Goal: Information Seeking & Learning: Compare options

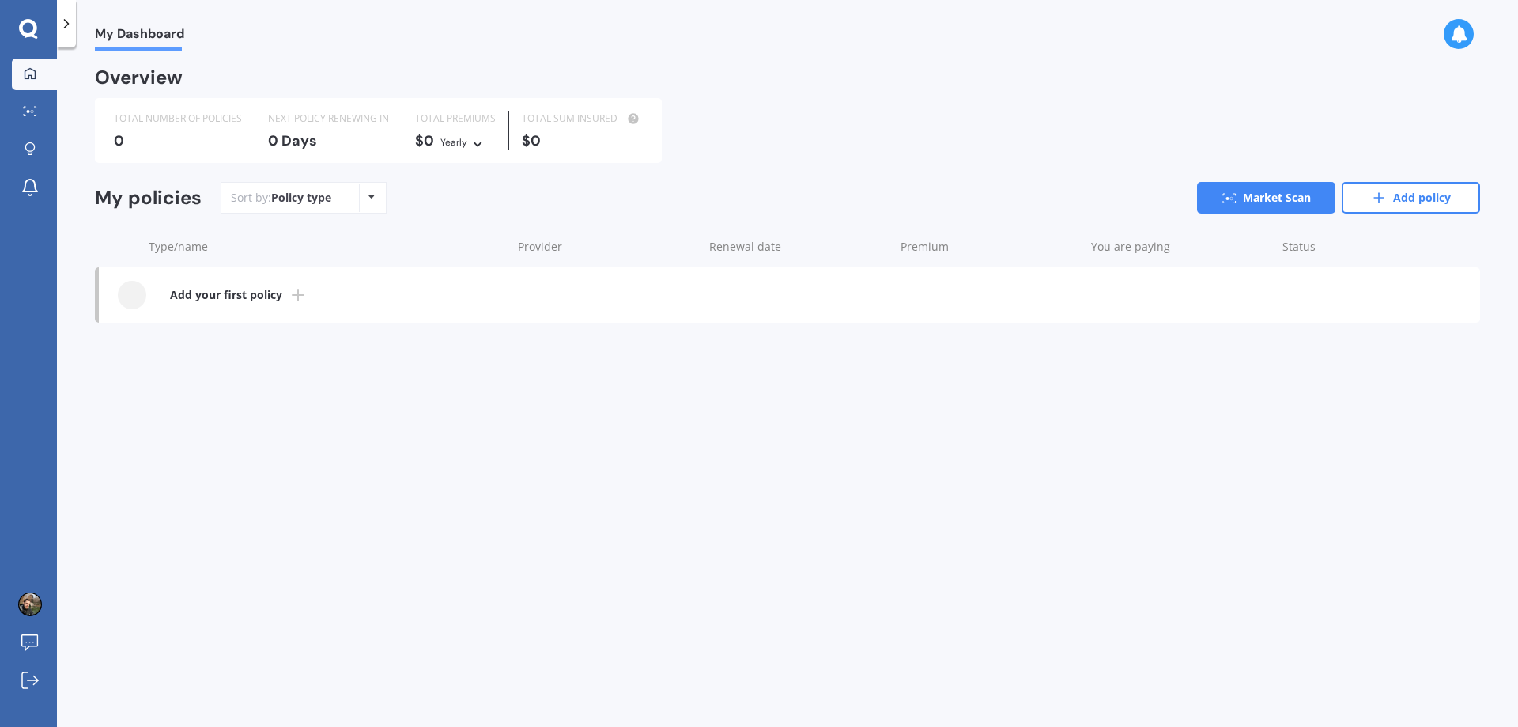
click at [266, 295] on b "Add your first policy" at bounding box center [226, 295] width 112 height 16
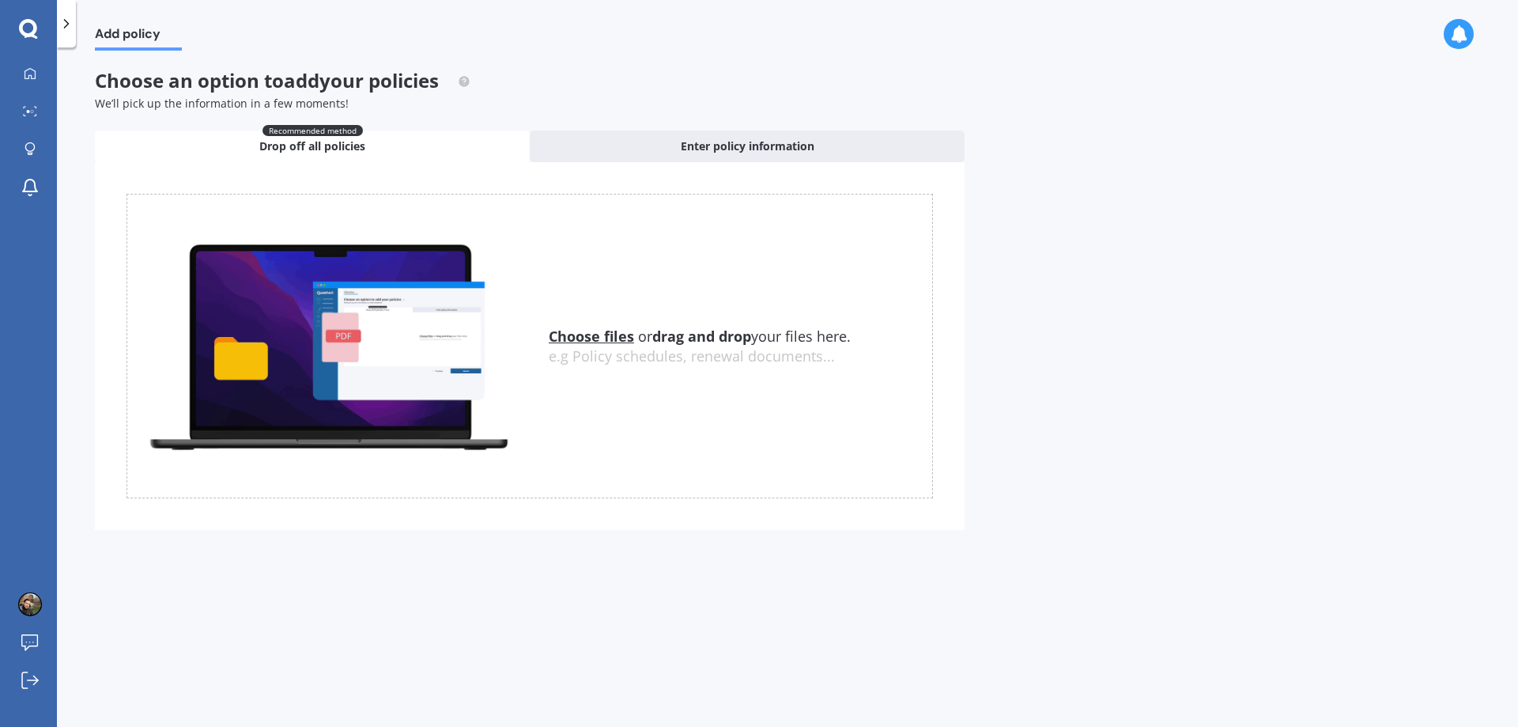
click at [667, 80] on div "Choose an option to add your policies We’ll pick up the information in a few mo…" at bounding box center [530, 91] width 870 height 42
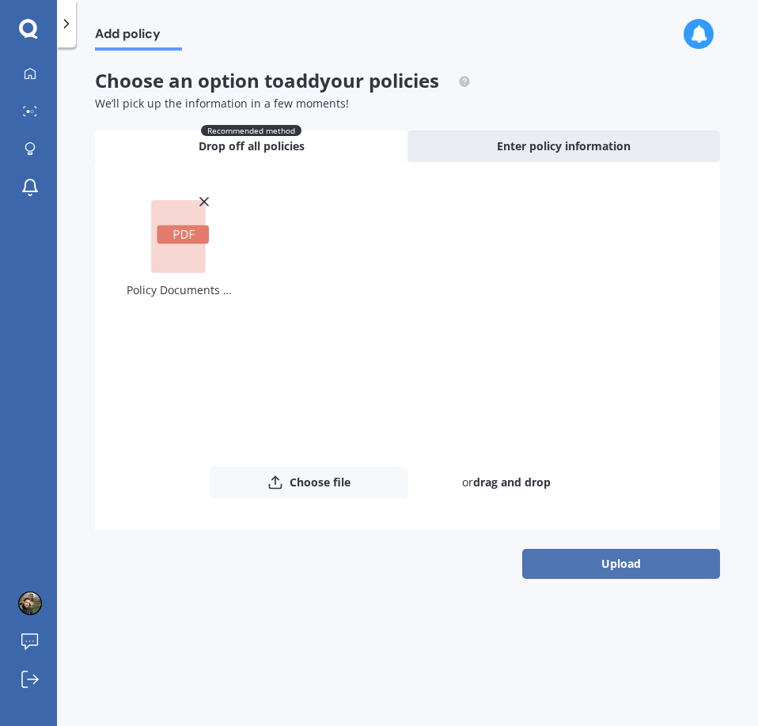
click at [650, 576] on button "Upload" at bounding box center [621, 564] width 198 height 30
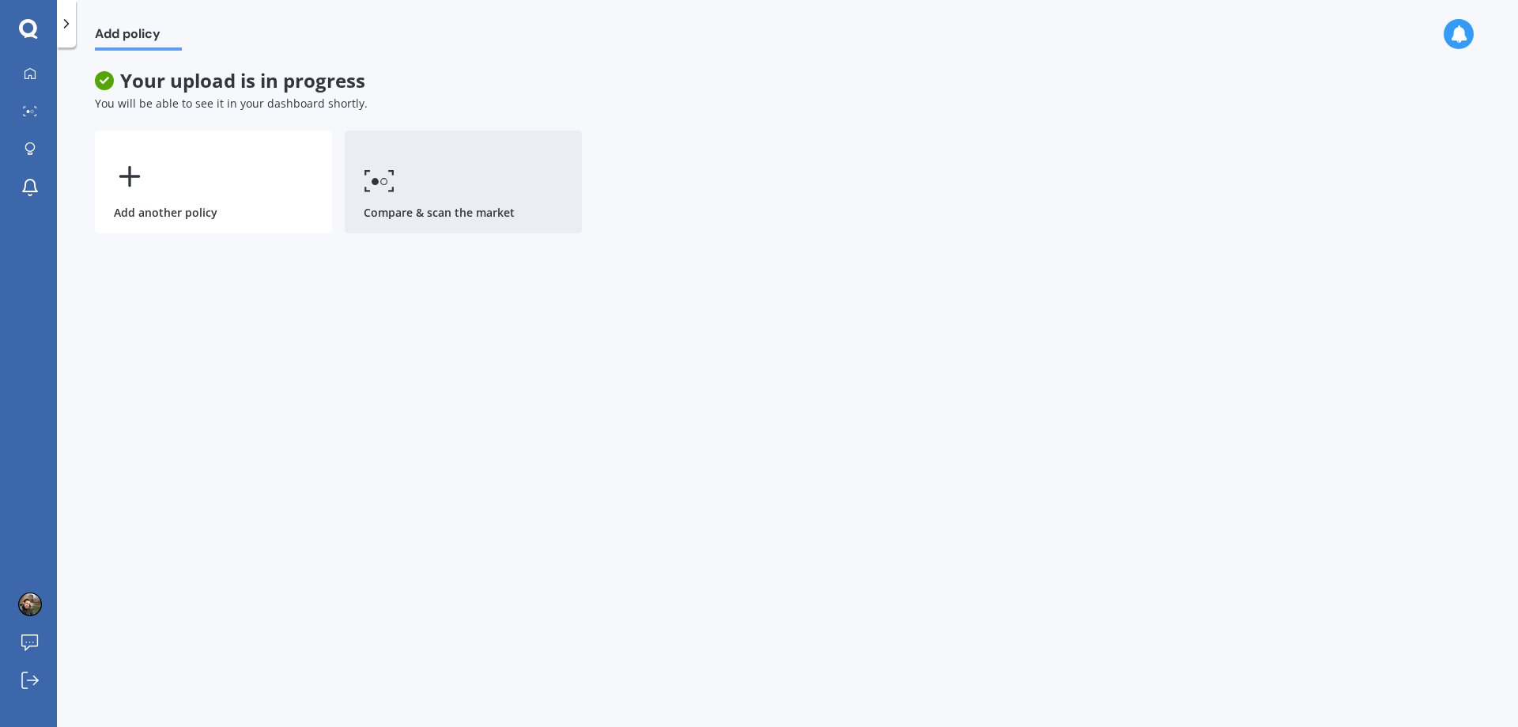
click at [488, 189] on link "Compare & scan the market" at bounding box center [463, 181] width 237 height 103
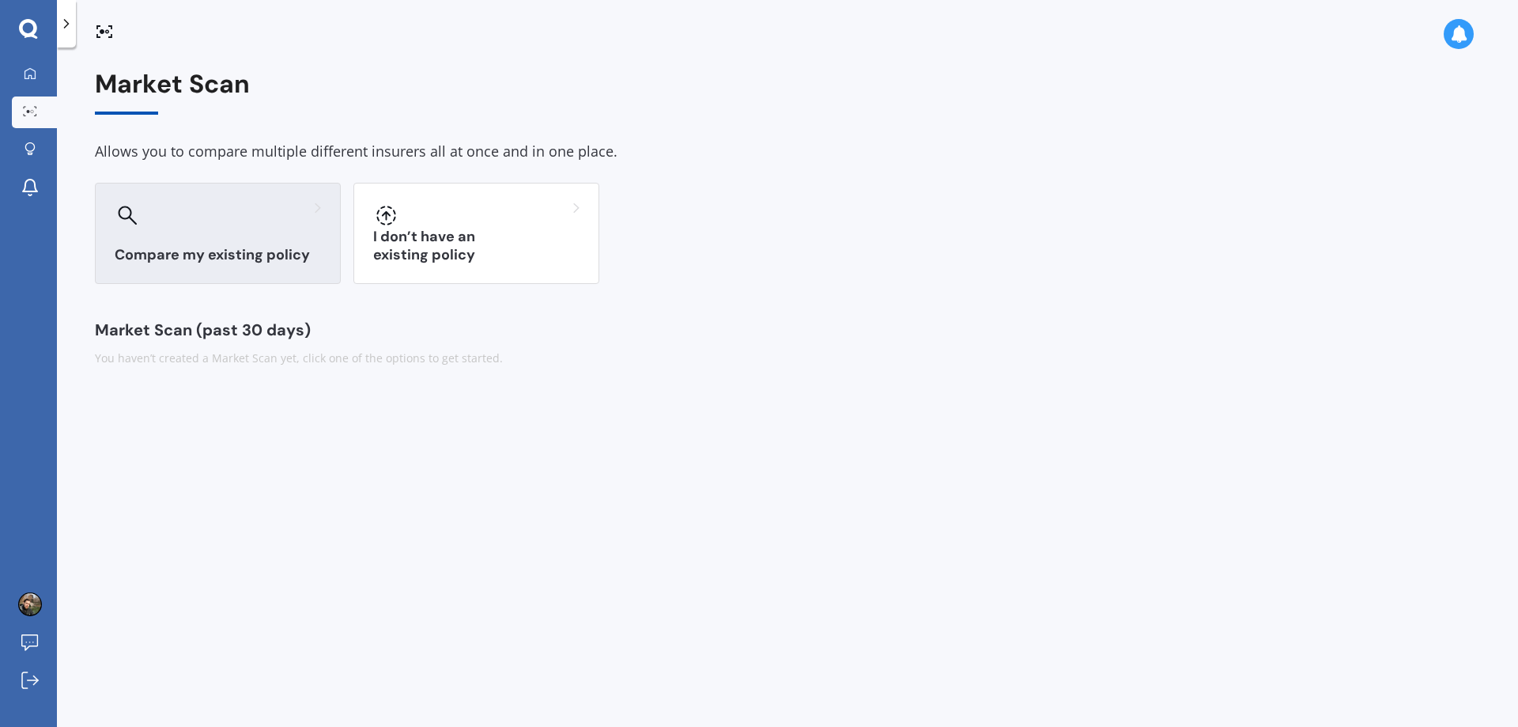
click at [217, 233] on div "Compare my existing policy" at bounding box center [218, 233] width 246 height 101
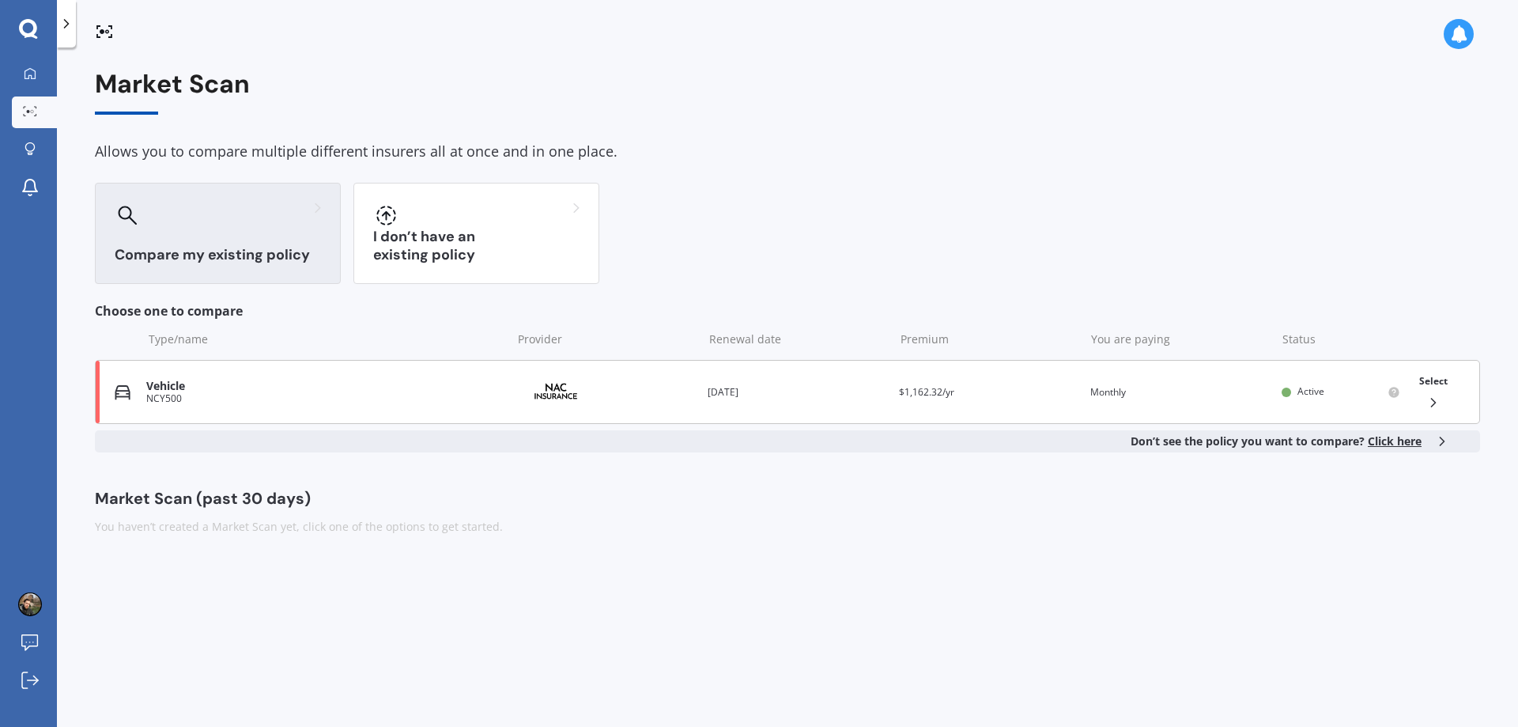
click at [664, 395] on div "Provider" at bounding box center [605, 392] width 179 height 30
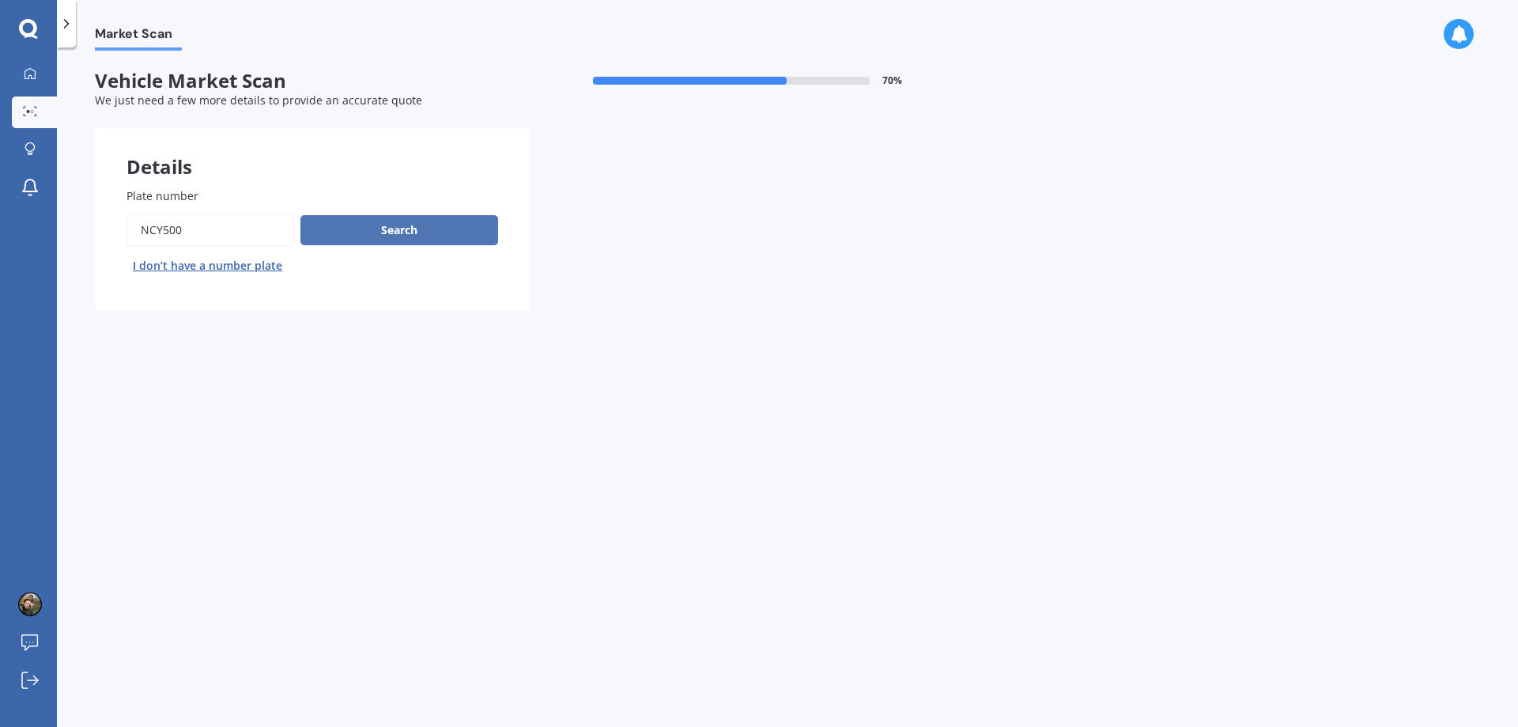
click at [410, 223] on button "Search" at bounding box center [399, 230] width 198 height 30
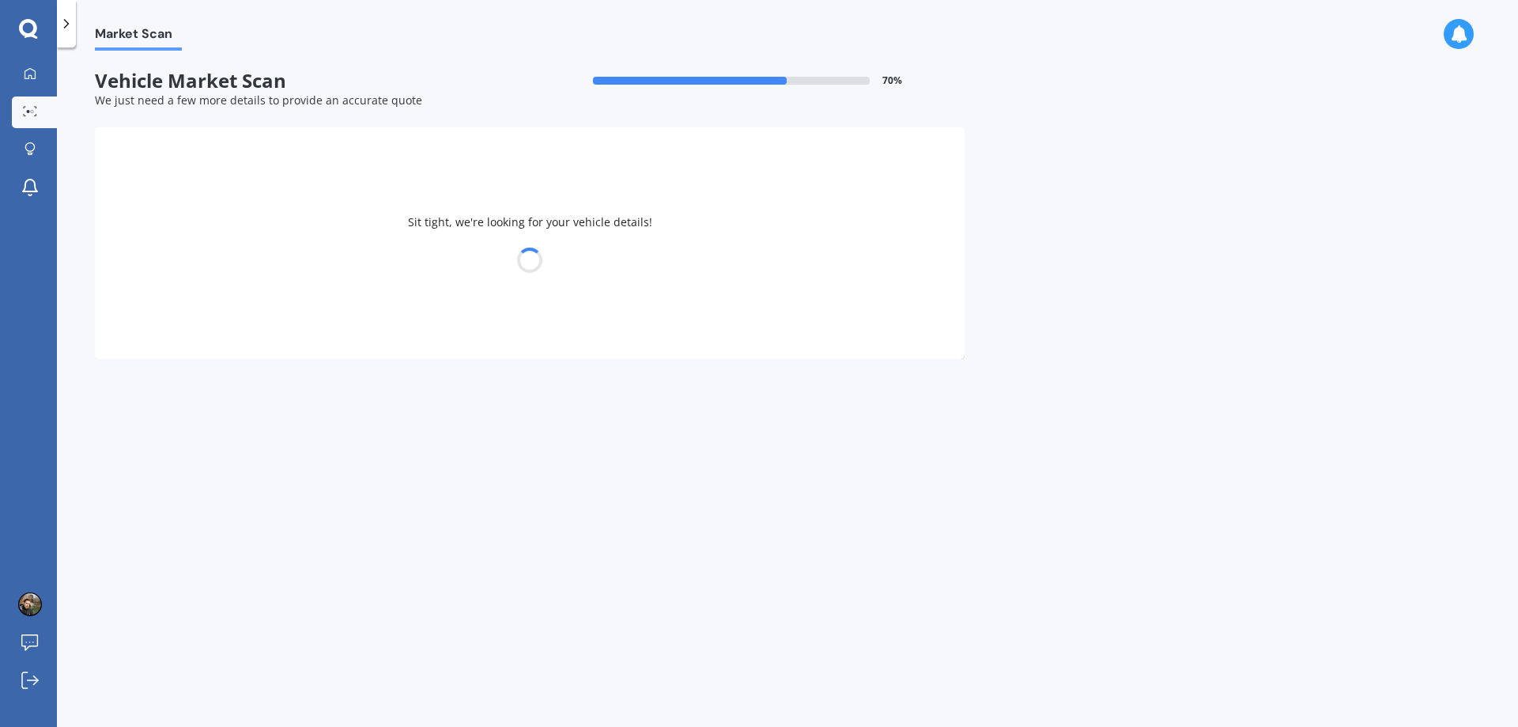
select select "NISSAN"
select select "370Z"
select select "02"
select select "11"
select select "1991"
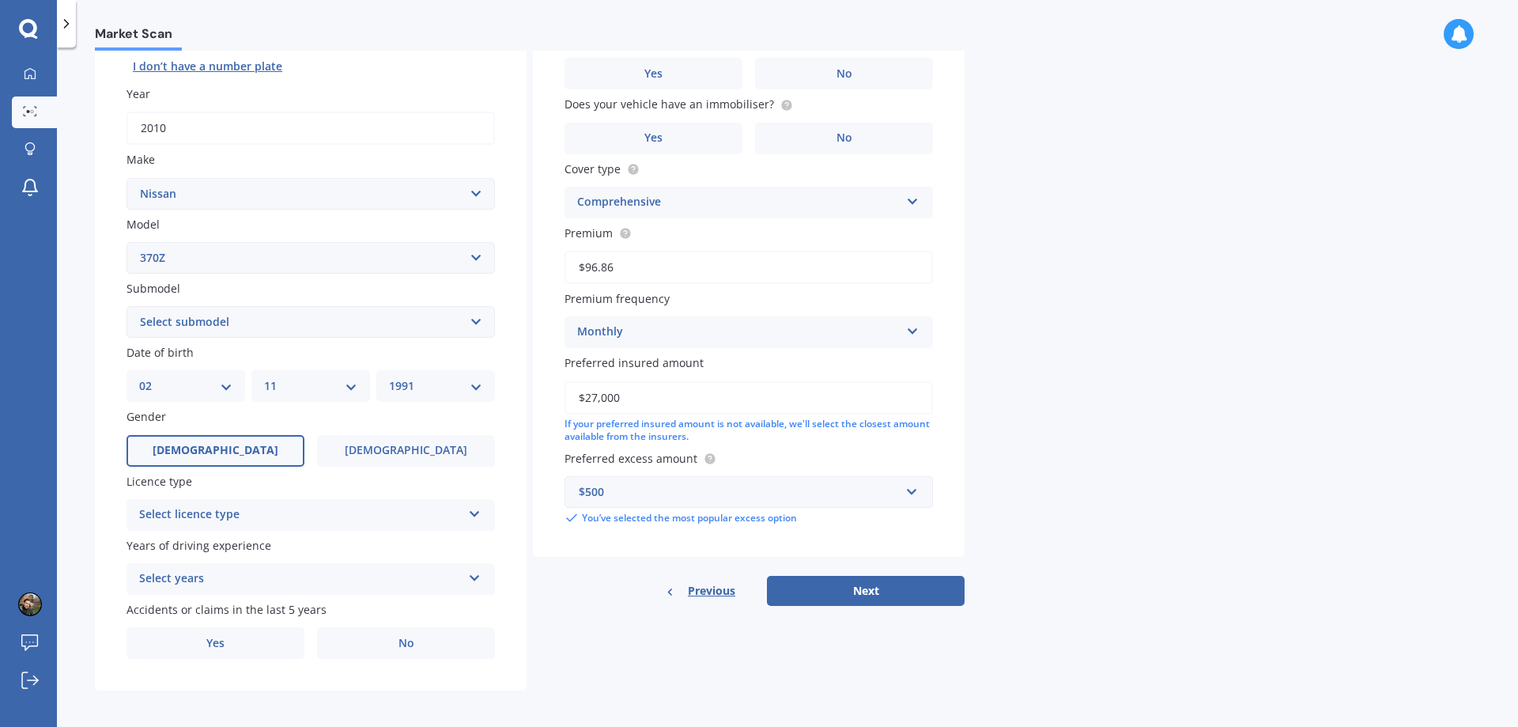
scroll to position [204, 0]
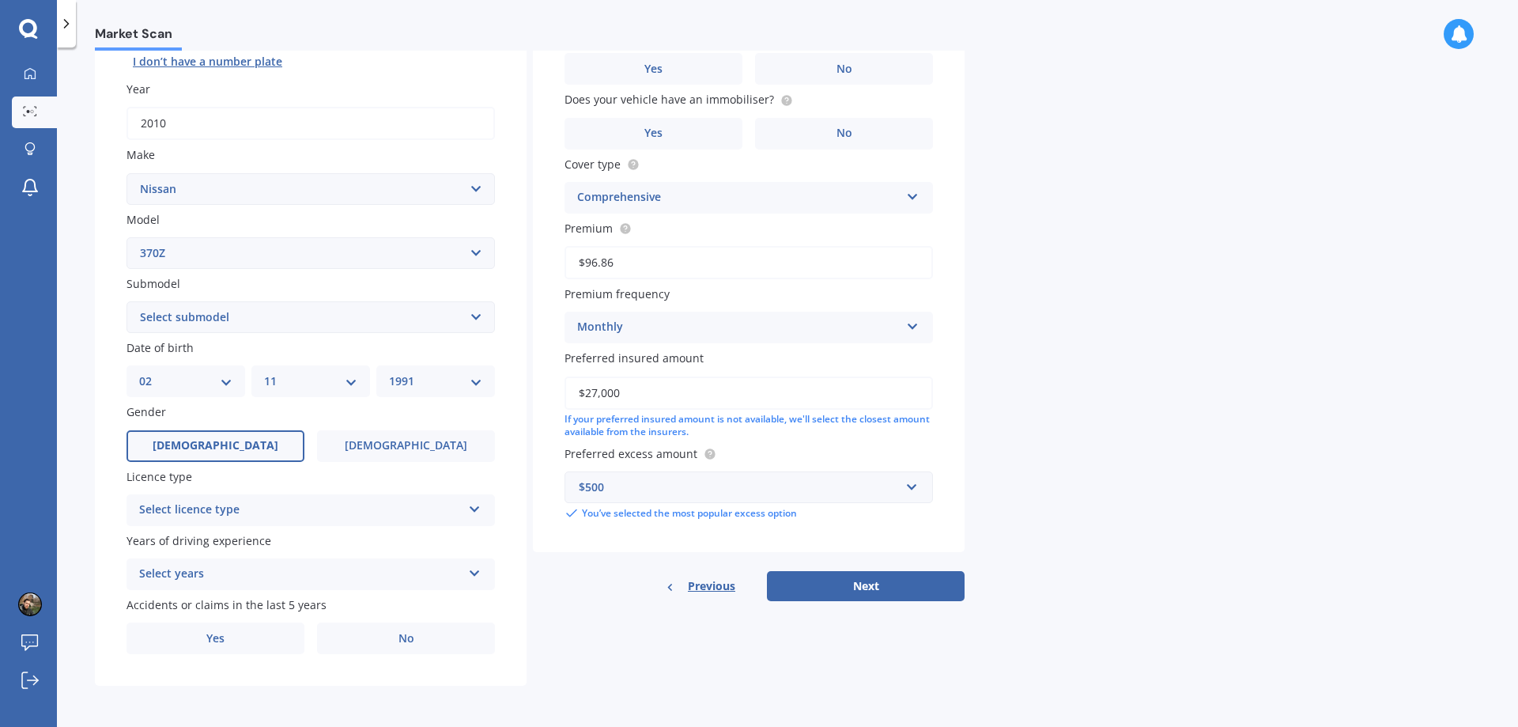
click at [418, 316] on select "Select submodel Coupe Nismo V6 Roadster Turbo" at bounding box center [311, 317] width 368 height 32
click at [318, 513] on div "Select licence type" at bounding box center [300, 510] width 323 height 19
click at [269, 578] on div "Select years" at bounding box center [300, 574] width 323 height 19
click at [272, 600] on span "Accidents or claims in the last 5 years" at bounding box center [227, 604] width 200 height 15
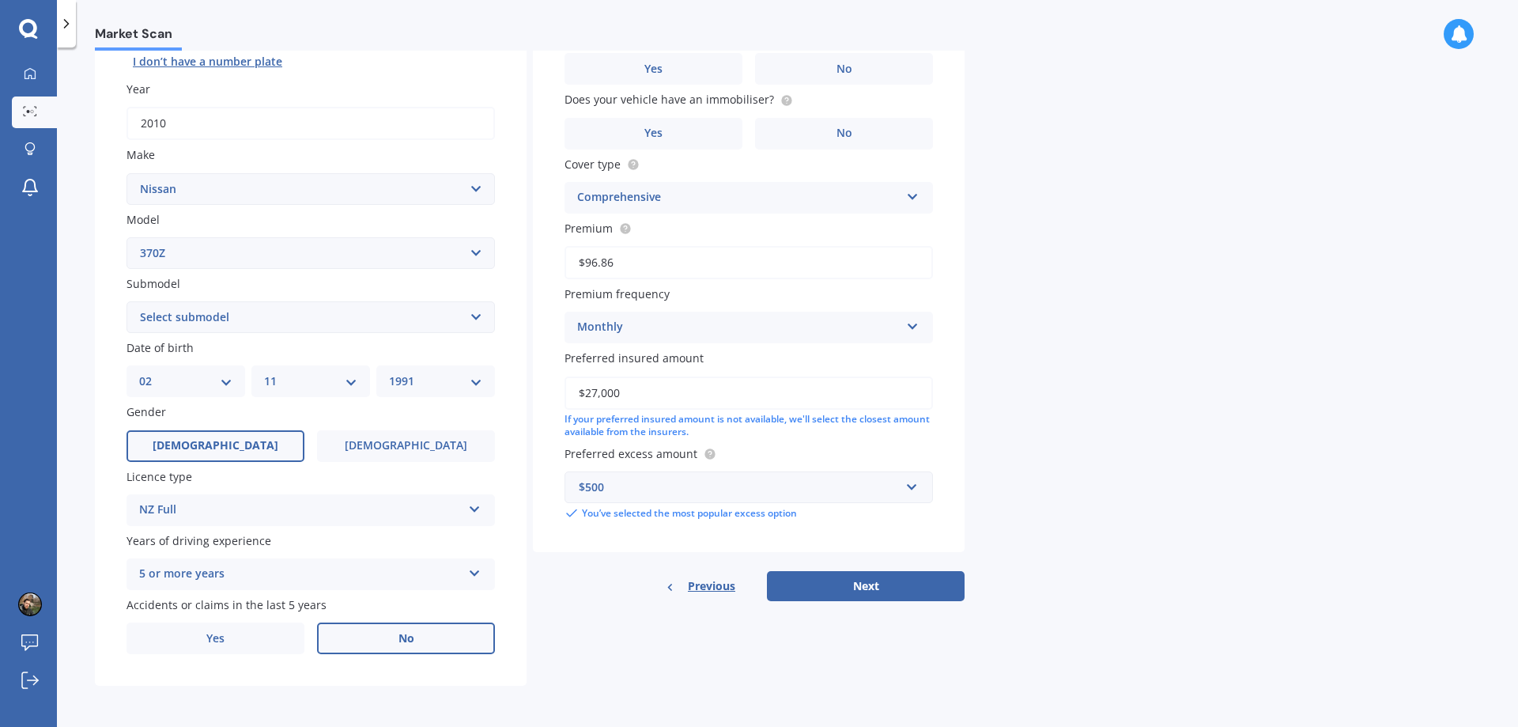
click at [382, 634] on label "No" at bounding box center [406, 638] width 178 height 32
click at [0, 0] on input "No" at bounding box center [0, 0] width 0 height 0
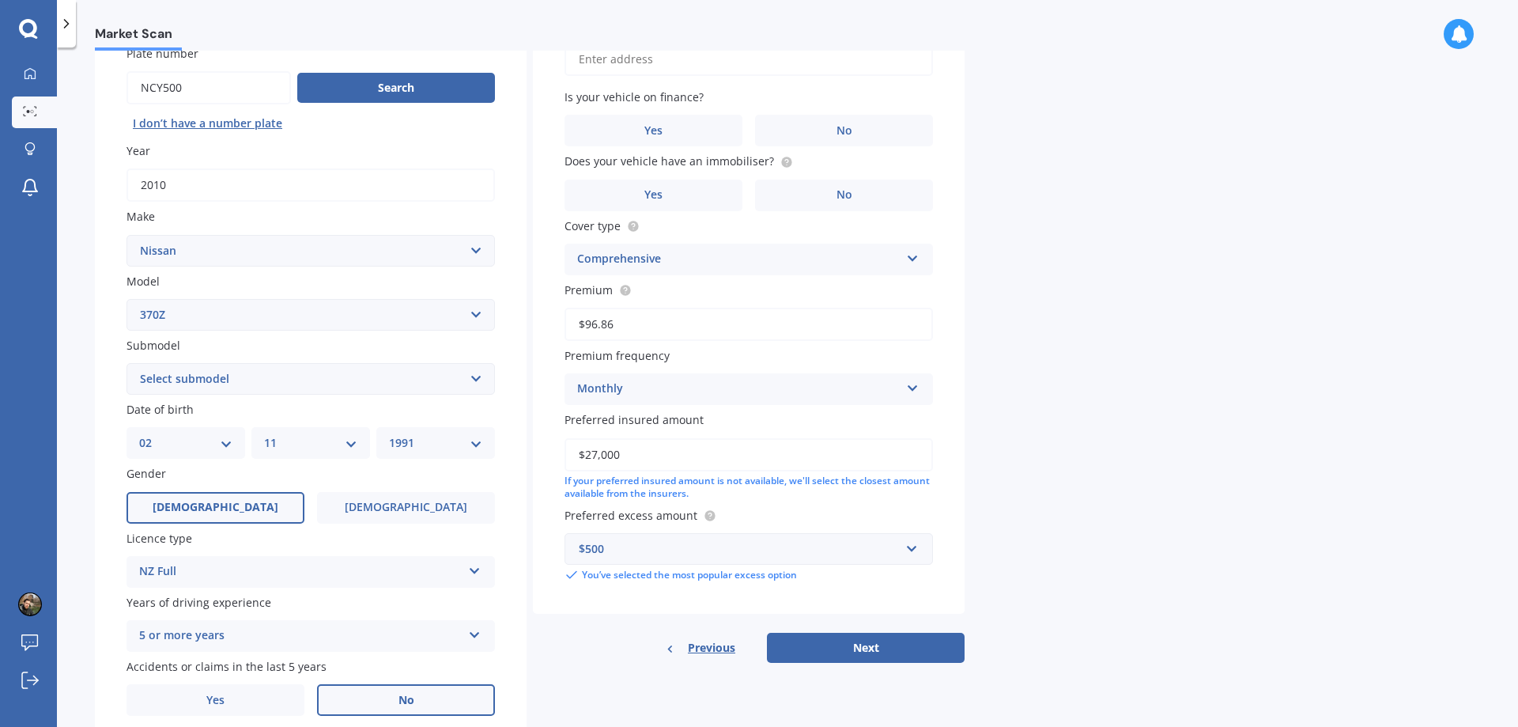
scroll to position [0, 0]
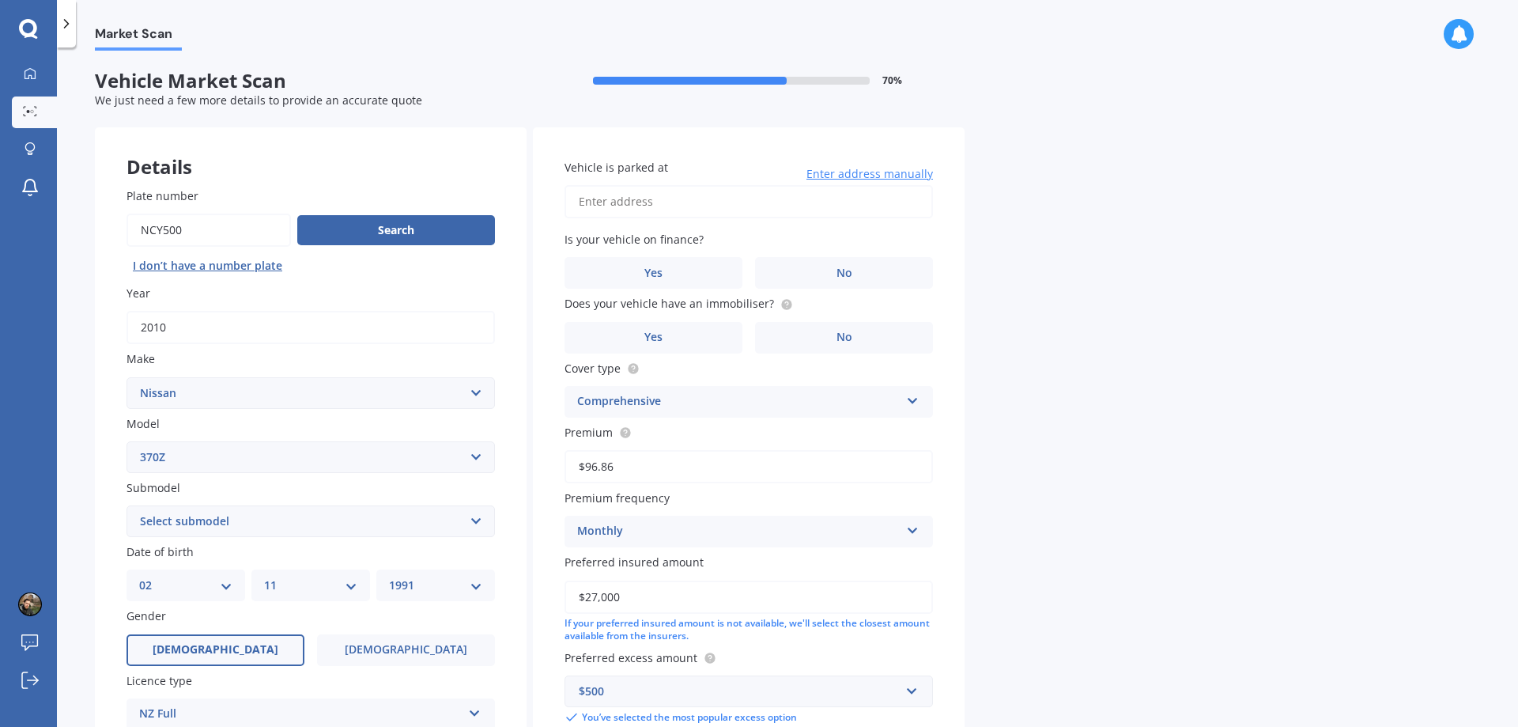
click at [746, 205] on input "Vehicle is parked at" at bounding box center [749, 201] width 368 height 33
click at [756, 199] on input "[STREET_ADDRESS]" at bounding box center [749, 201] width 368 height 33
click at [788, 203] on input "[STREET_ADDRESS]" at bounding box center [749, 201] width 368 height 33
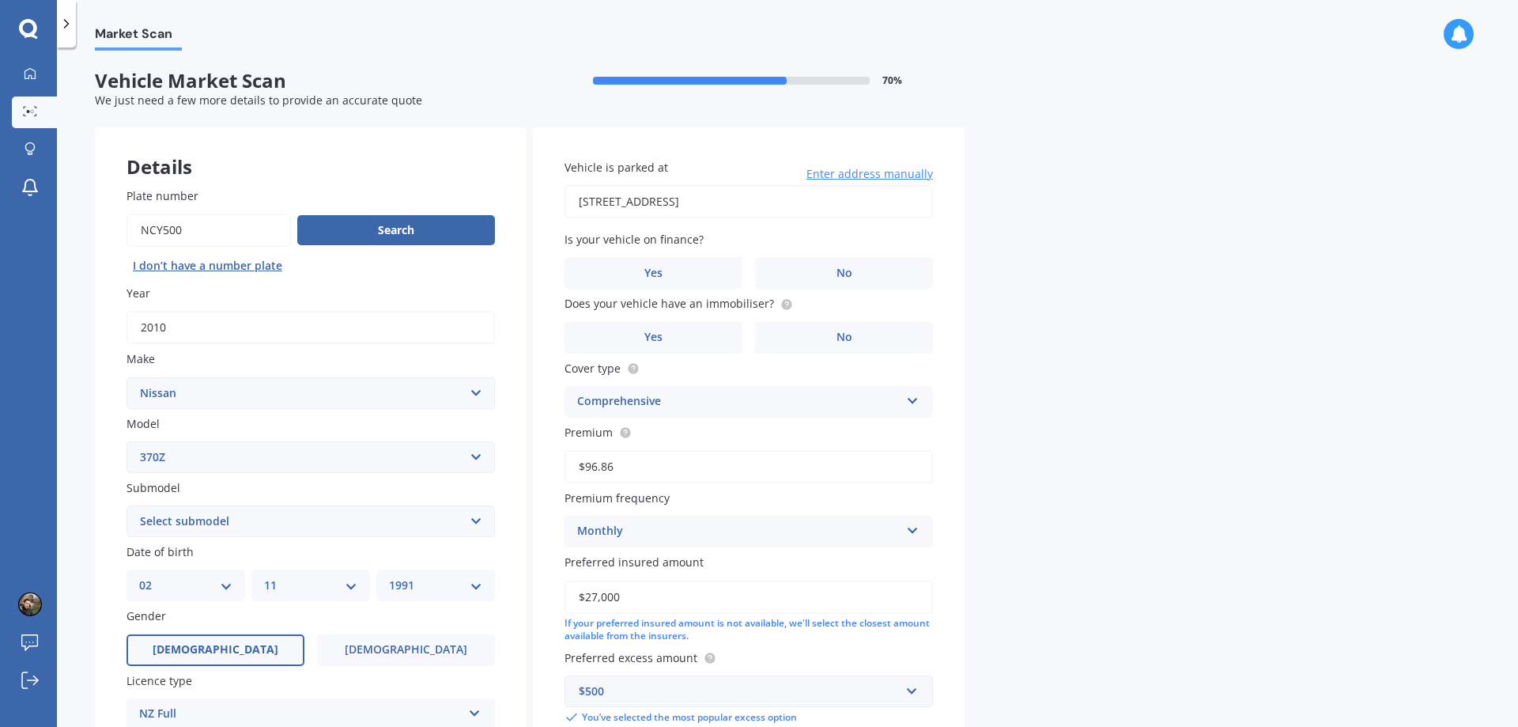
type input "[STREET_ADDRESS]"
click at [775, 259] on label "No" at bounding box center [844, 273] width 178 height 32
click at [0, 0] on input "No" at bounding box center [0, 0] width 0 height 0
click at [697, 338] on label "Yes" at bounding box center [654, 338] width 178 height 32
click at [0, 0] on input "Yes" at bounding box center [0, 0] width 0 height 0
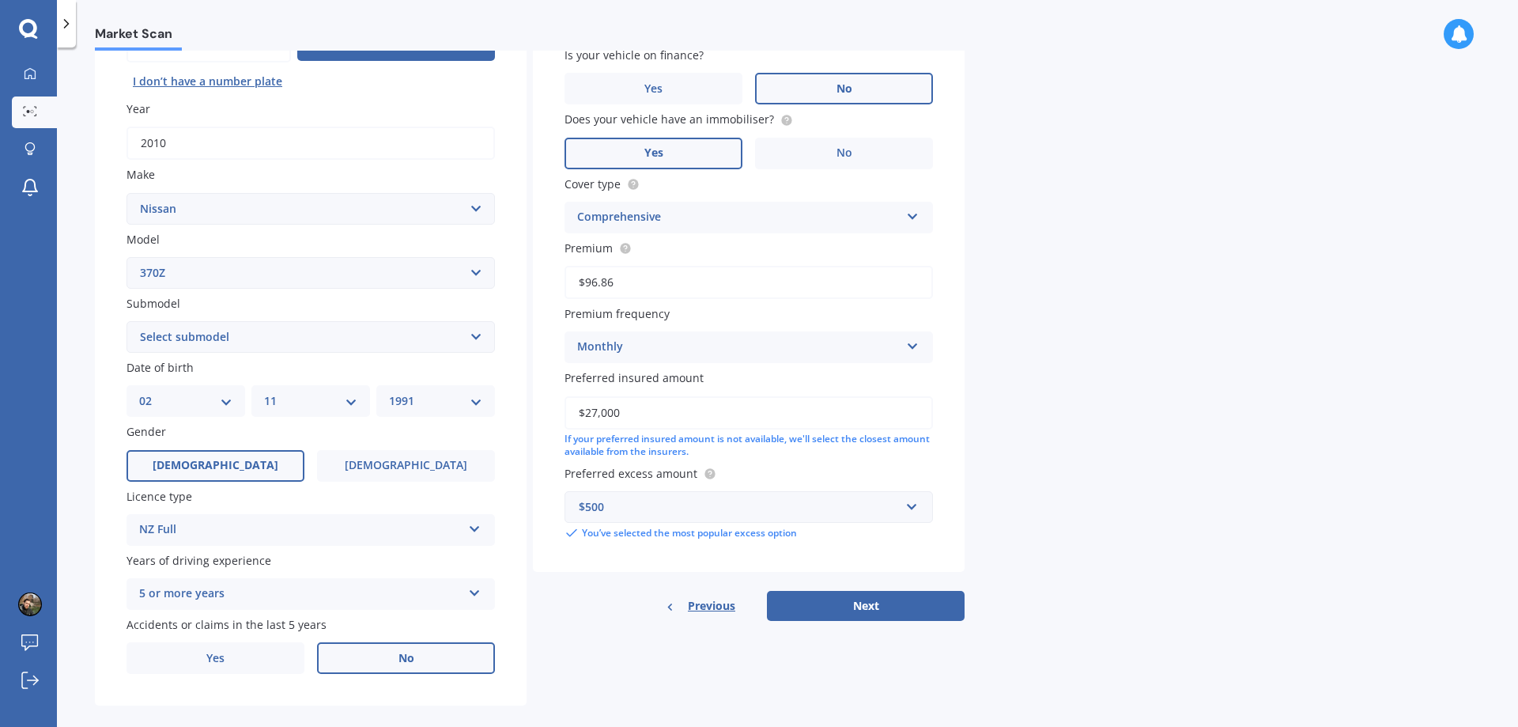
scroll to position [204, 0]
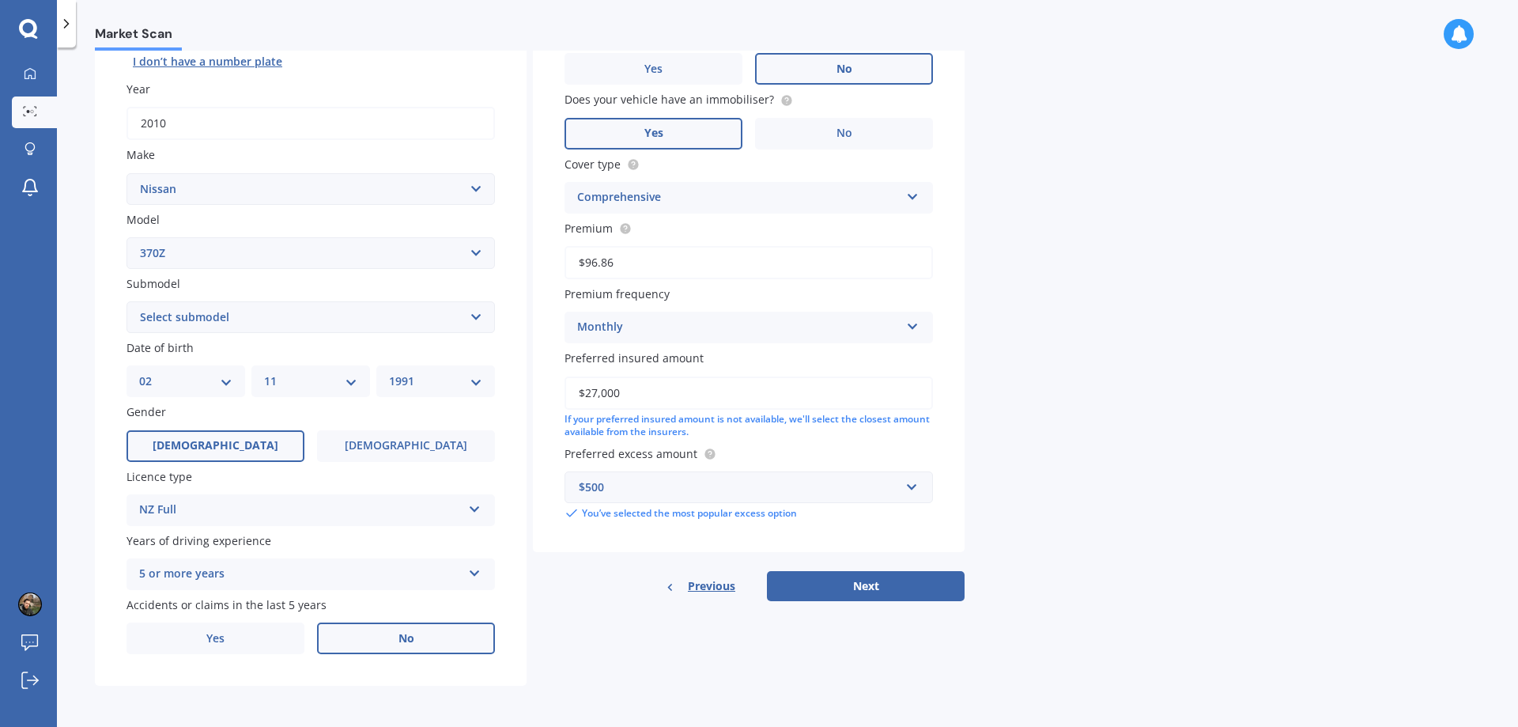
click at [868, 486] on div "$500" at bounding box center [739, 486] width 321 height 17
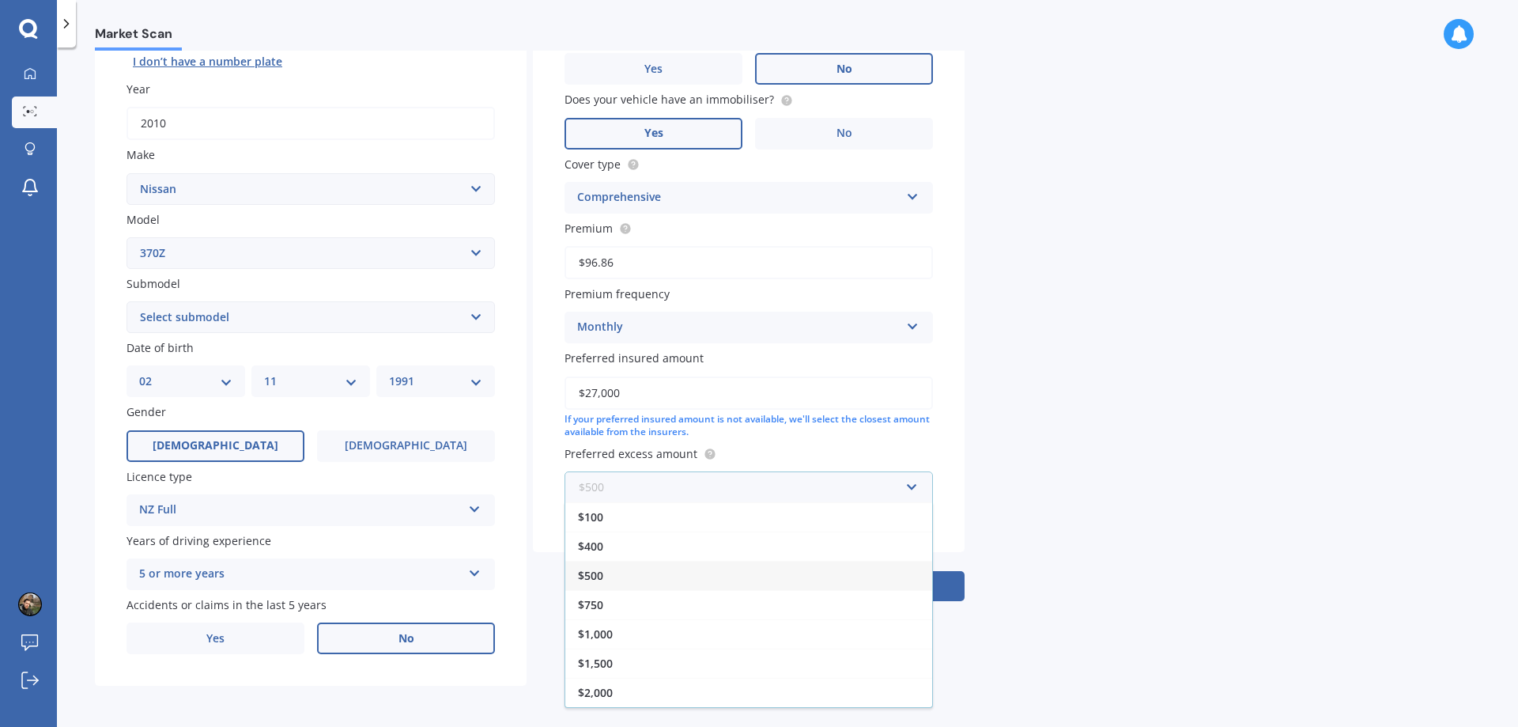
click at [868, 486] on input "text" at bounding box center [743, 487] width 354 height 30
click at [875, 444] on div "Vehicle is parked at [STREET_ADDRESS] Enter address manually Is your vehicle on…" at bounding box center [749, 237] width 432 height 629
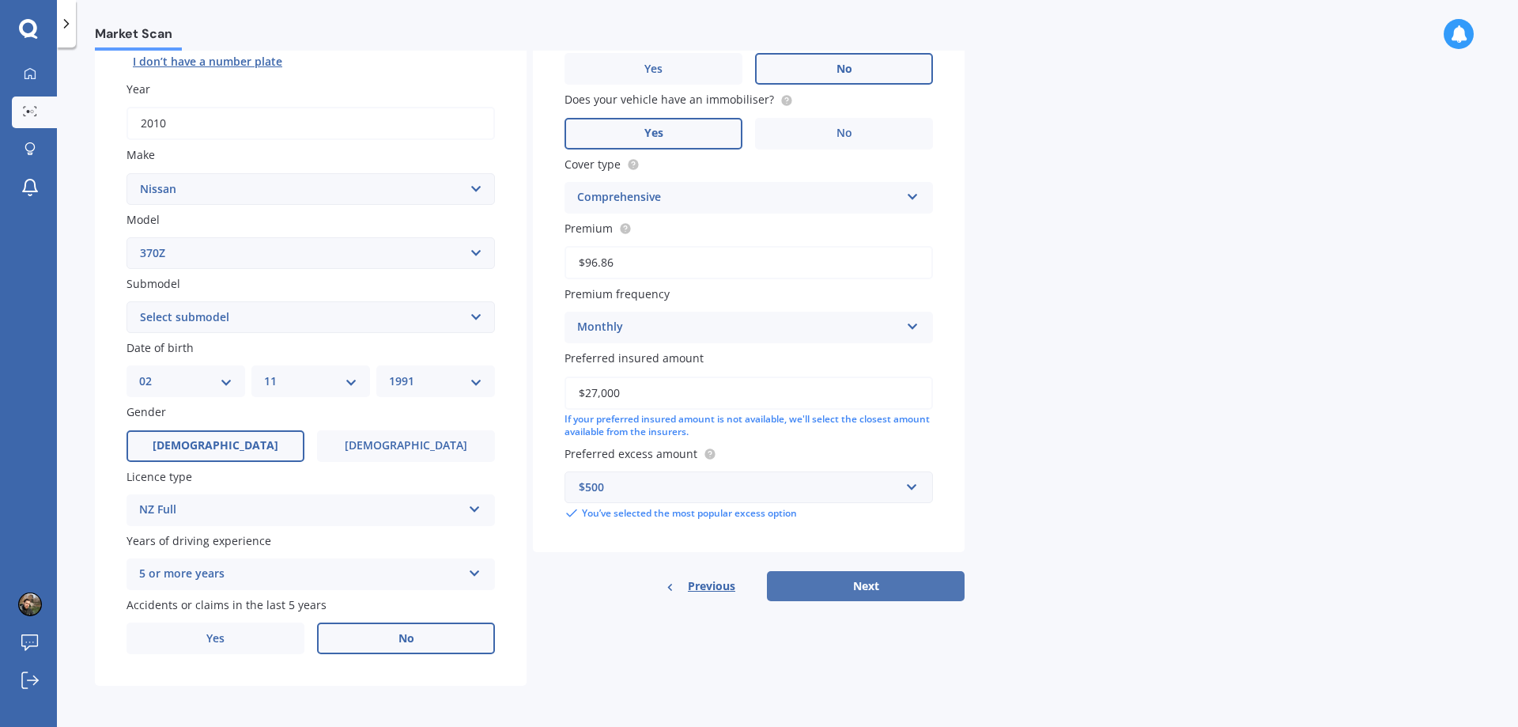
click at [860, 595] on button "Next" at bounding box center [866, 586] width 198 height 30
click at [399, 324] on select "Select submodel Coupe Nismo V6 Roadster Turbo" at bounding box center [311, 317] width 368 height 32
select select "COUPE"
click at [127, 301] on select "Select submodel Coupe Nismo V6 Roadster Turbo" at bounding box center [311, 317] width 368 height 32
click at [854, 584] on button "Next" at bounding box center [866, 586] width 198 height 30
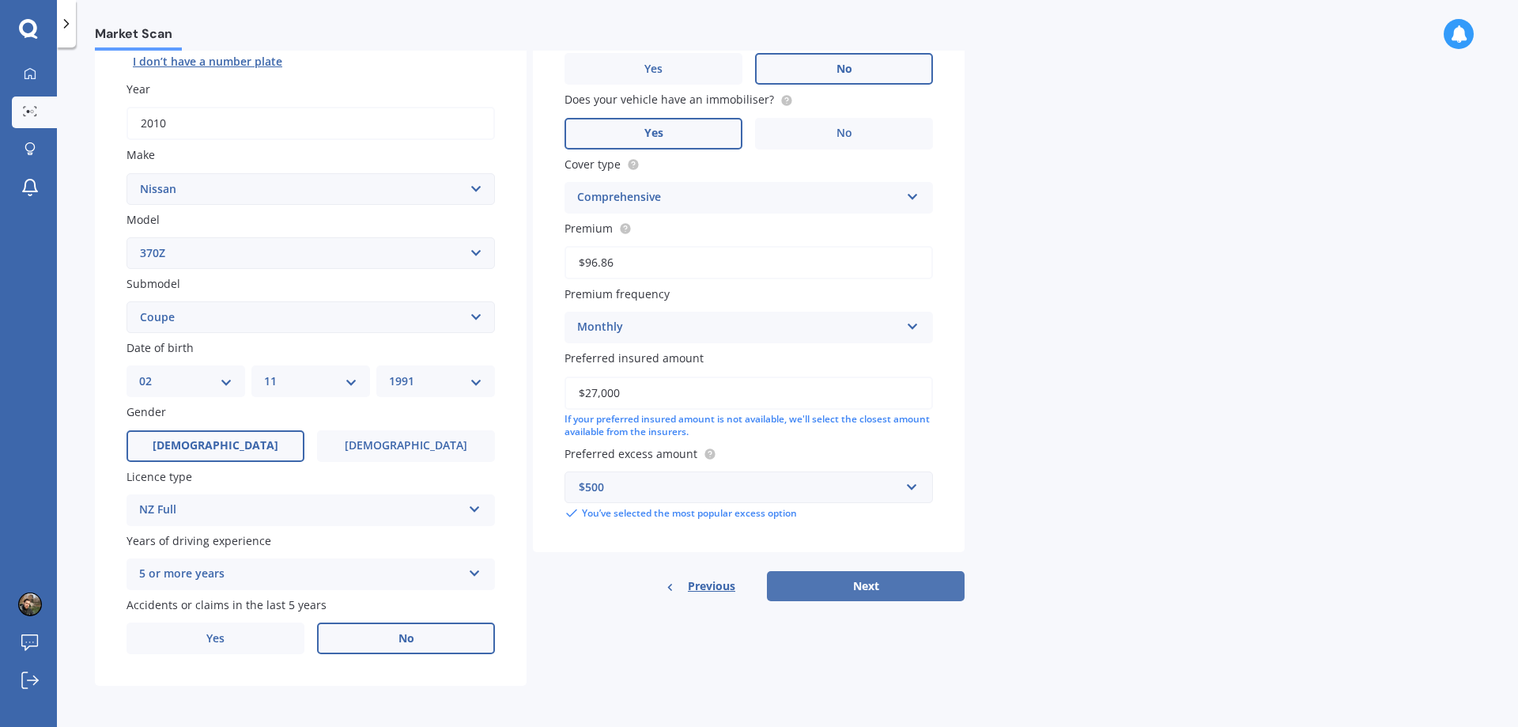
select select "02"
select select "11"
select select "1991"
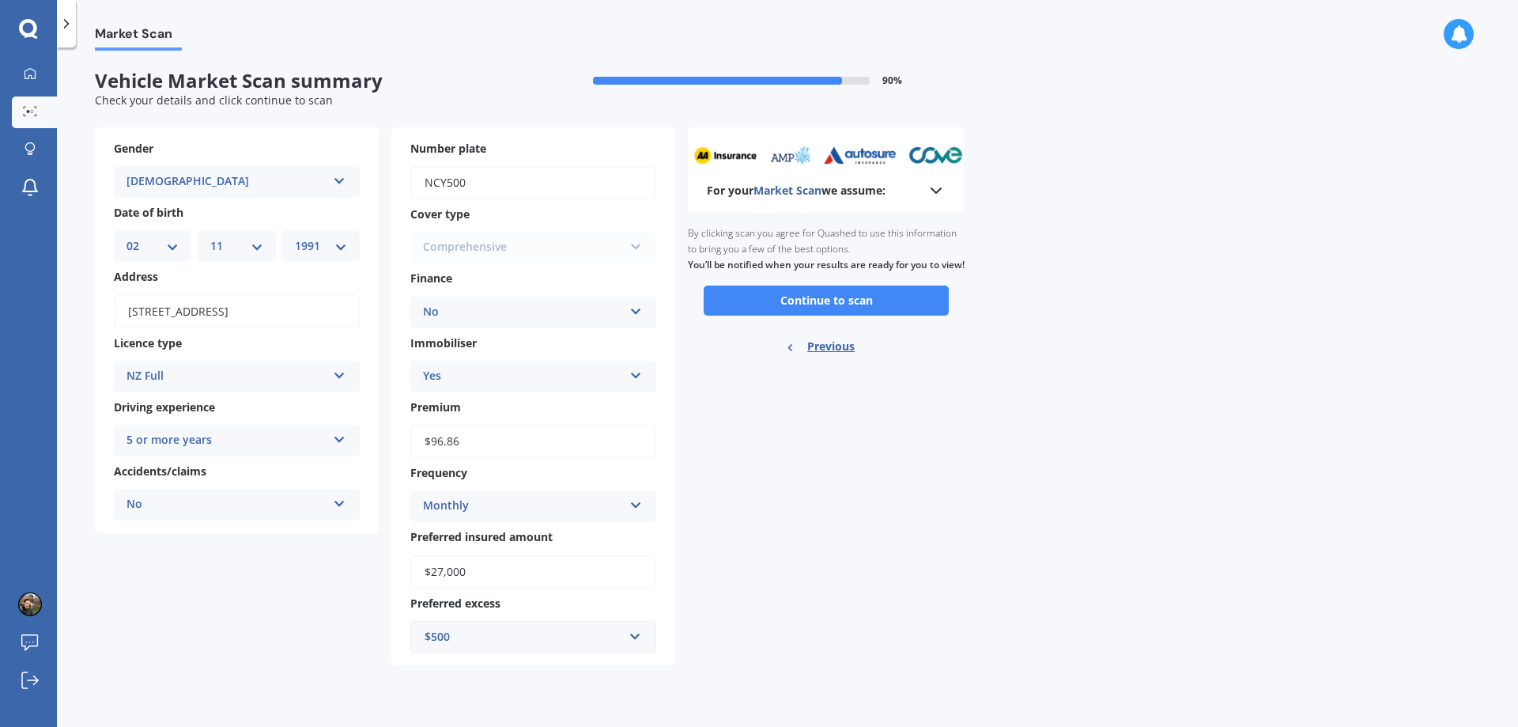
scroll to position [0, 0]
click at [770, 316] on button "Continue to scan" at bounding box center [826, 300] width 245 height 30
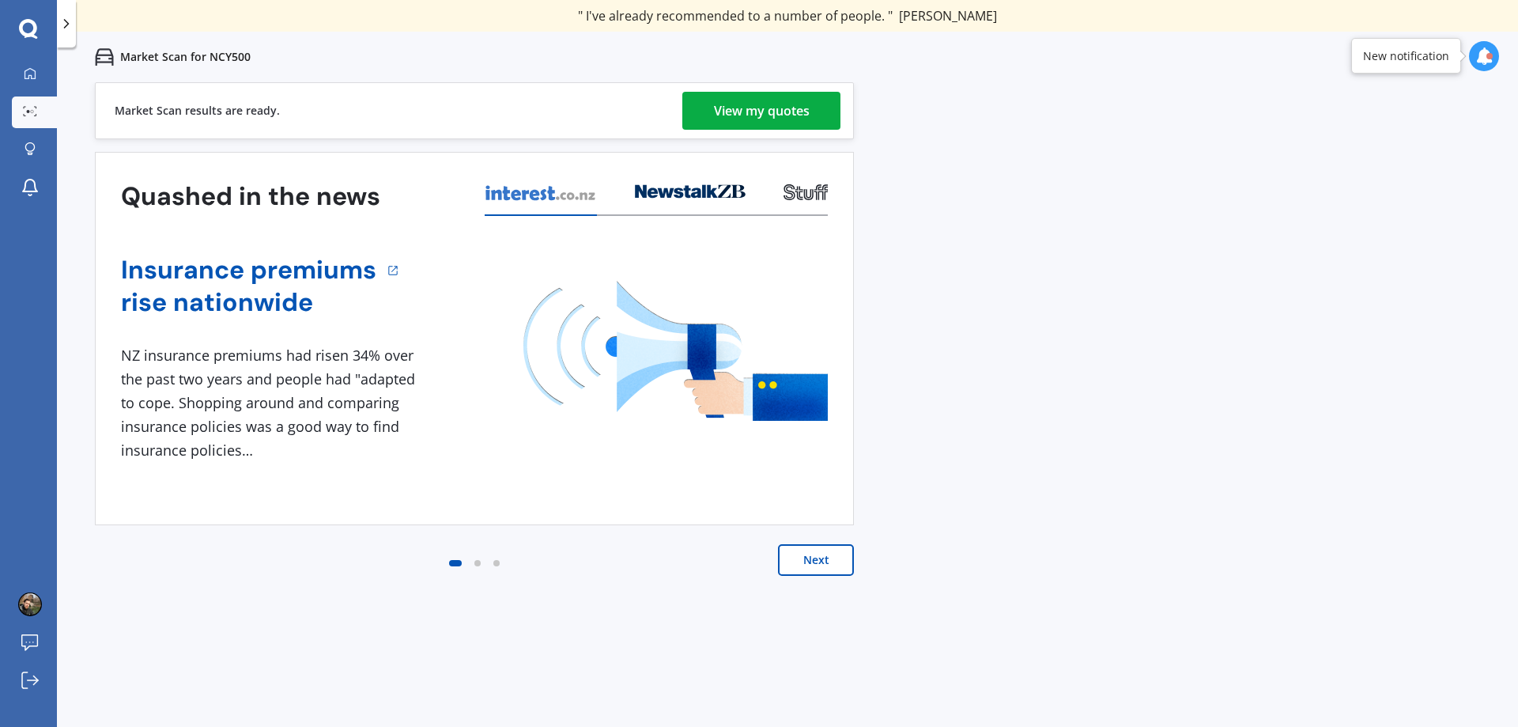
click at [732, 114] on div "View my quotes" at bounding box center [762, 111] width 96 height 38
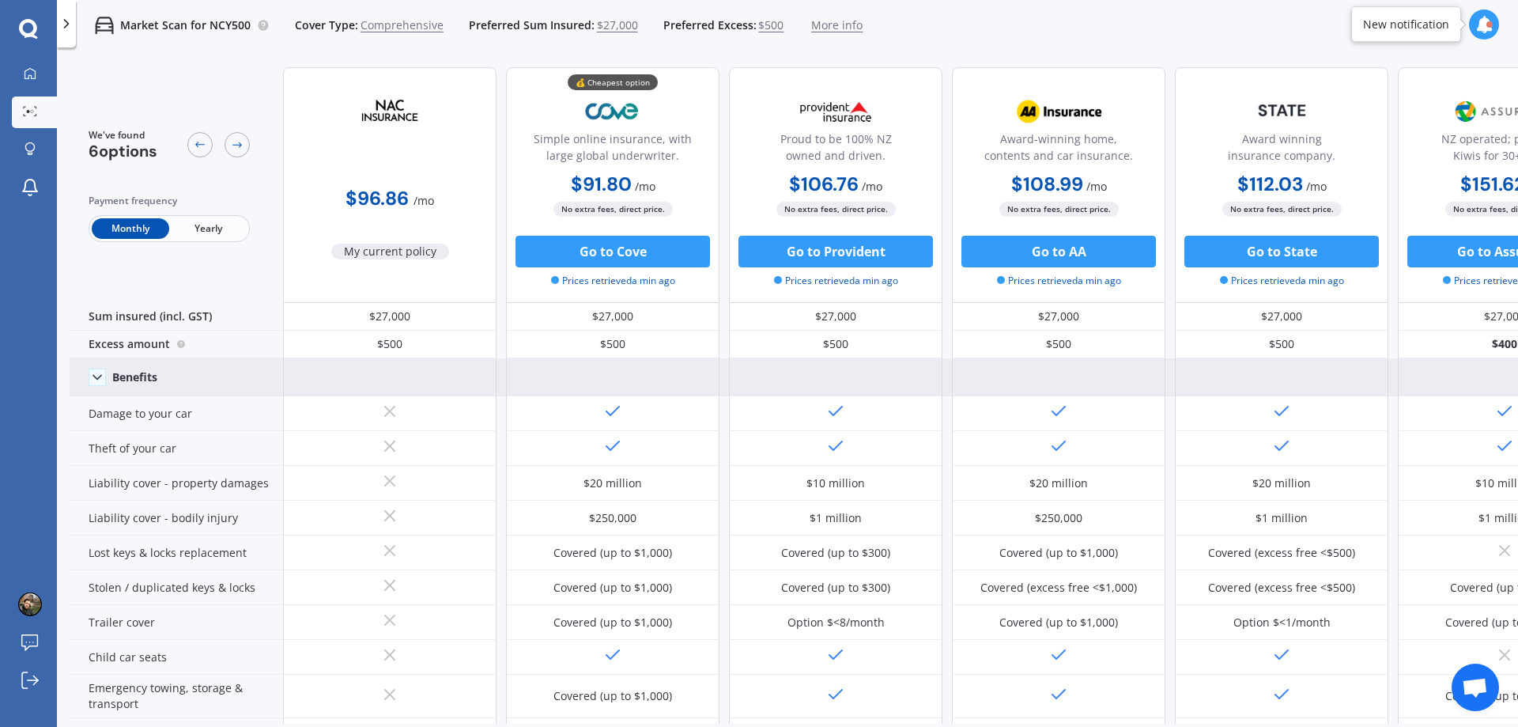
click at [879, 370] on div at bounding box center [836, 377] width 214 height 38
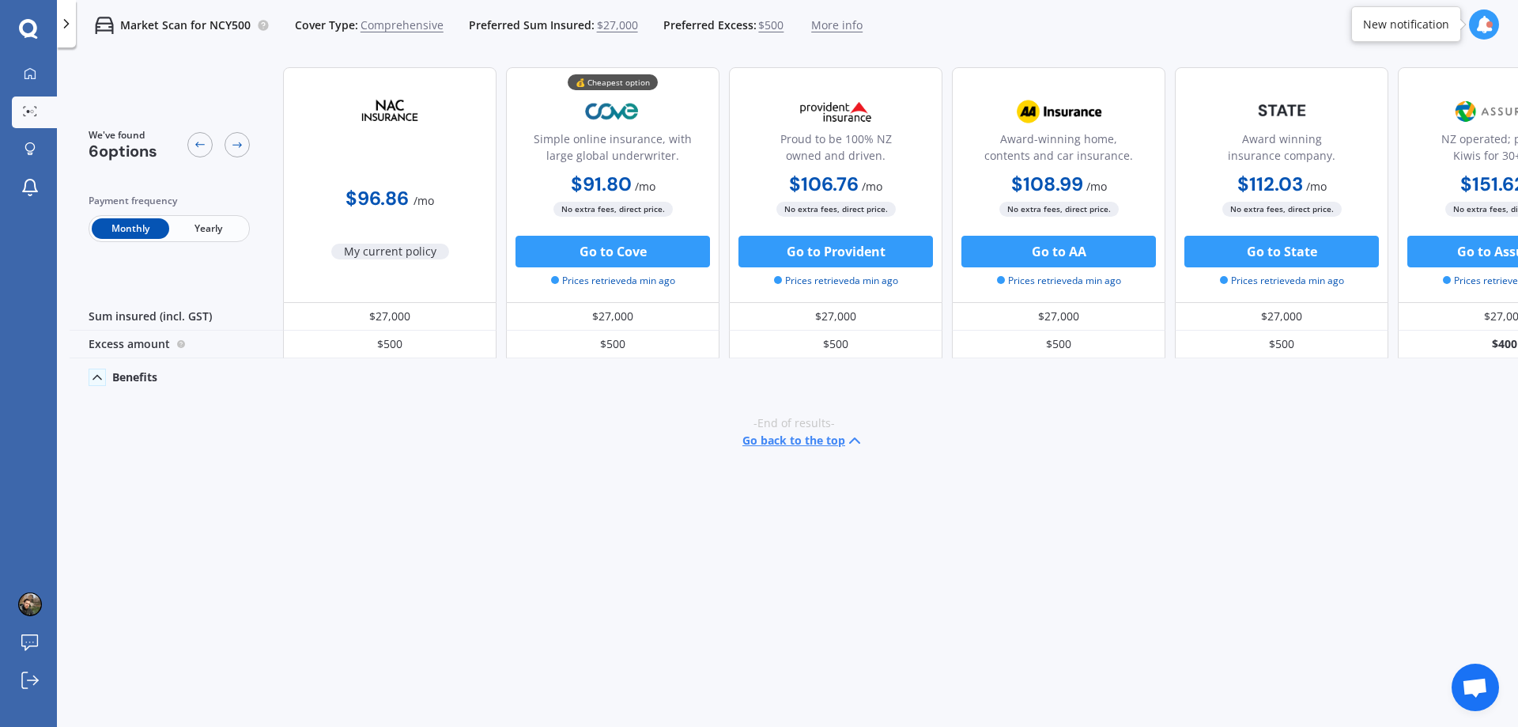
click at [96, 375] on icon at bounding box center [97, 377] width 16 height 16
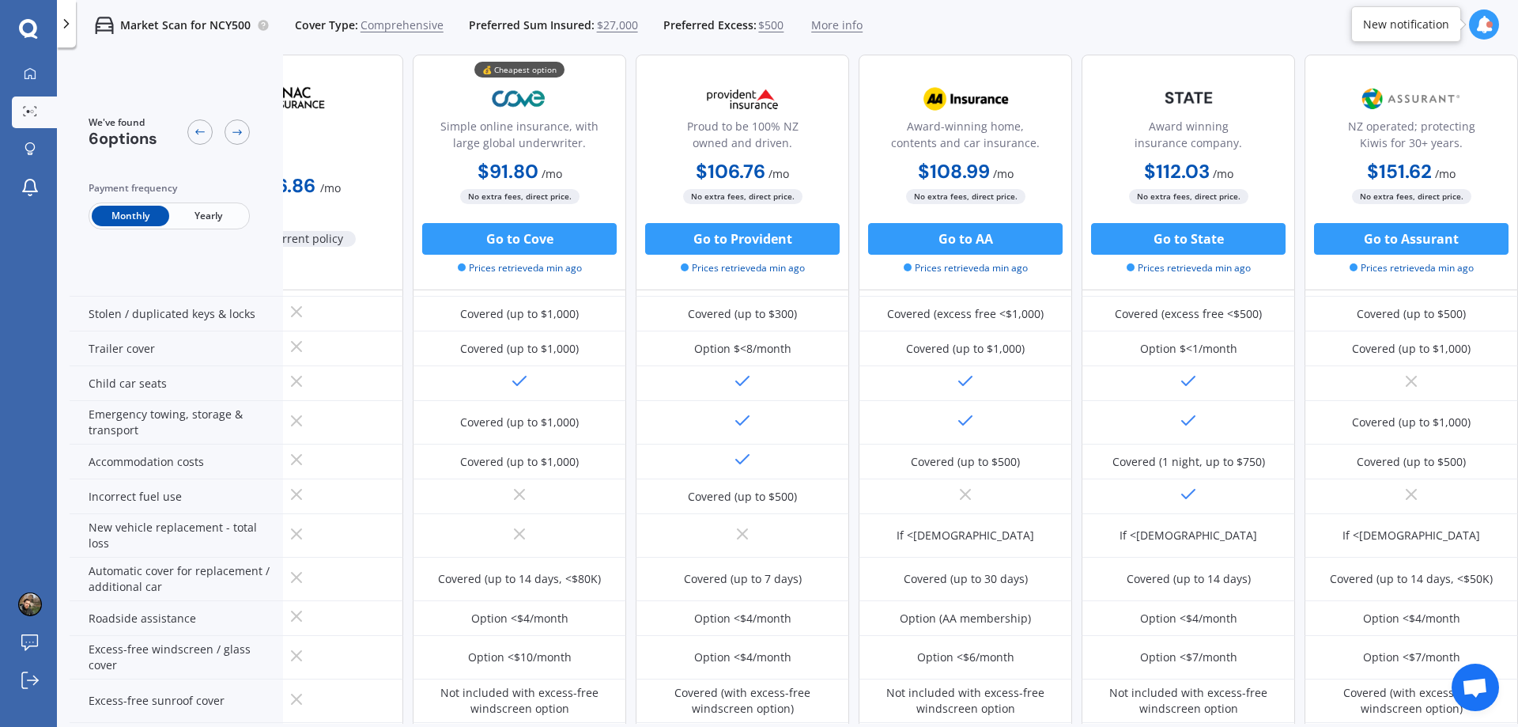
scroll to position [0, 101]
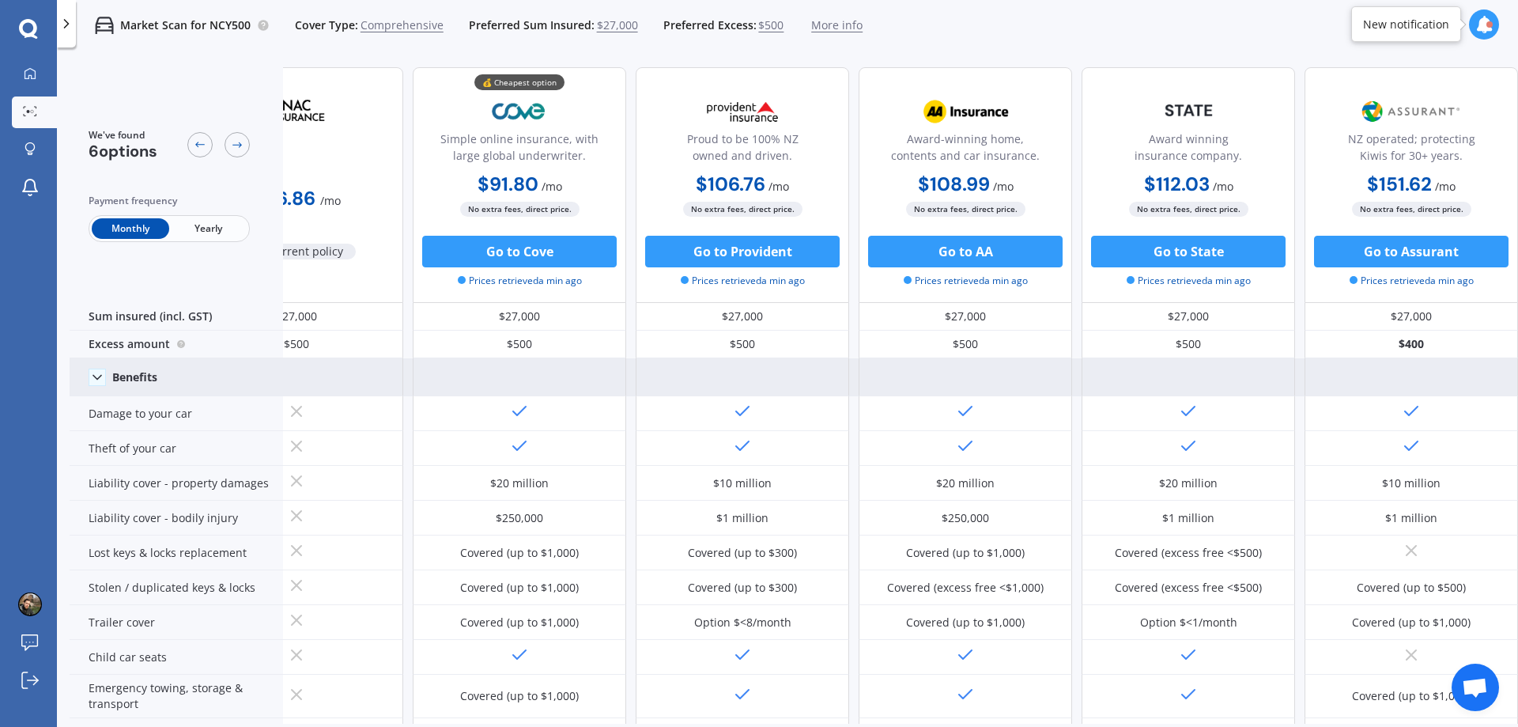
click at [71, 23] on icon at bounding box center [67, 24] width 16 height 16
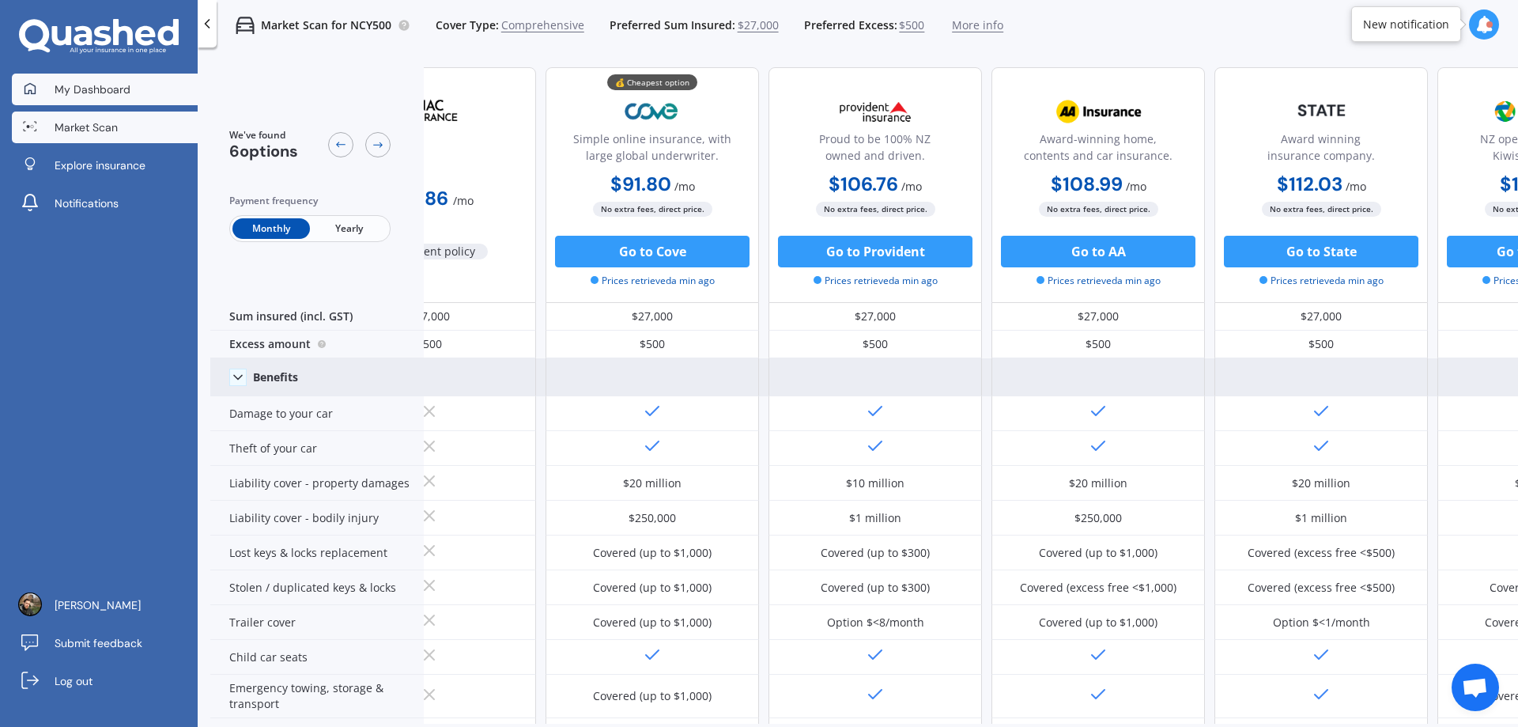
click at [90, 88] on span "My Dashboard" at bounding box center [93, 89] width 76 height 16
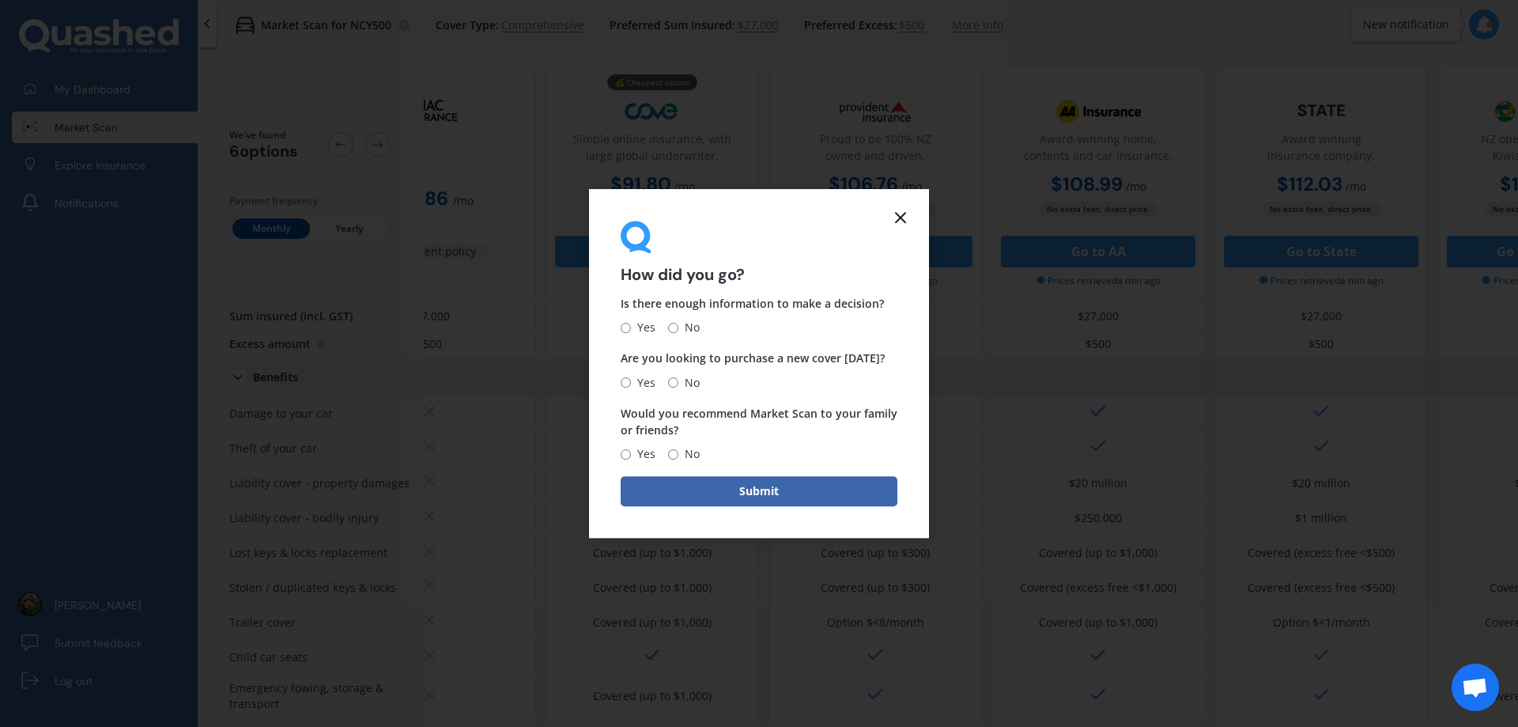
click at [682, 326] on span "No" at bounding box center [688, 328] width 21 height 19
click at [678, 326] on input "No" at bounding box center [673, 328] width 10 height 10
radio input "true"
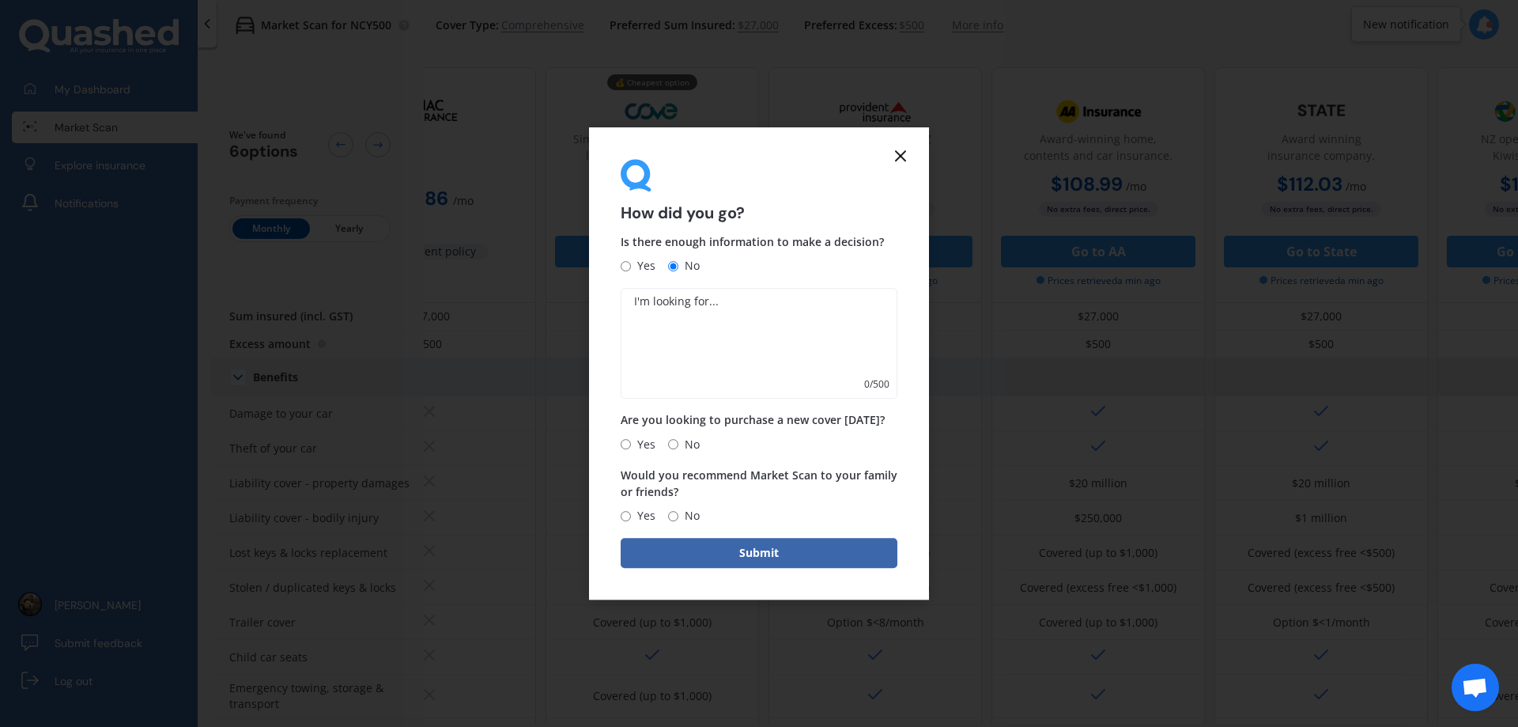
click at [629, 444] on input "Yes" at bounding box center [626, 444] width 10 height 10
radio input "true"
click at [627, 516] on input "Yes" at bounding box center [626, 516] width 10 height 10
radio input "true"
click at [652, 542] on button "Submit" at bounding box center [759, 553] width 277 height 30
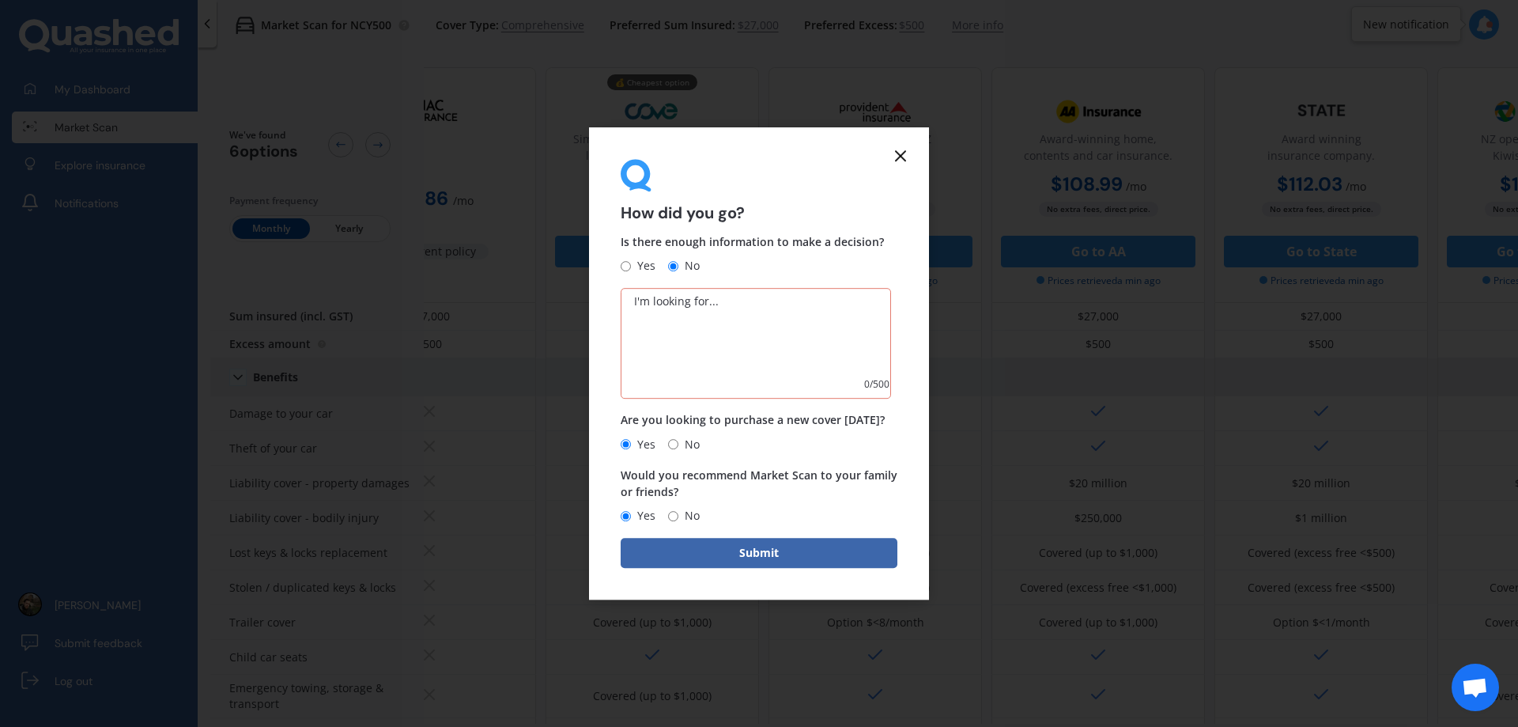
click at [642, 263] on span "Yes" at bounding box center [643, 266] width 25 height 19
click at [631, 263] on input "Yes" at bounding box center [626, 266] width 10 height 10
radio input "true"
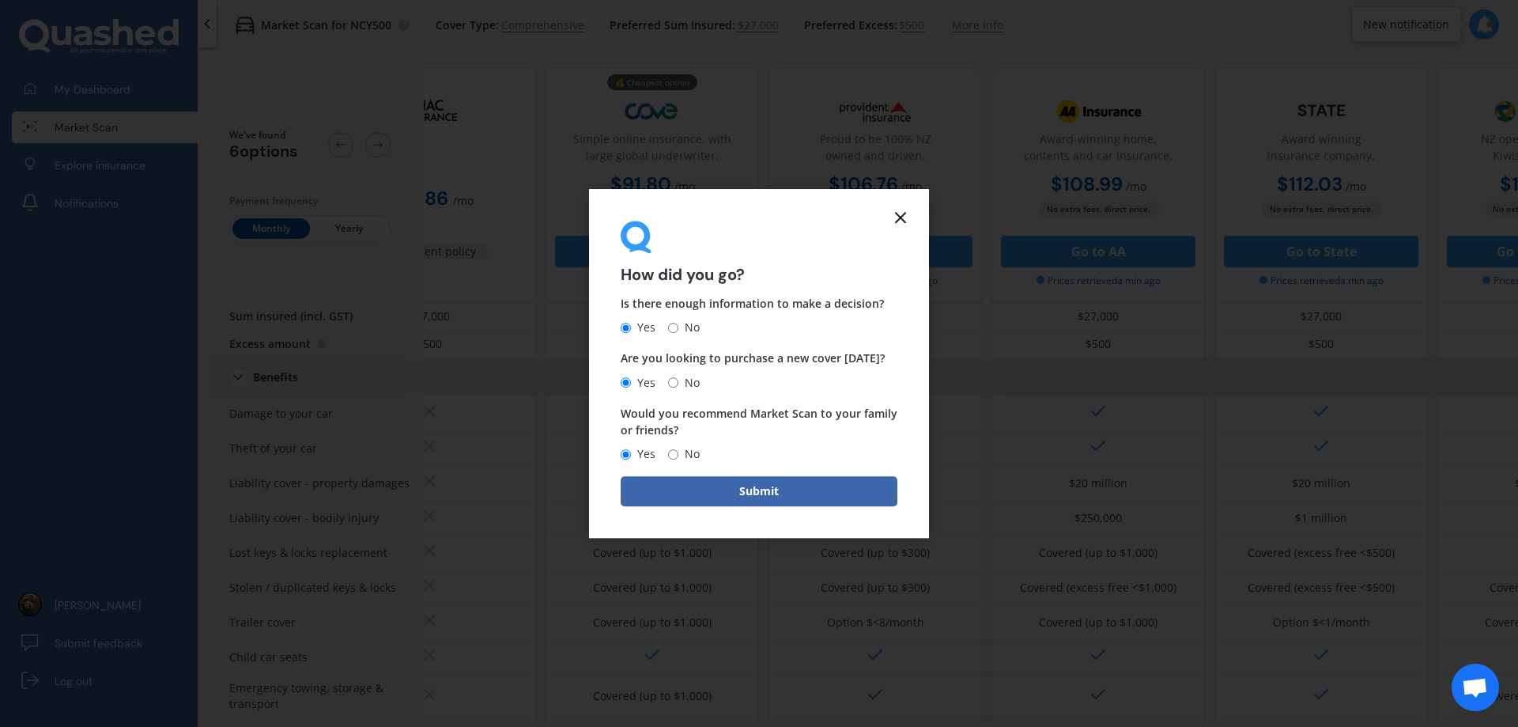
click at [689, 324] on span "No" at bounding box center [688, 328] width 21 height 19
click at [678, 324] on input "No" at bounding box center [673, 328] width 10 height 10
radio input "true"
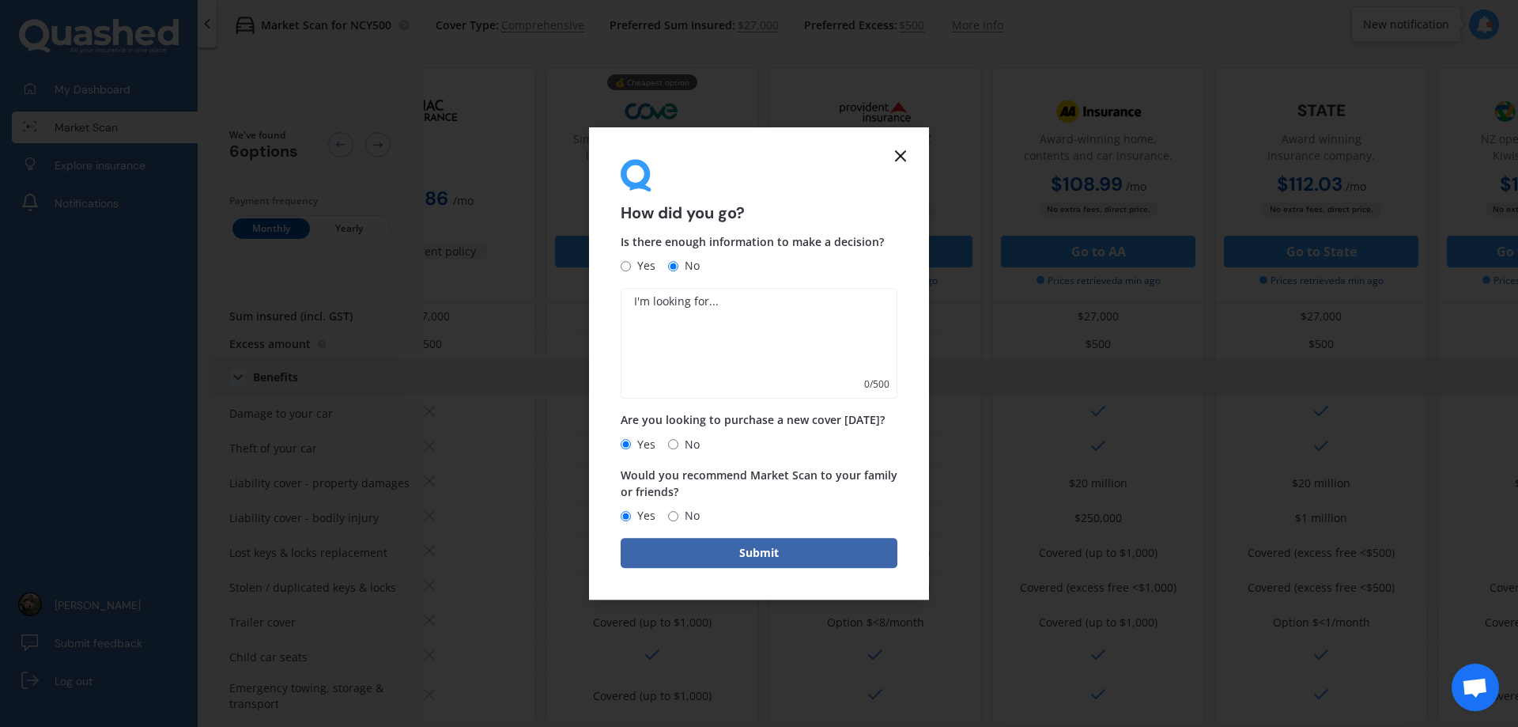
click at [725, 344] on textarea at bounding box center [759, 344] width 277 height 111
type textarea "ami isn't in here"
click at [719, 552] on button "Submit" at bounding box center [759, 553] width 277 height 30
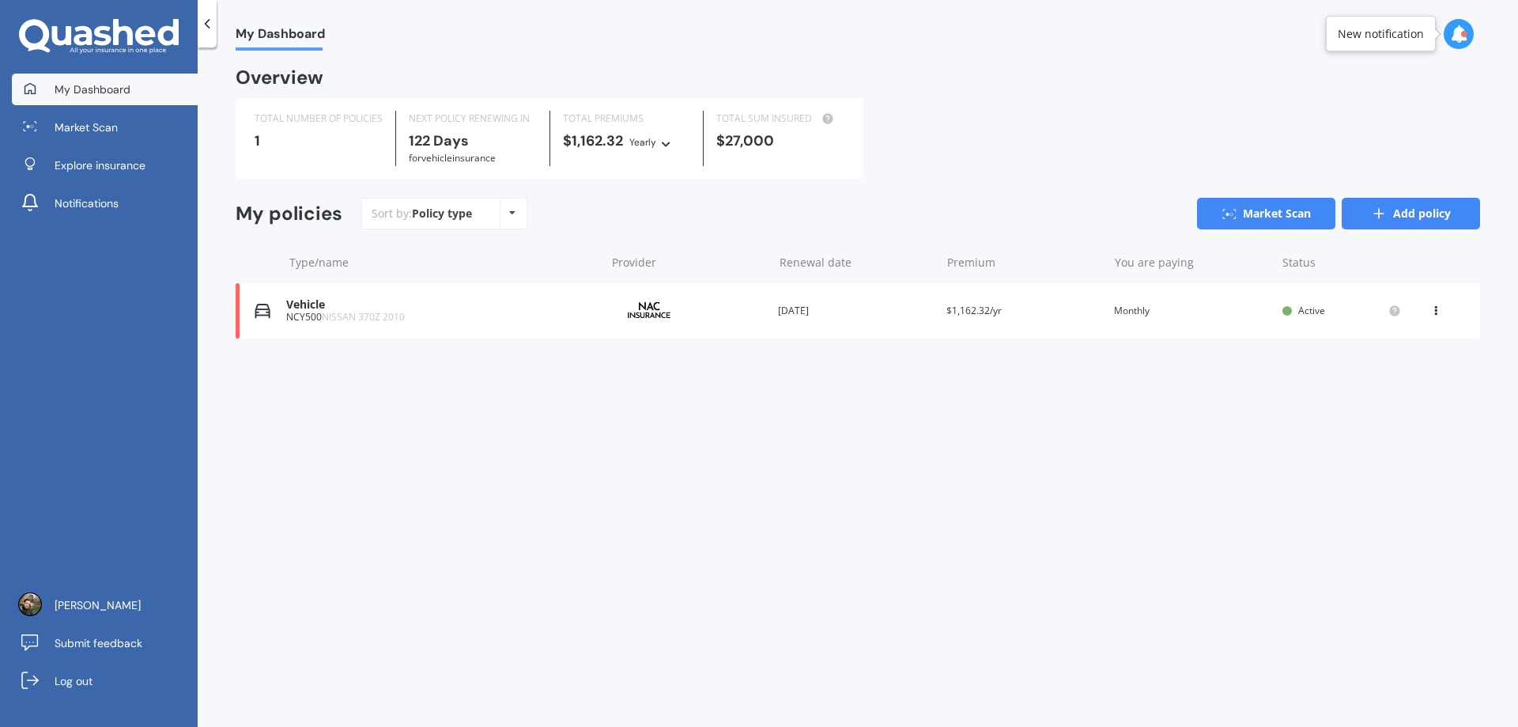
click at [1419, 225] on link "Add policy" at bounding box center [1411, 214] width 138 height 32
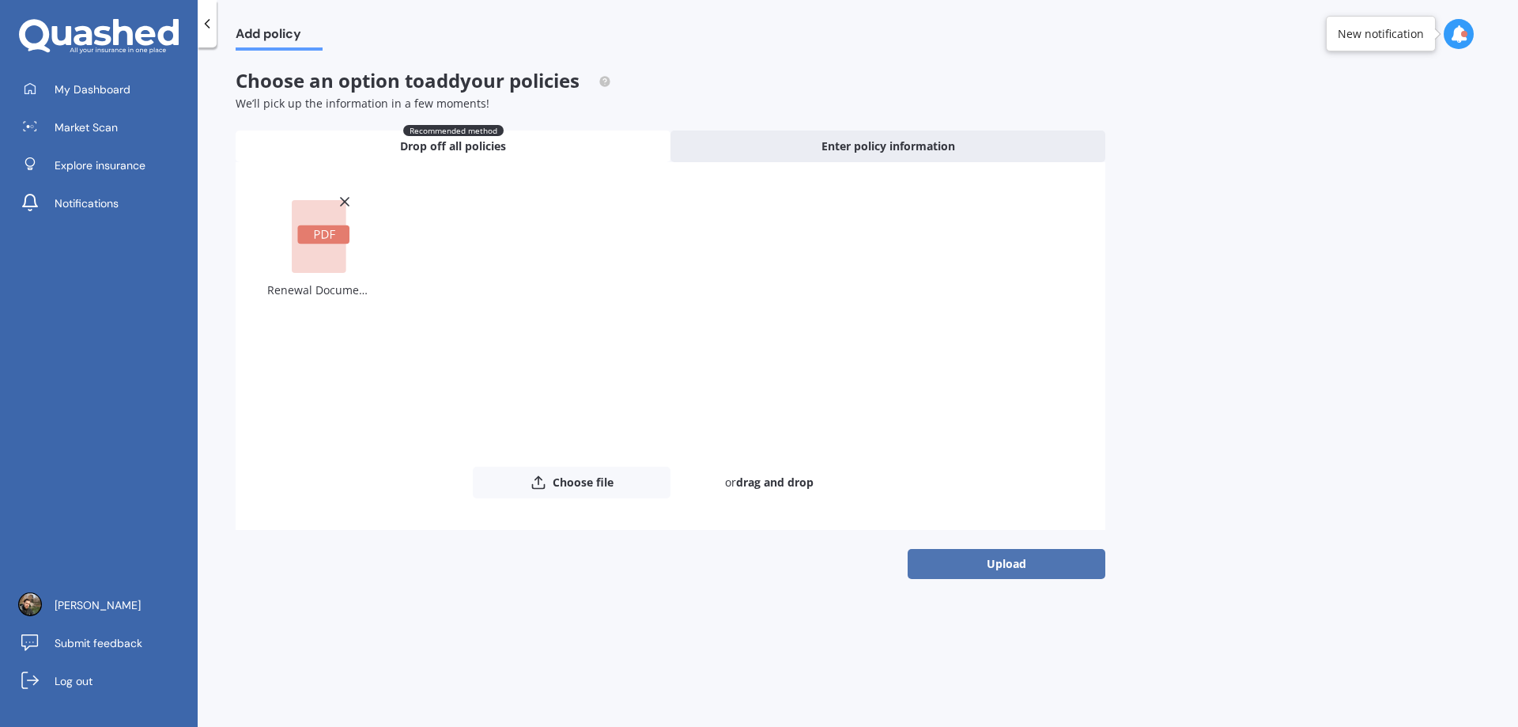
click at [989, 561] on button "Upload" at bounding box center [1007, 564] width 198 height 30
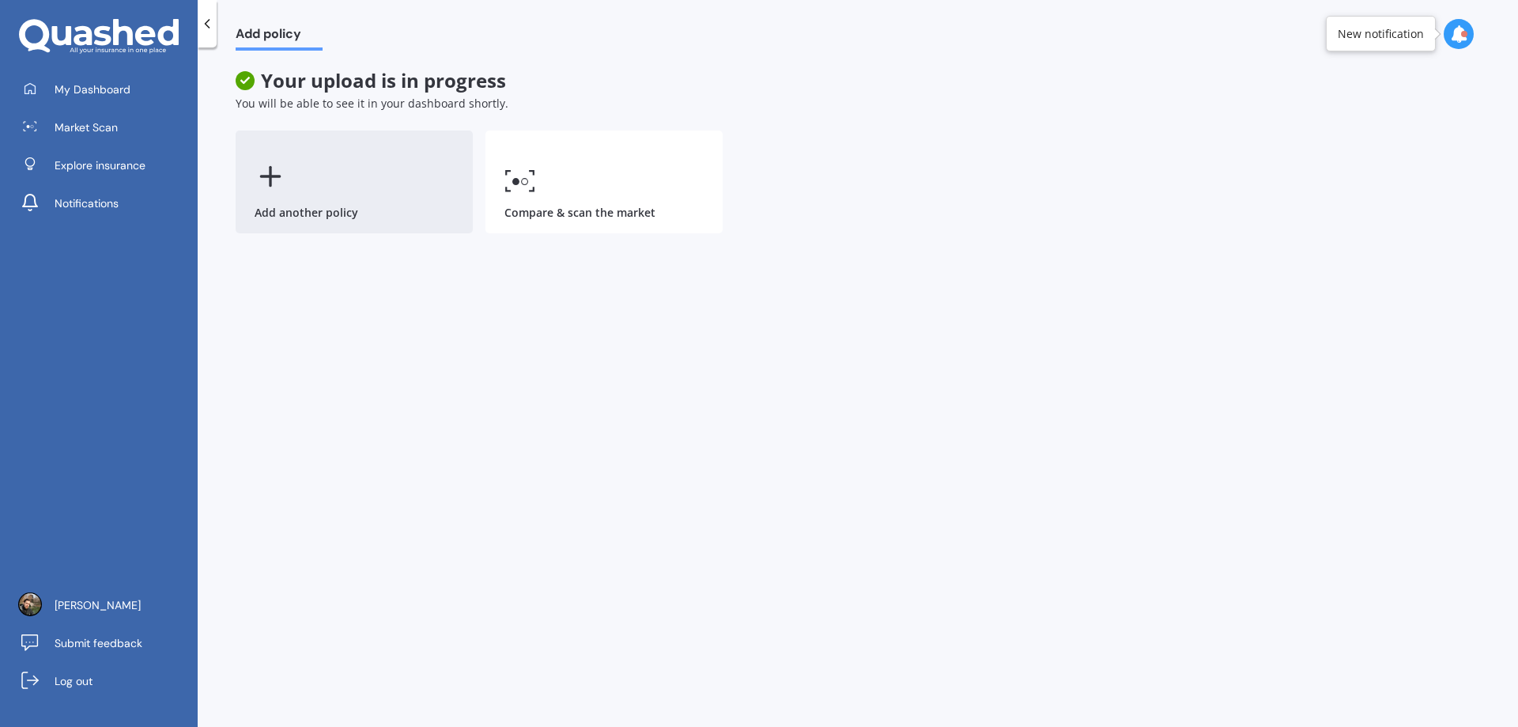
click at [330, 183] on div "Add another policy" at bounding box center [354, 181] width 237 height 103
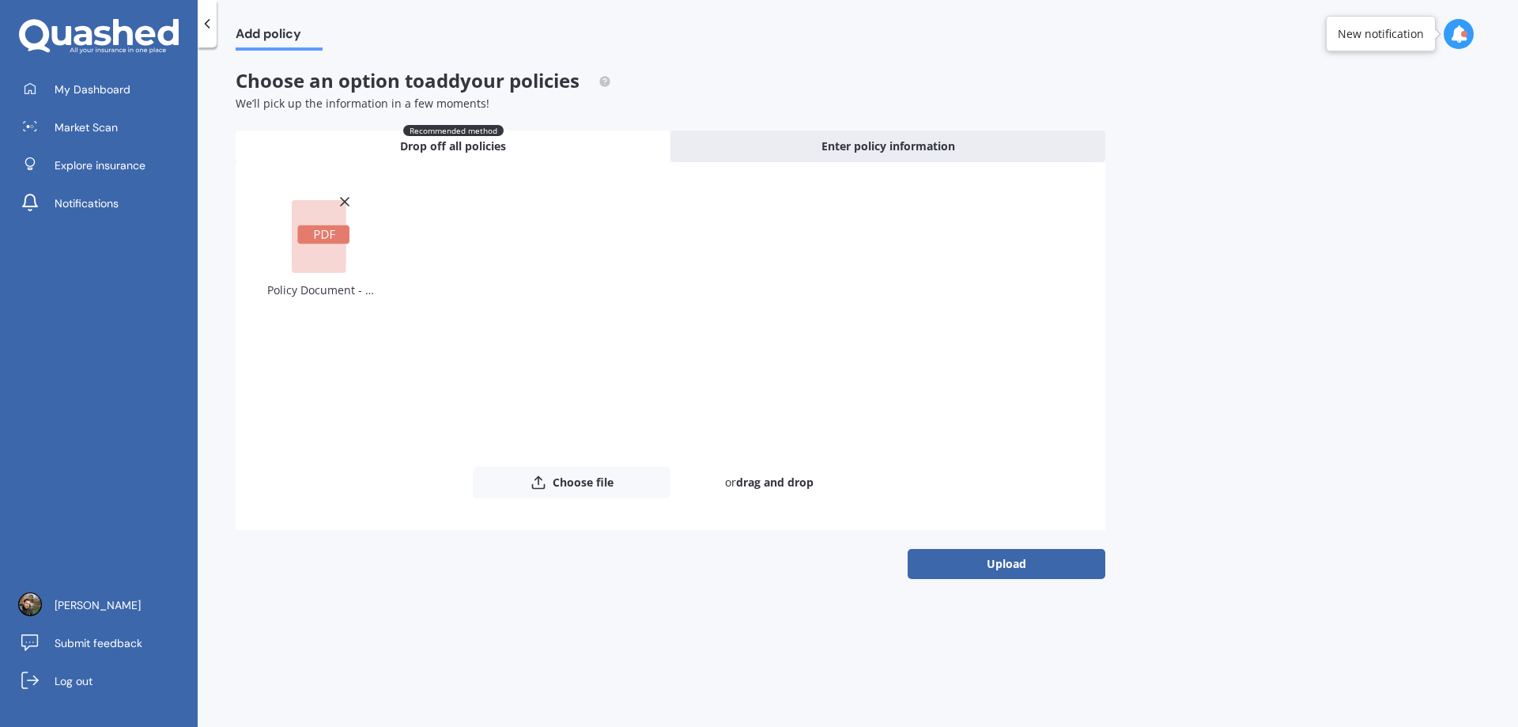
click at [981, 566] on button "Upload" at bounding box center [1007, 564] width 198 height 30
click at [977, 572] on div "Upload" at bounding box center [671, 564] width 870 height 30
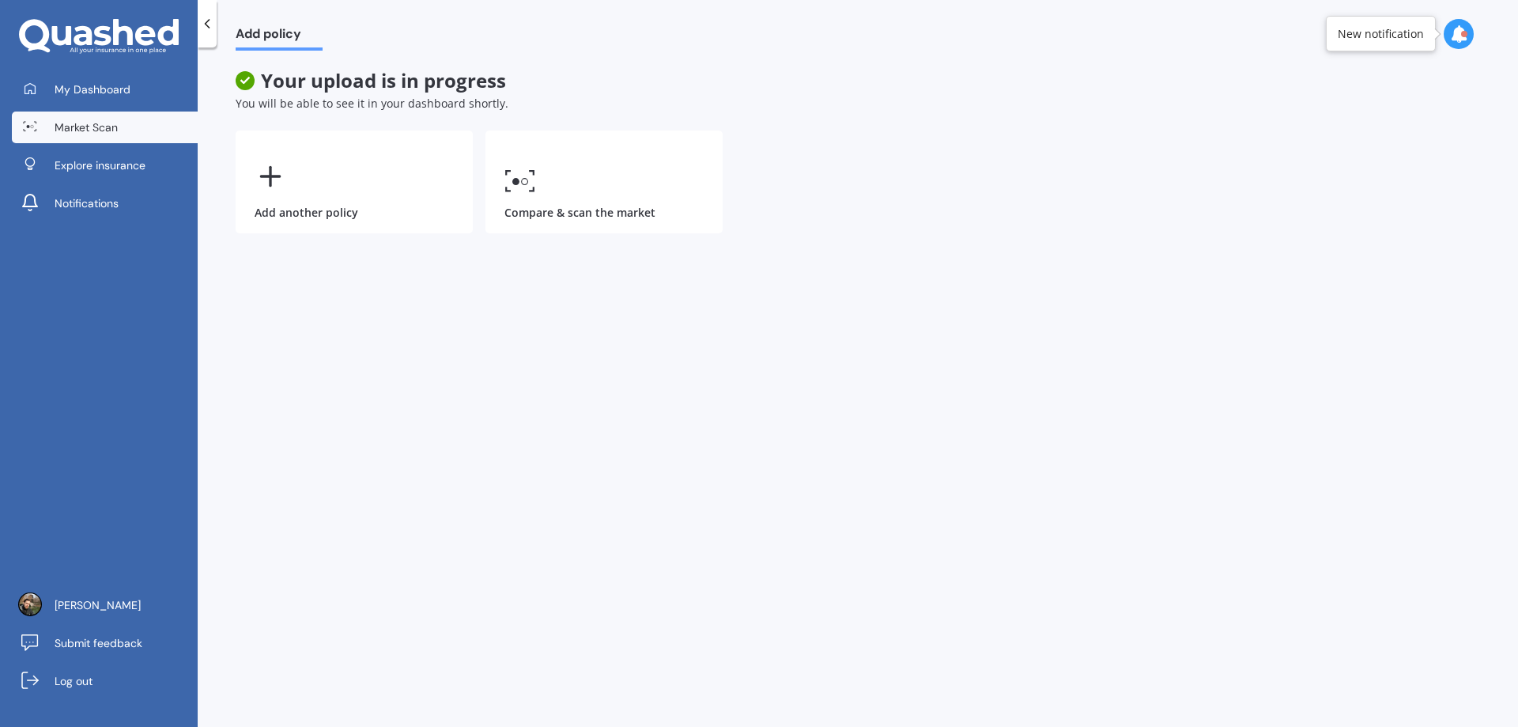
click at [140, 126] on link "Market Scan" at bounding box center [105, 127] width 186 height 32
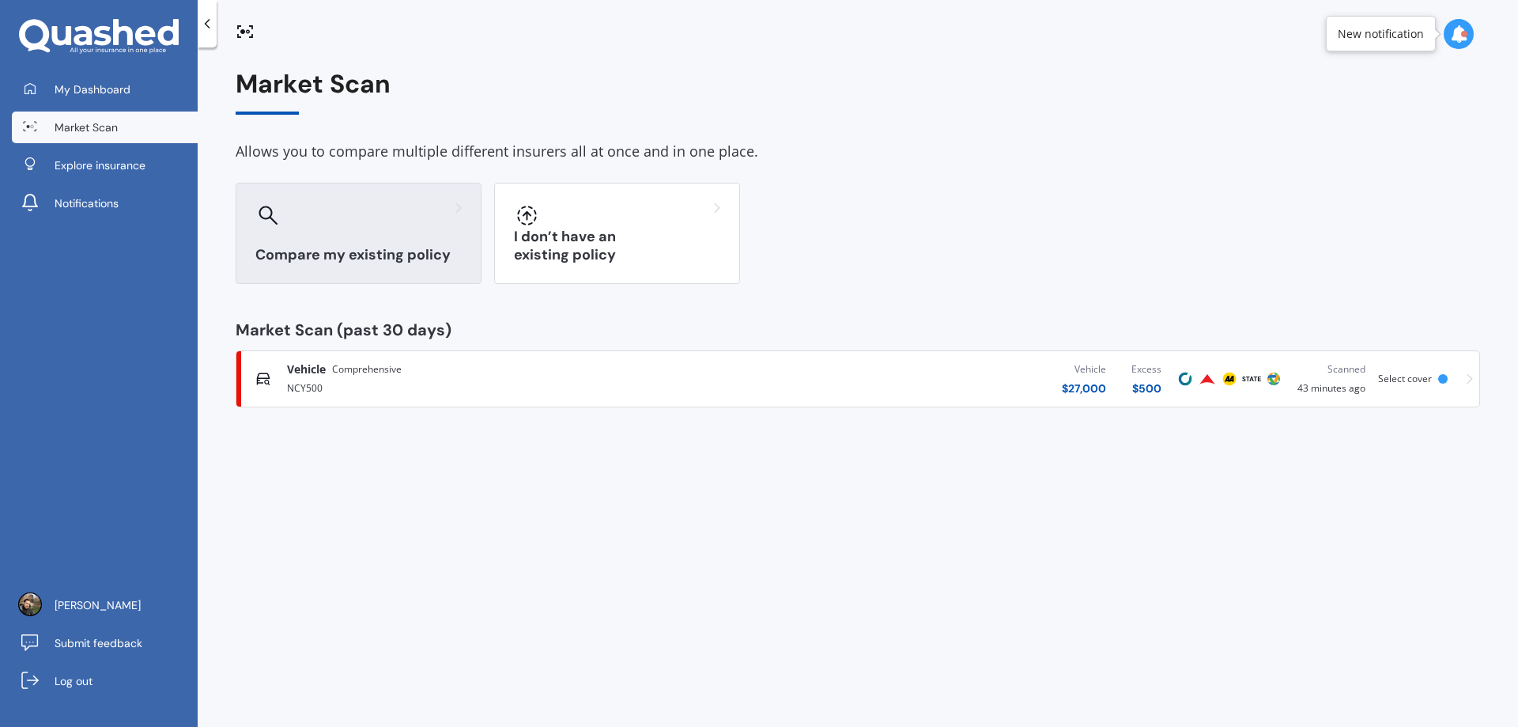
click at [389, 232] on div "Compare my existing policy" at bounding box center [359, 233] width 246 height 101
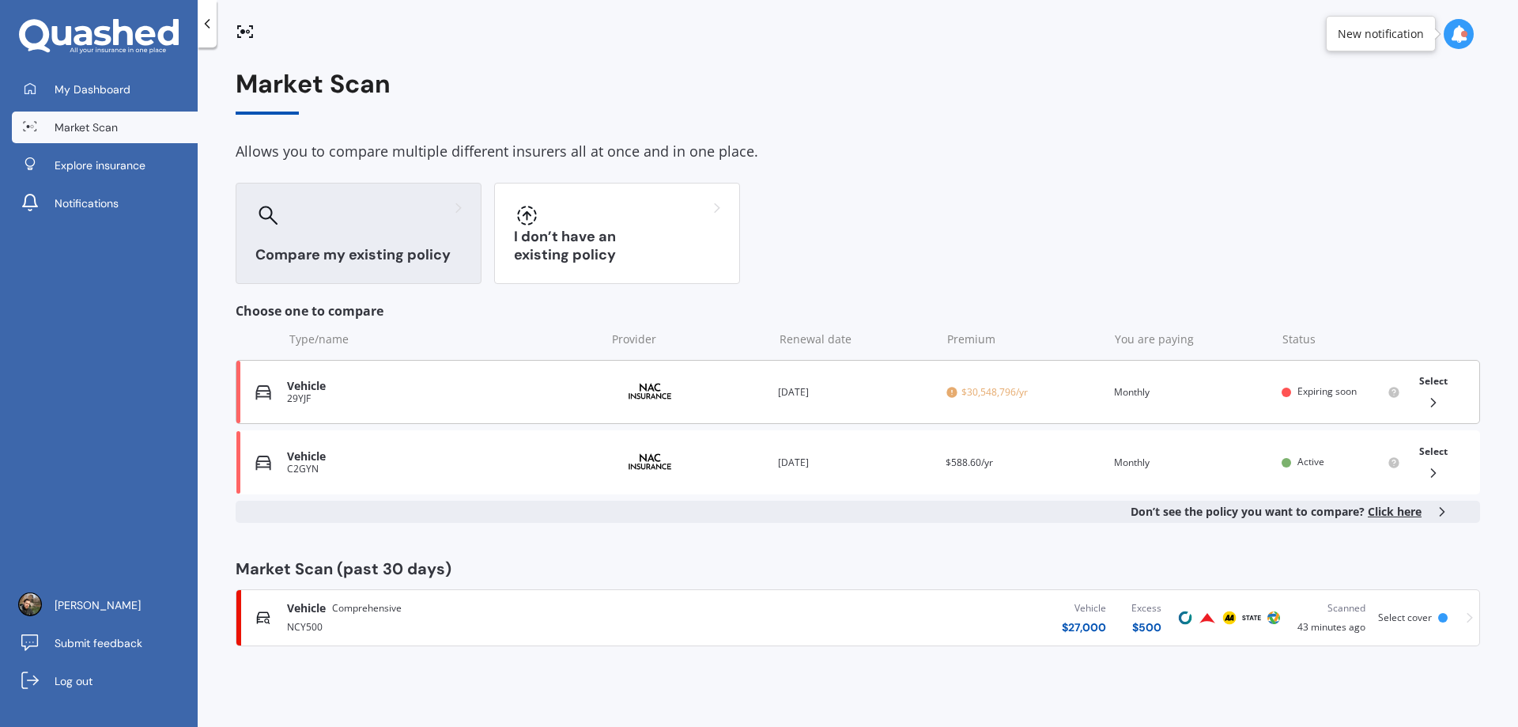
click at [1434, 402] on icon at bounding box center [1434, 403] width 16 height 16
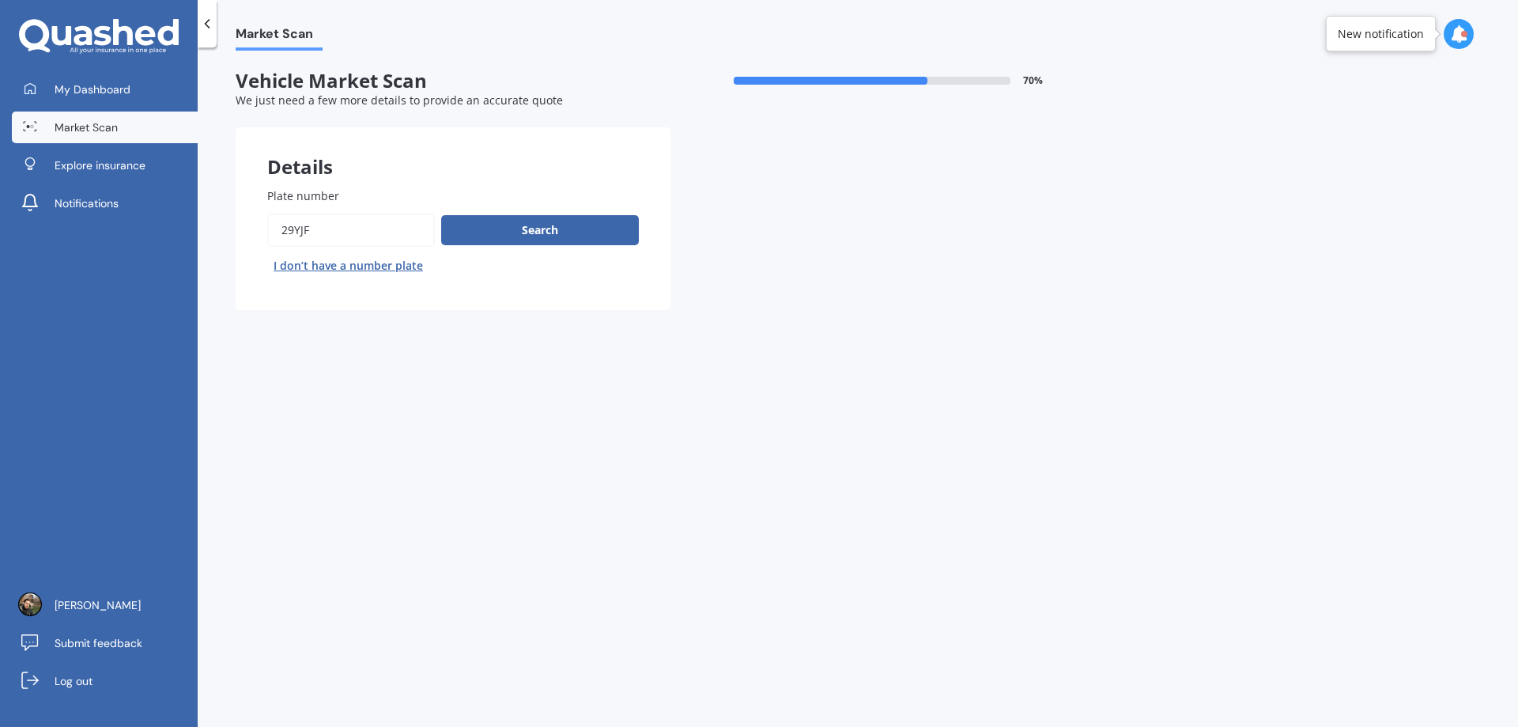
click at [206, 22] on icon at bounding box center [207, 24] width 16 height 16
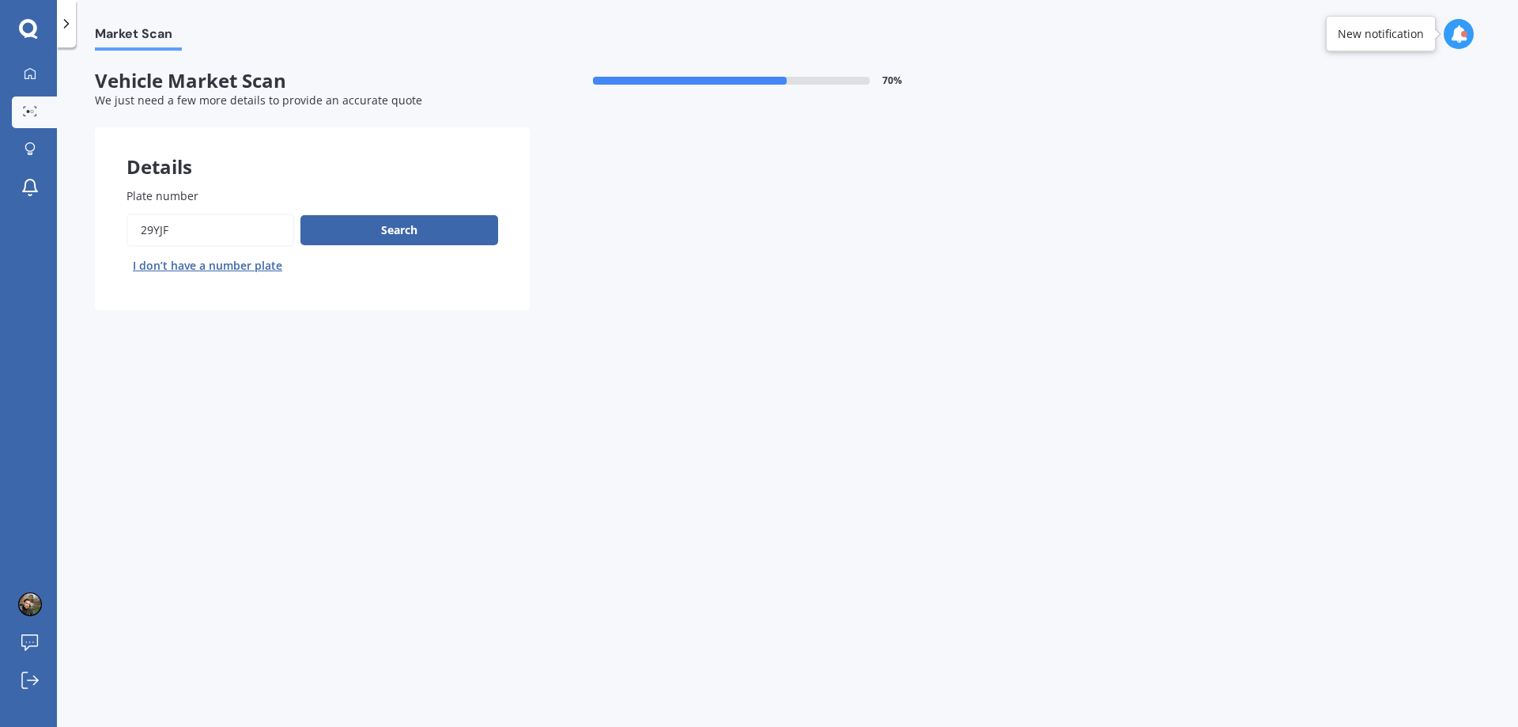
click at [75, 31] on div at bounding box center [66, 23] width 19 height 47
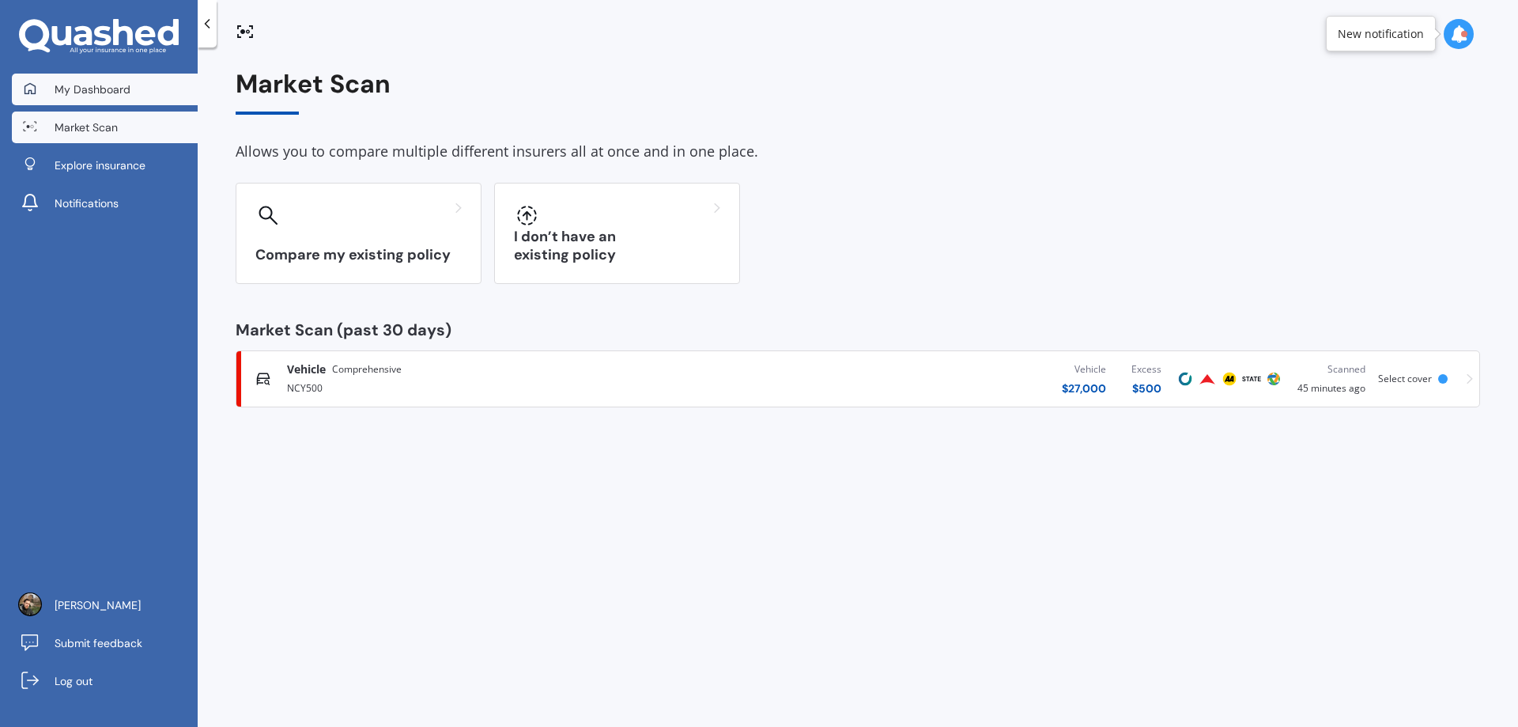
click at [112, 93] on span "My Dashboard" at bounding box center [93, 89] width 76 height 16
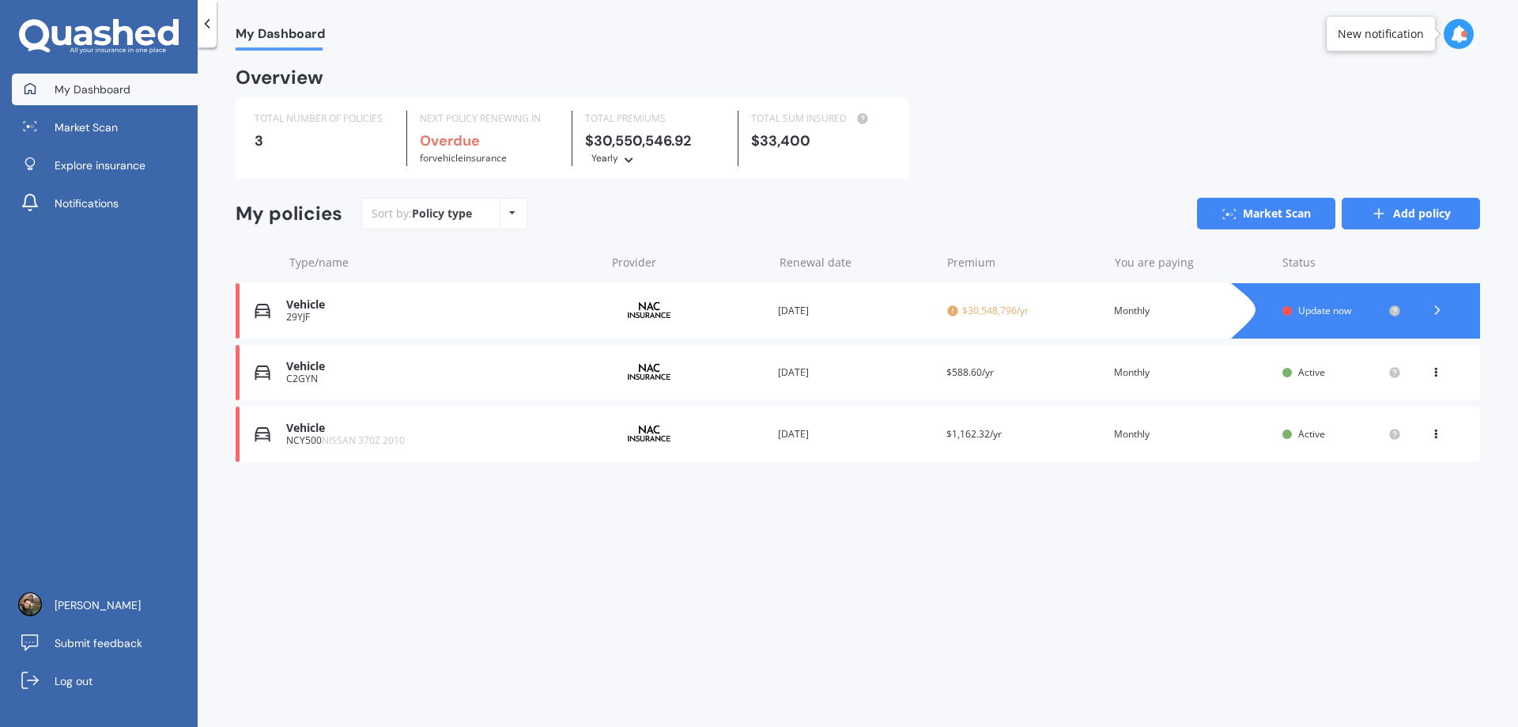
click at [1424, 213] on link "Add policy" at bounding box center [1411, 214] width 138 height 32
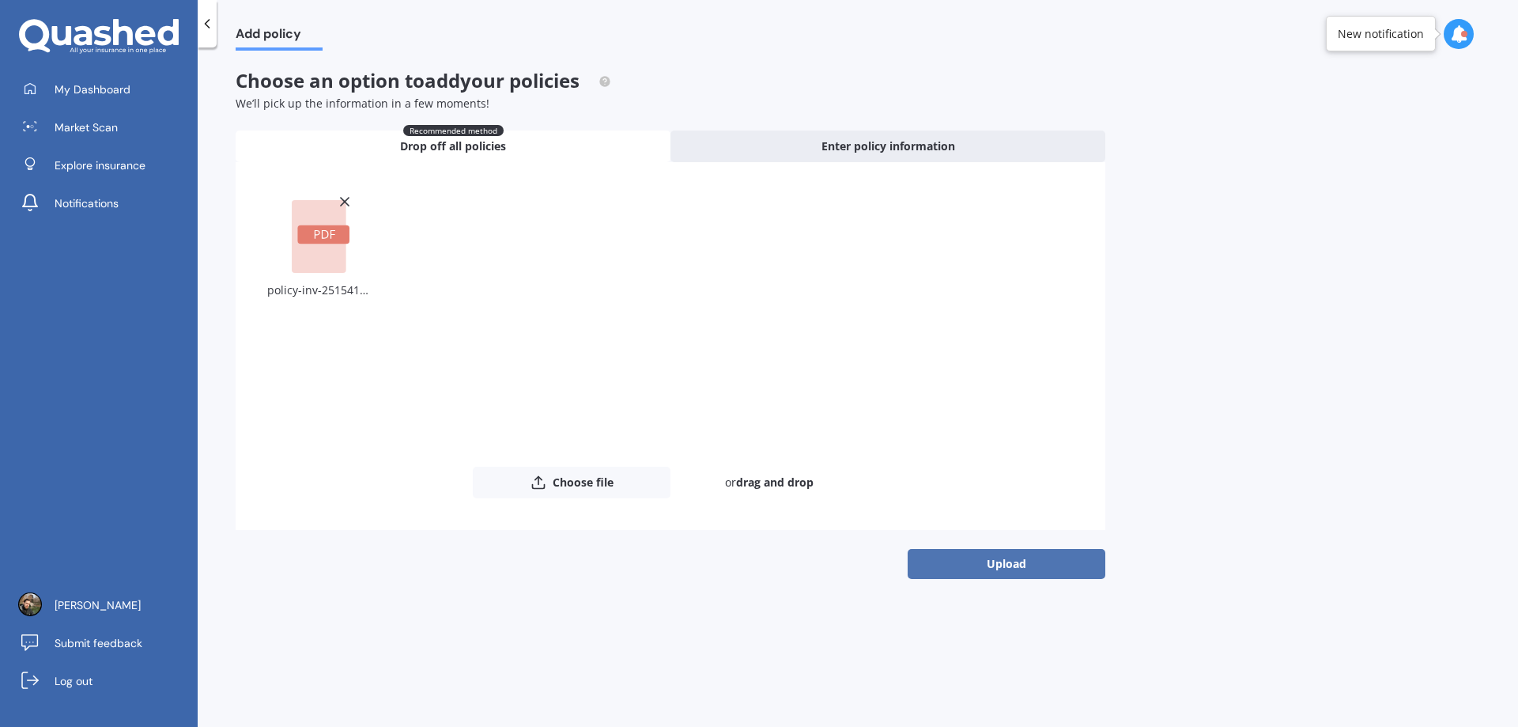
click at [1008, 563] on button "Upload" at bounding box center [1007, 564] width 198 height 30
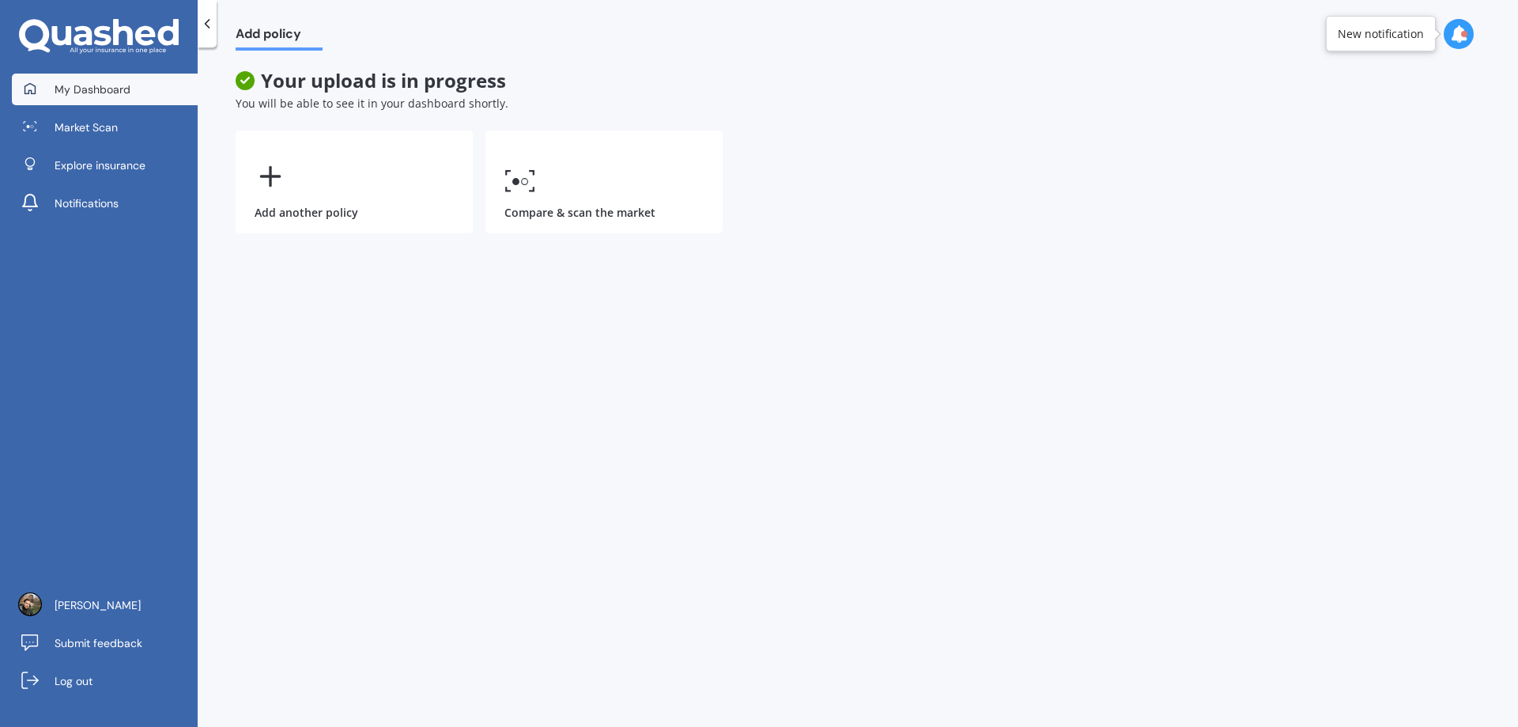
click at [139, 103] on link "My Dashboard" at bounding box center [105, 90] width 186 height 32
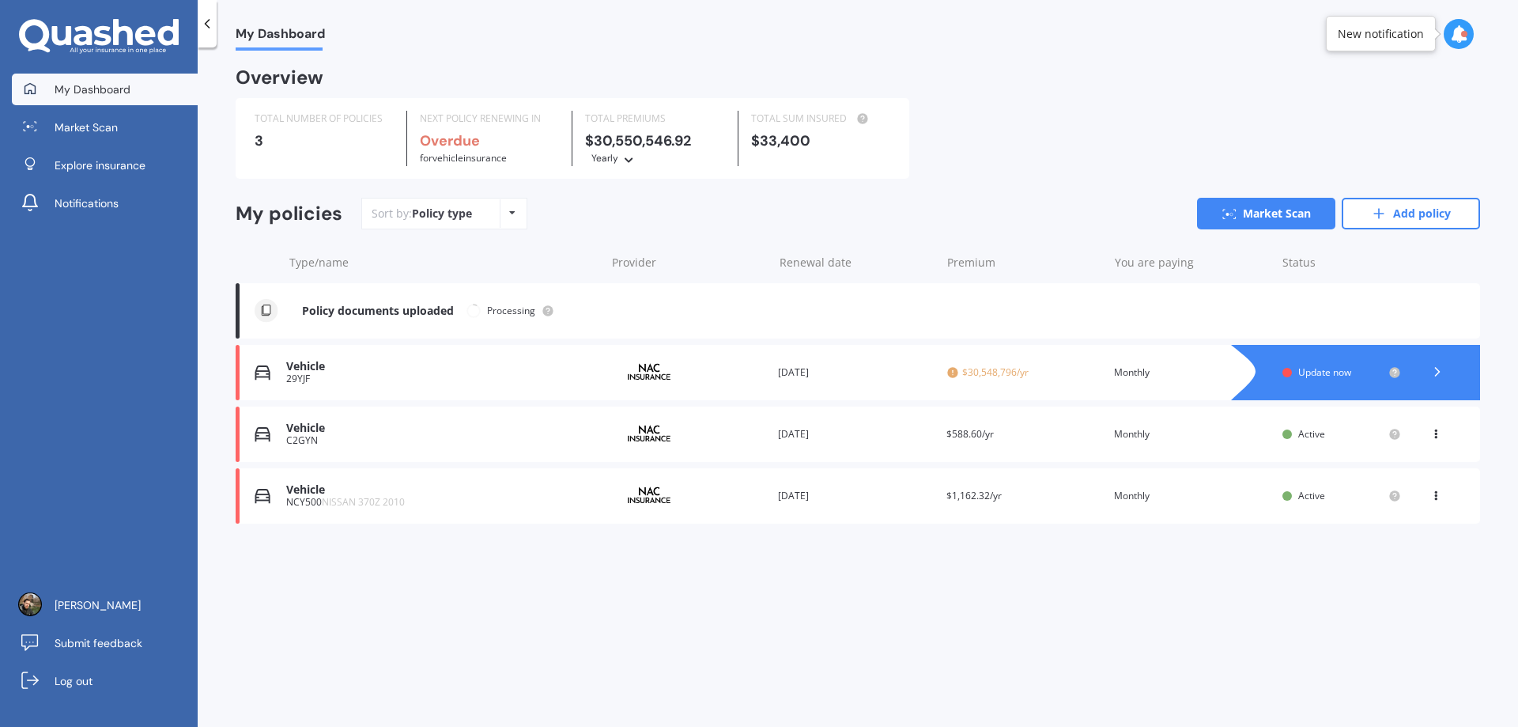
drag, startPoint x: 542, startPoint y: 373, endPoint x: 1383, endPoint y: 589, distance: 867.8
click at [1383, 589] on div "My Dashboard Overview TOTAL NUMBER OF POLICIES 3 NEXT POLICY RENEWING IN Overdu…" at bounding box center [858, 390] width 1321 height 679
click at [1435, 436] on icon at bounding box center [1435, 430] width 11 height 9
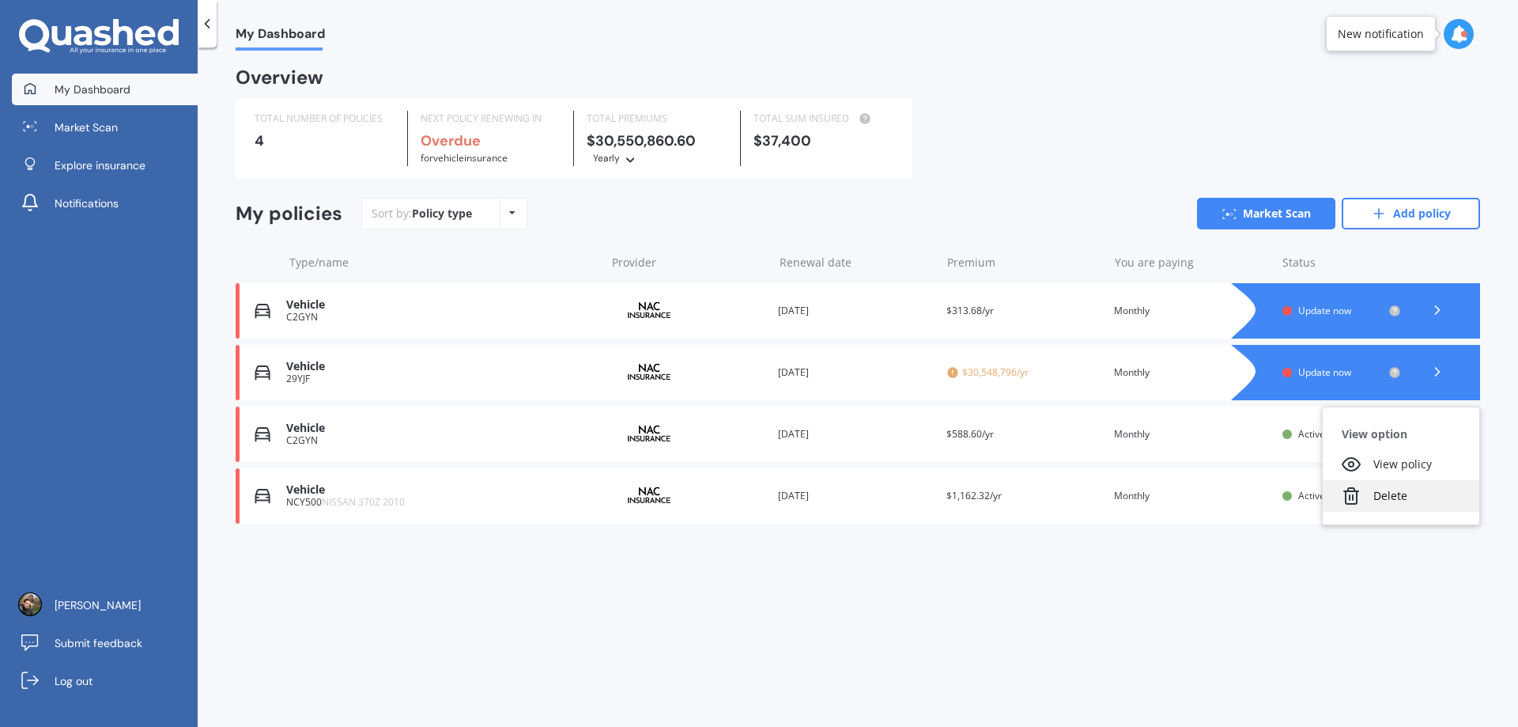
click at [1392, 501] on div "Delete" at bounding box center [1401, 496] width 157 height 32
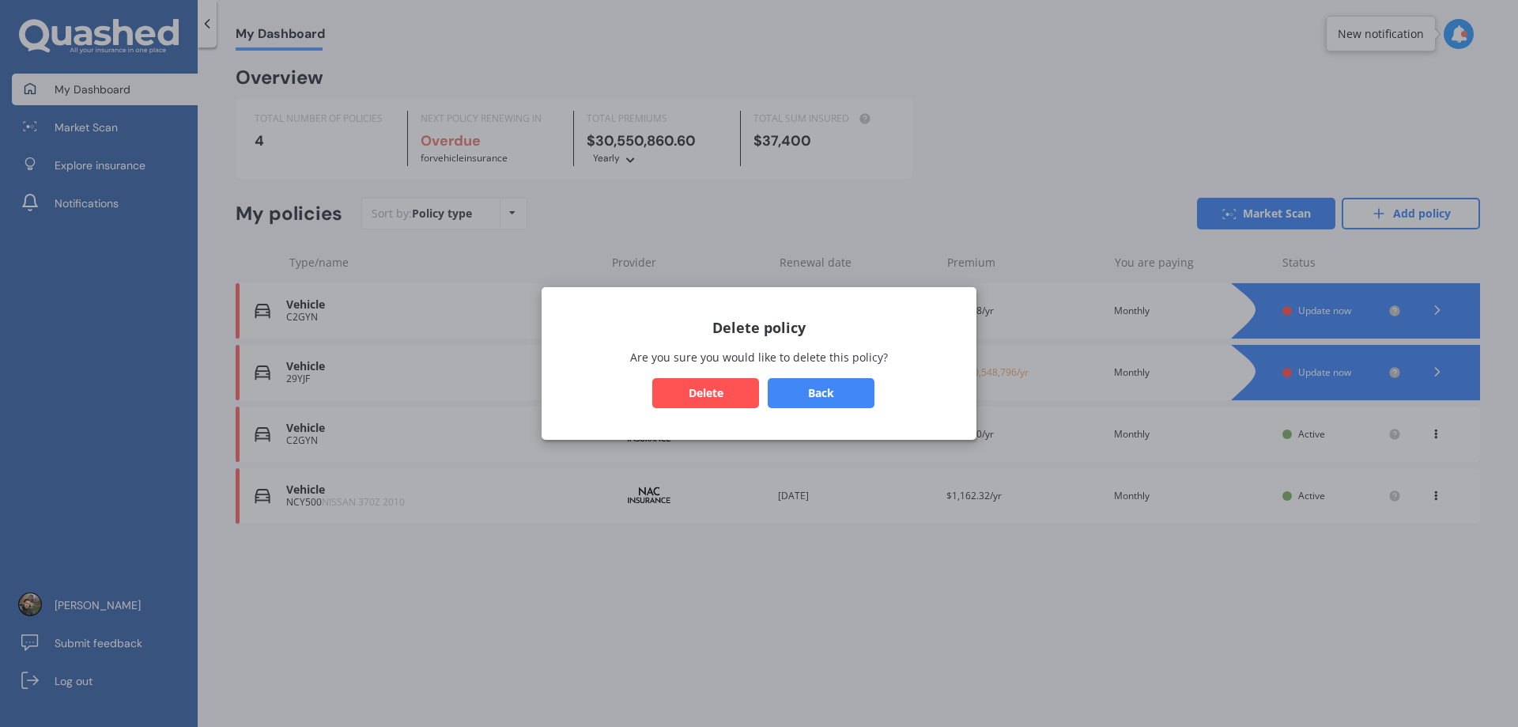
click at [693, 393] on button "Delete" at bounding box center [705, 393] width 107 height 30
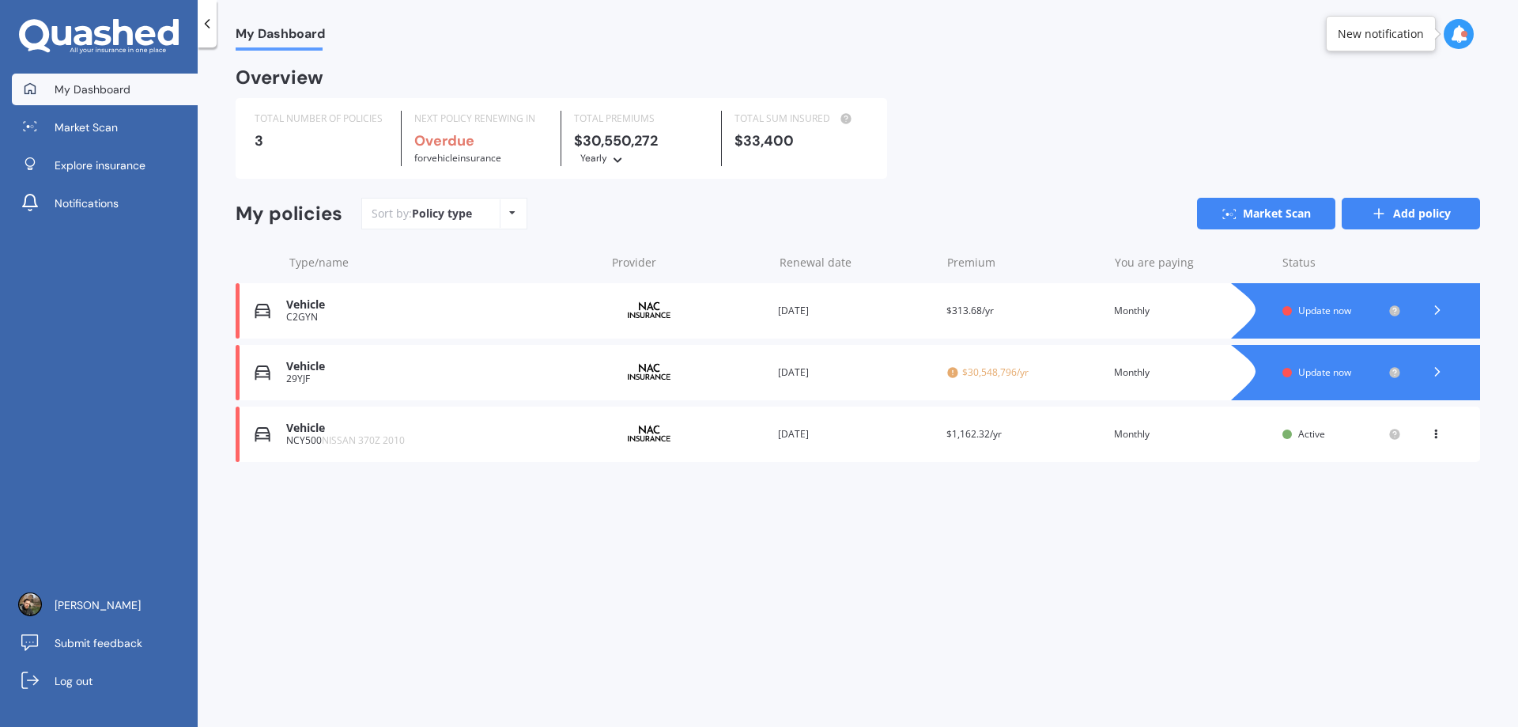
click at [1389, 208] on link "Add policy" at bounding box center [1411, 214] width 138 height 32
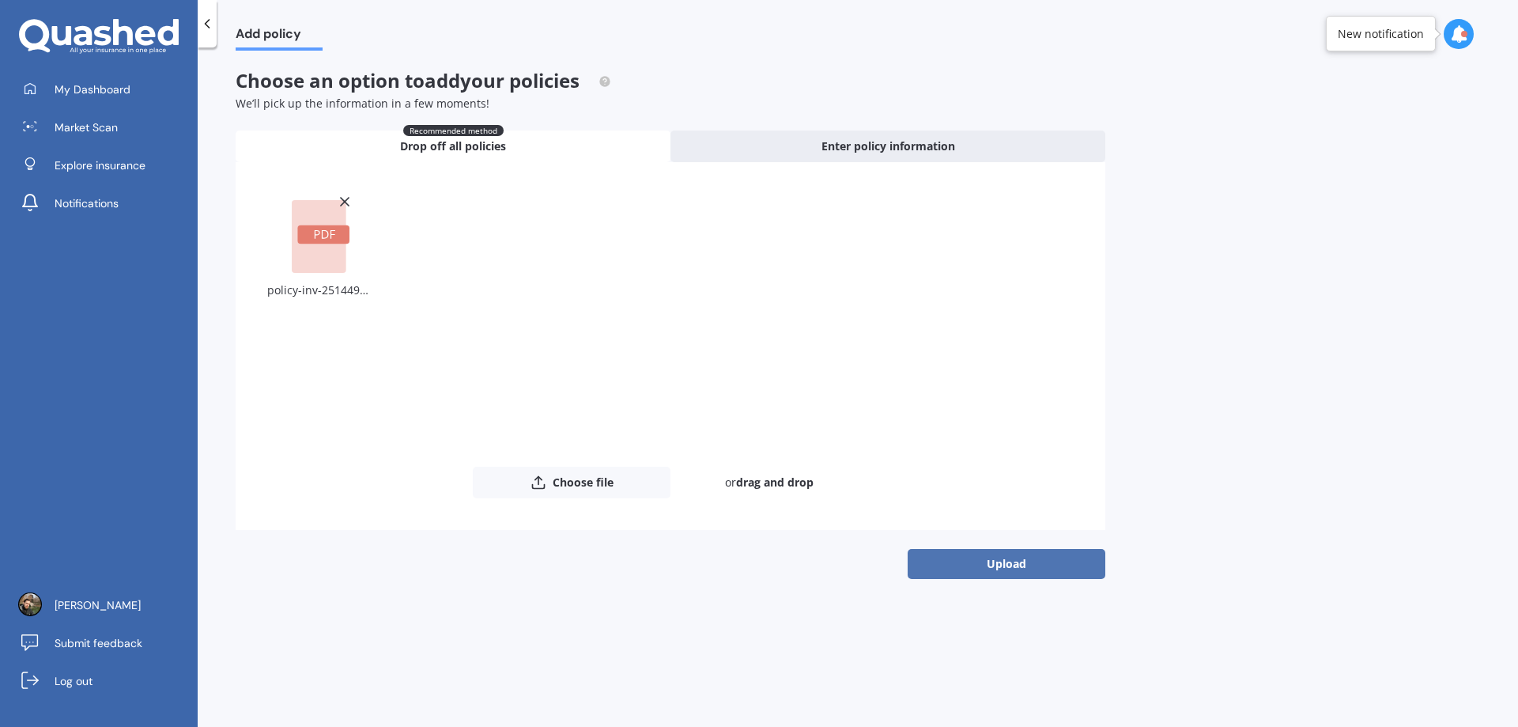
click at [1046, 569] on button "Upload" at bounding box center [1007, 564] width 198 height 30
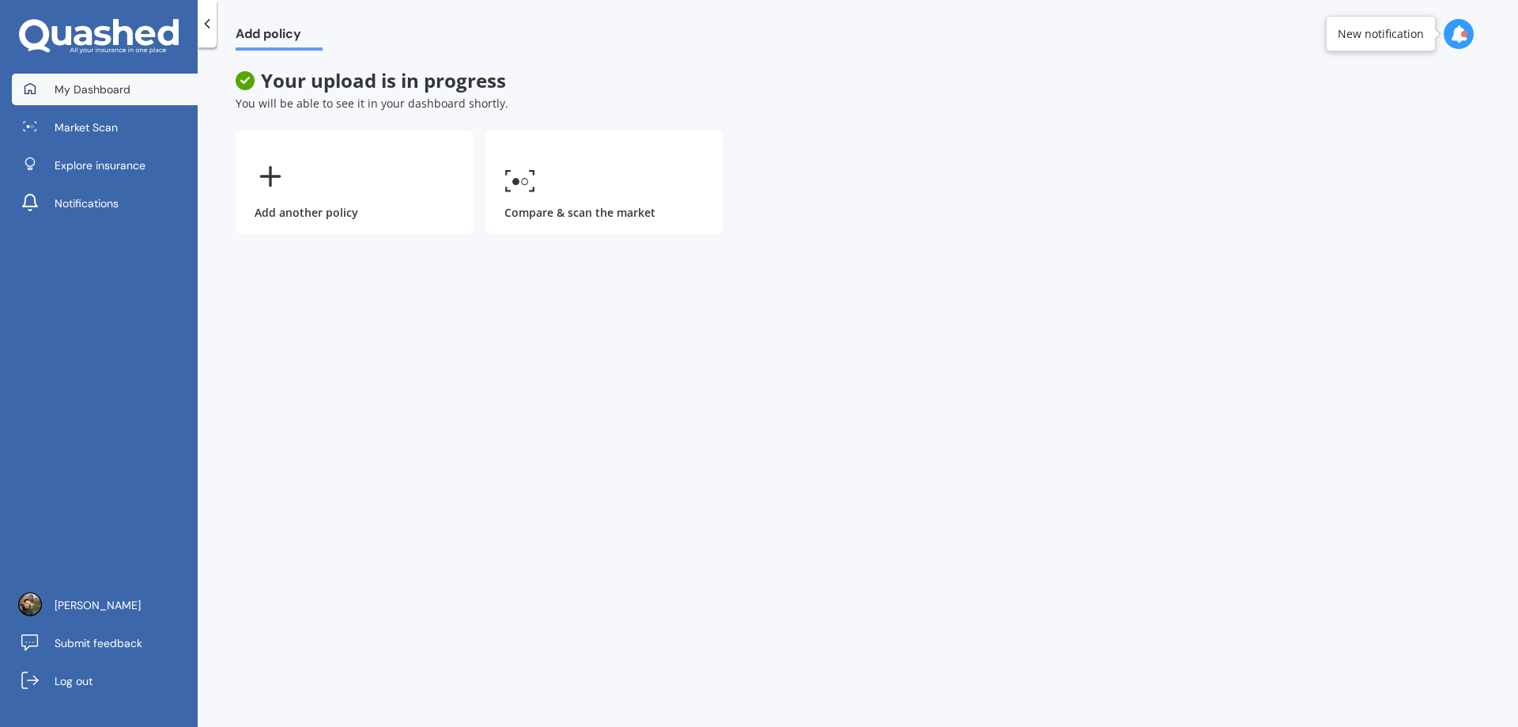
click at [146, 99] on link "My Dashboard" at bounding box center [105, 90] width 186 height 32
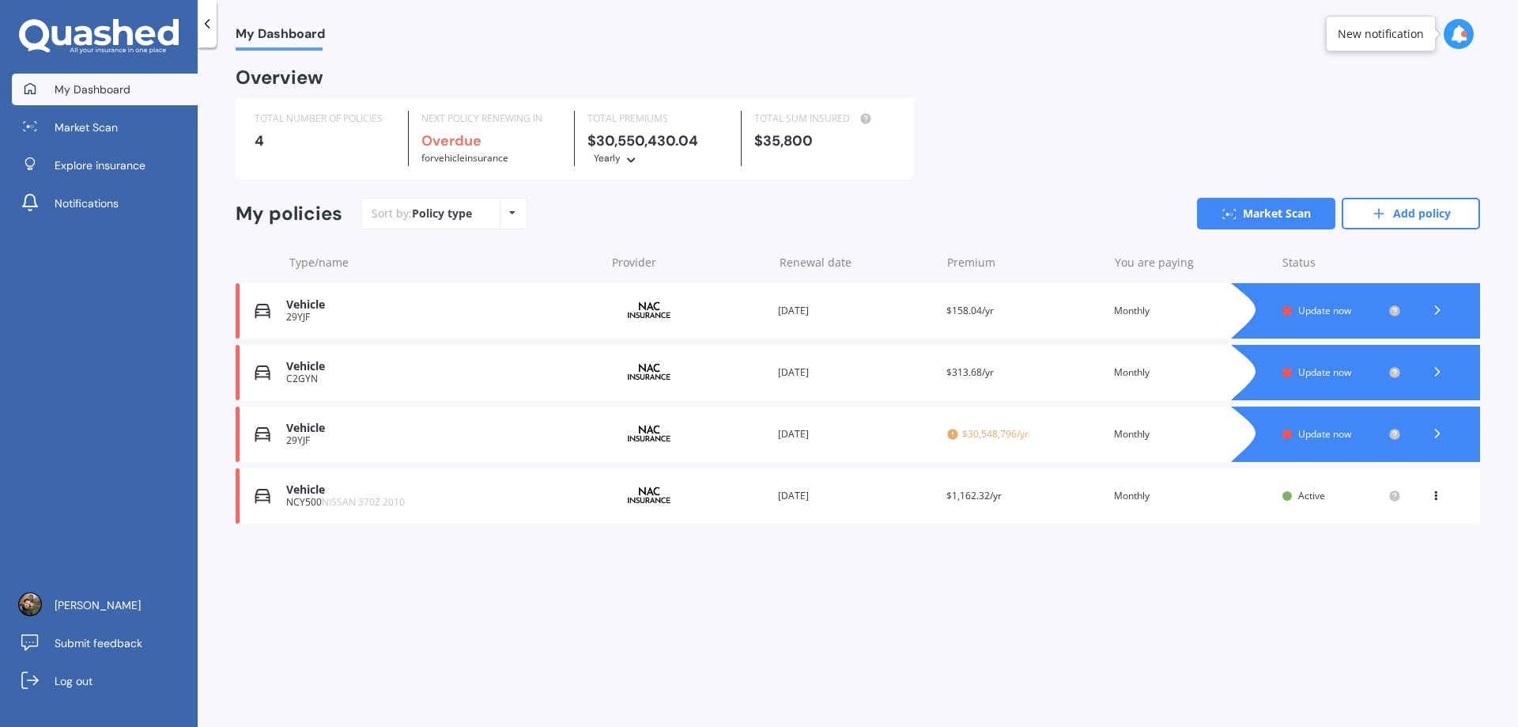
click at [520, 366] on div "Vehicle" at bounding box center [441, 366] width 311 height 13
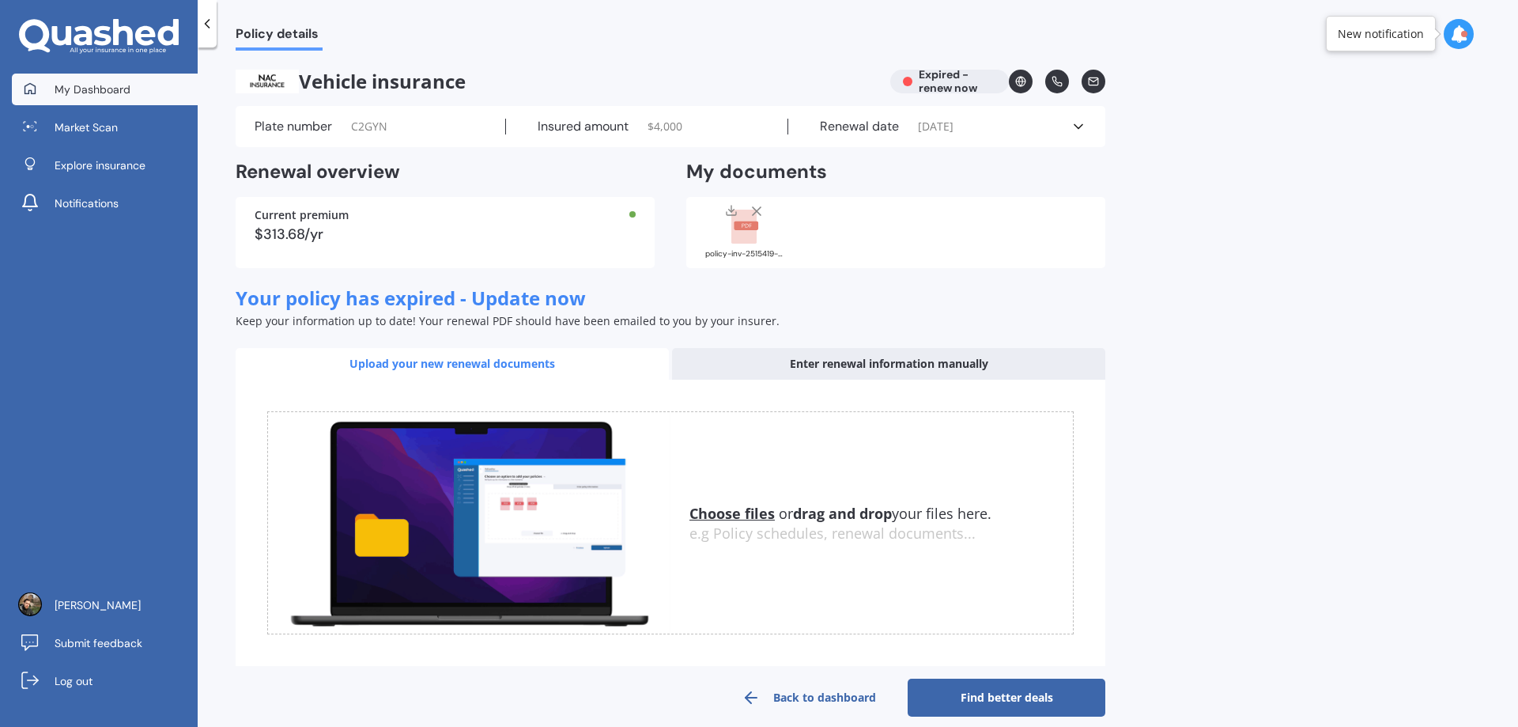
click at [92, 92] on span "My Dashboard" at bounding box center [93, 89] width 76 height 16
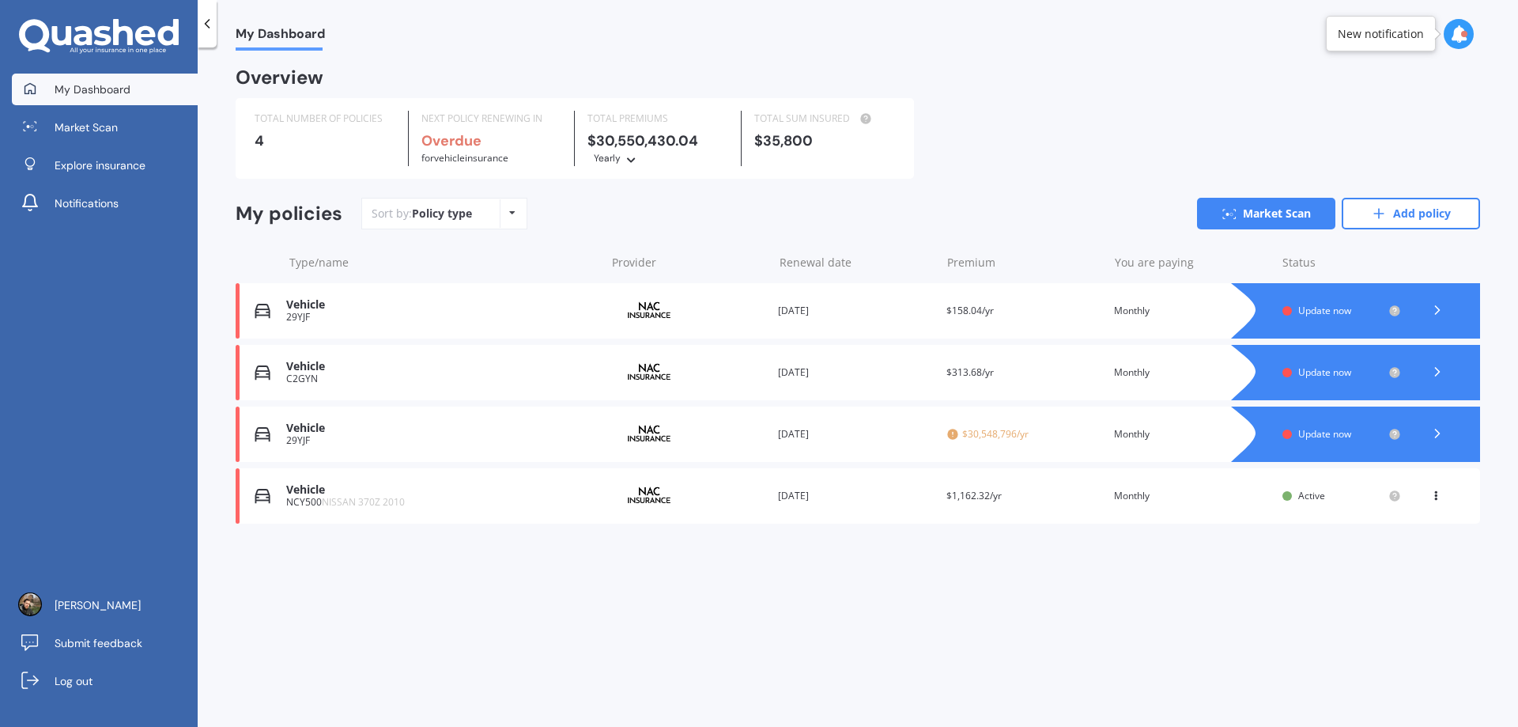
click at [1061, 380] on div "Premium $313.68/yr" at bounding box center [1025, 373] width 156 height 16
click at [1286, 214] on link "Market Scan" at bounding box center [1266, 214] width 138 height 32
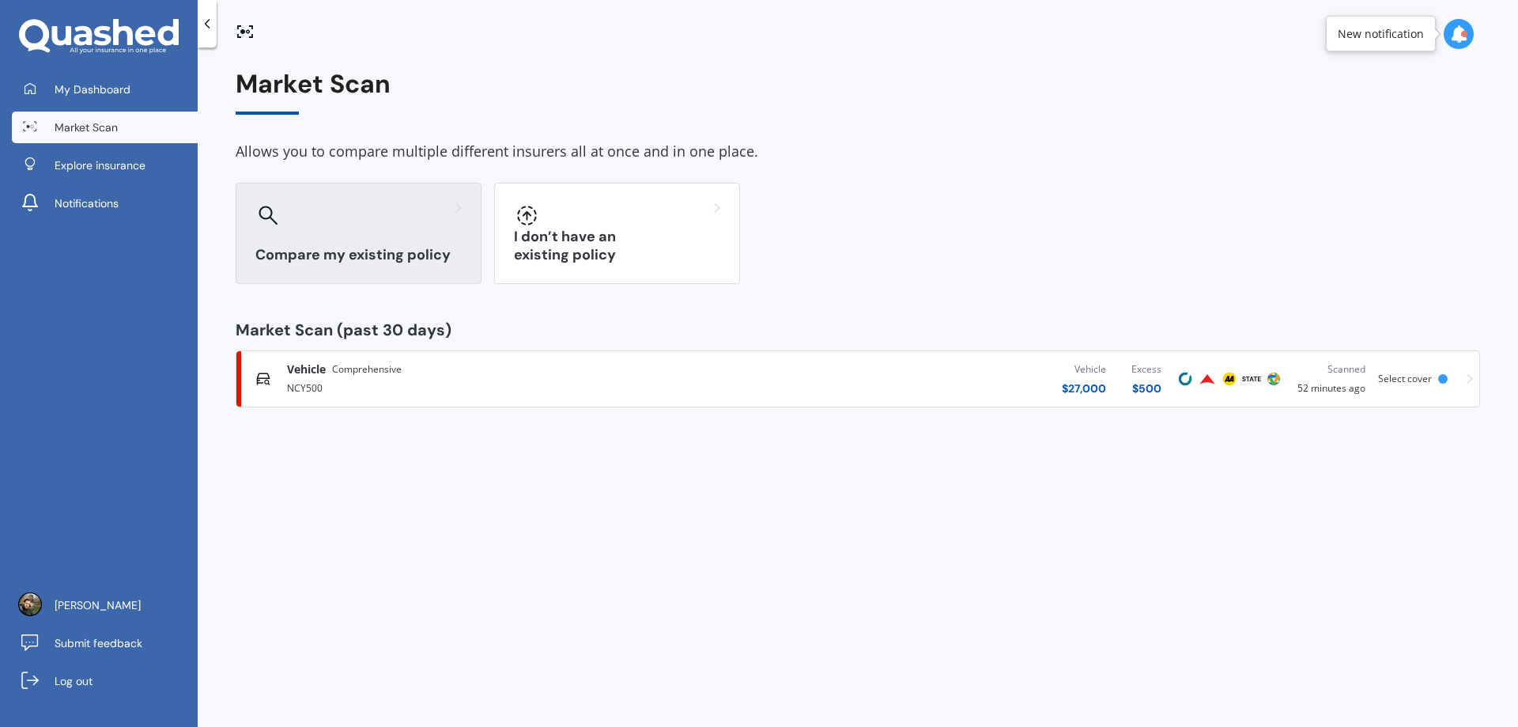
click at [356, 225] on div at bounding box center [358, 214] width 206 height 25
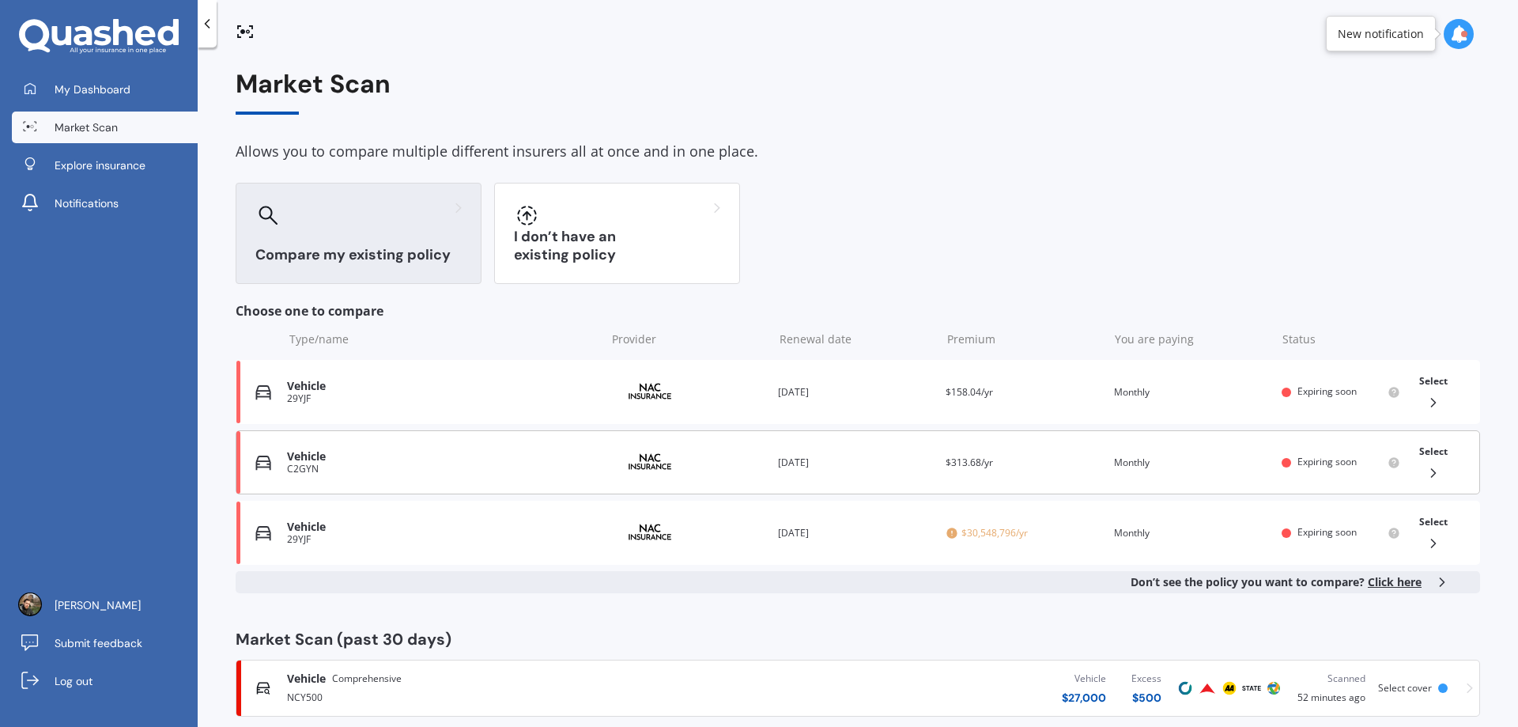
click at [534, 460] on div "Vehicle" at bounding box center [442, 456] width 311 height 13
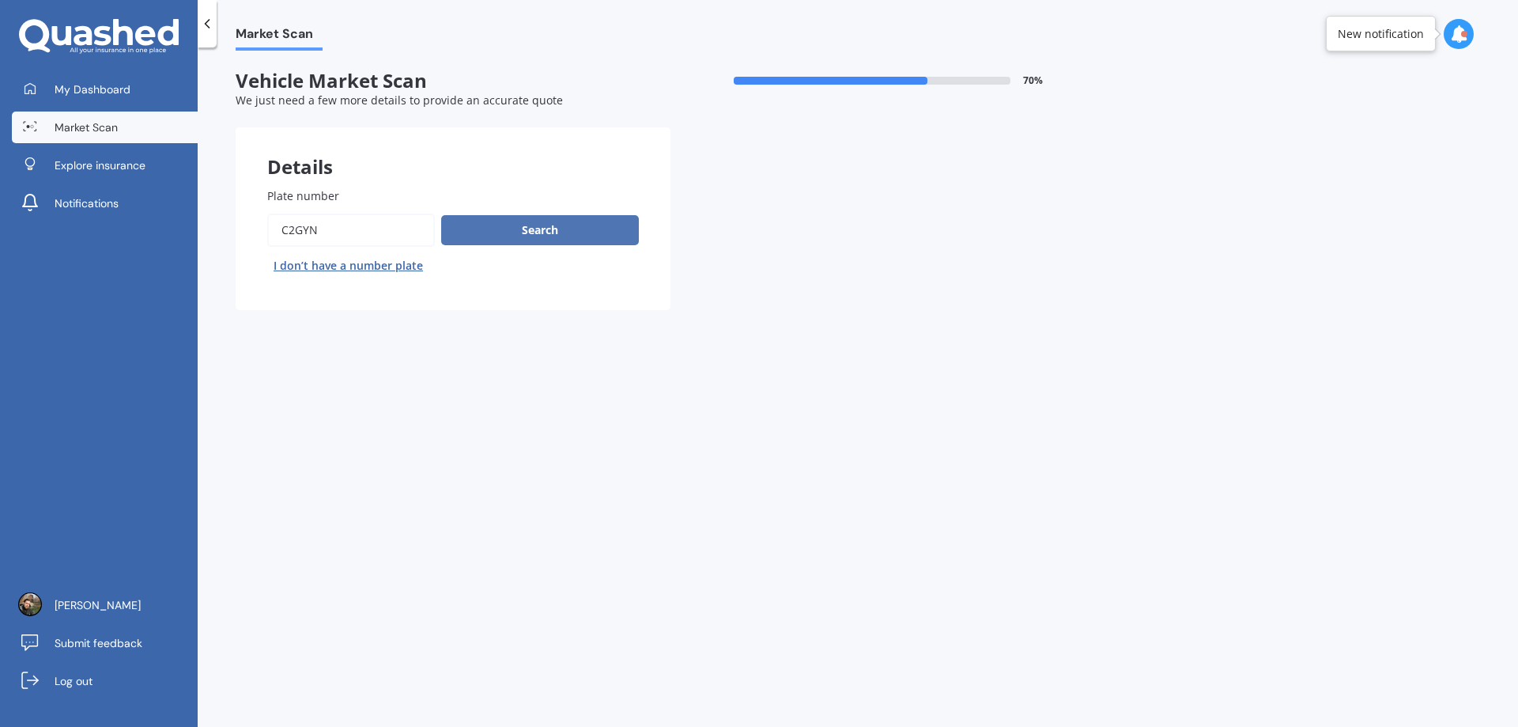
click at [557, 236] on button "Search" at bounding box center [540, 230] width 198 height 30
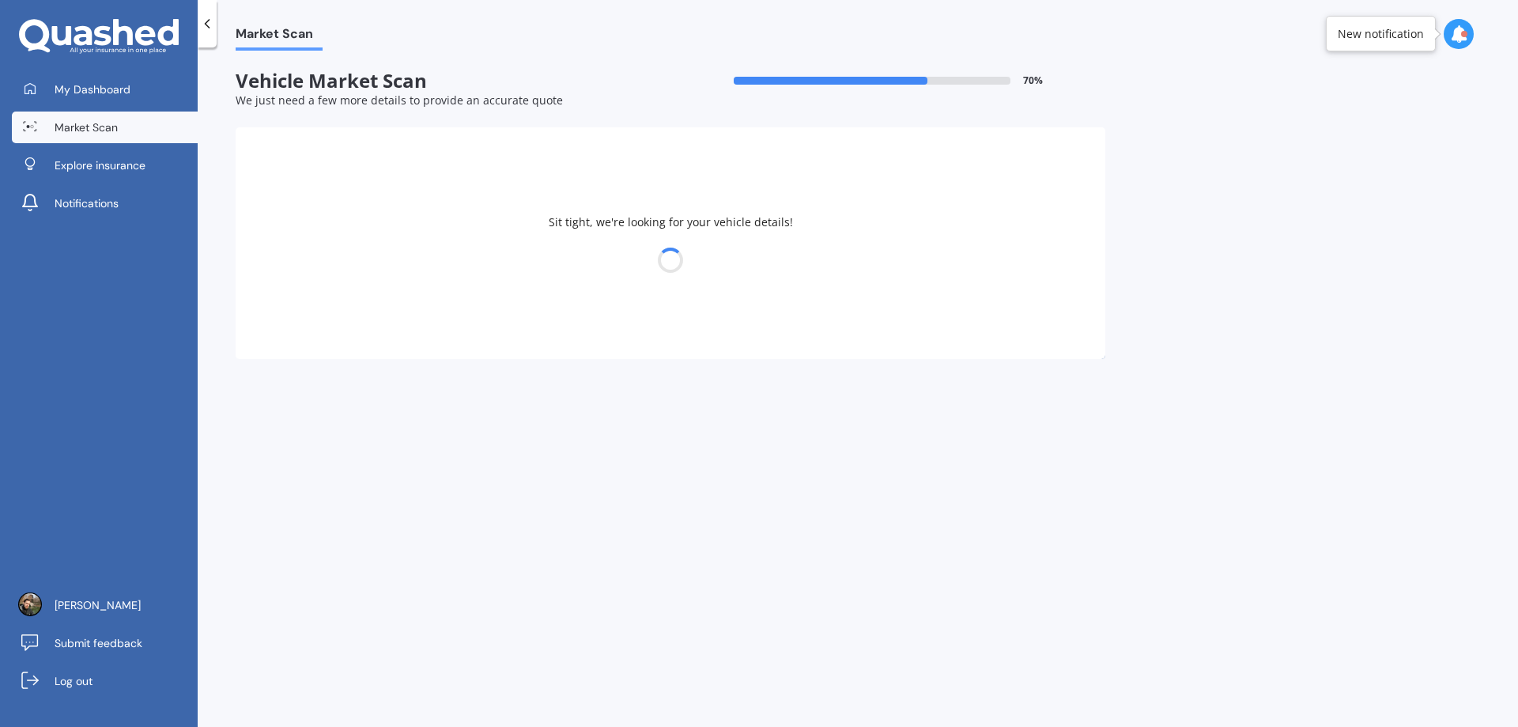
select select "02"
select select "11"
select select "1991"
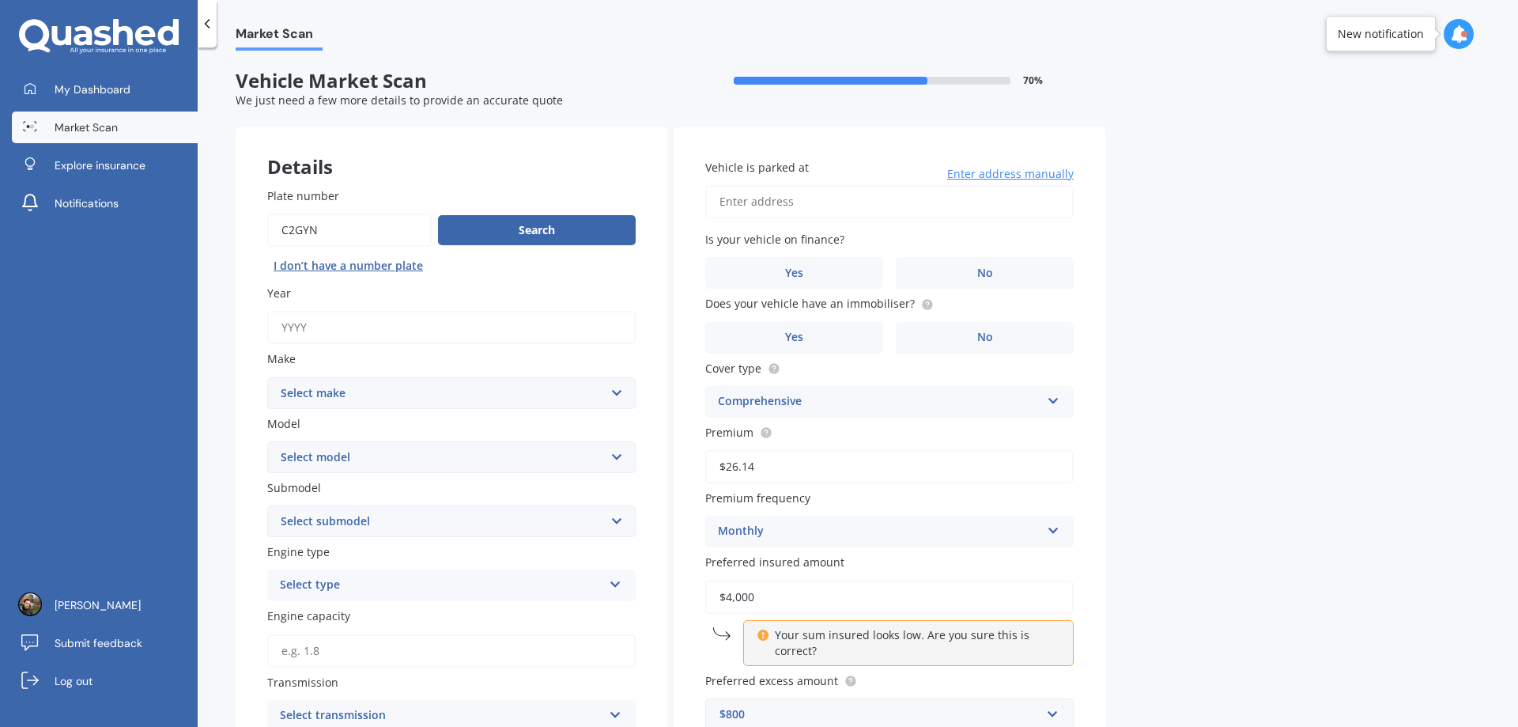
click at [465, 320] on input "Year" at bounding box center [451, 327] width 368 height 33
type input "2021"
click at [443, 391] on select "Select make AC ALFA ROMEO ASTON [PERSON_NAME] AUDI AUSTIN BEDFORD Bentley BMW B…" at bounding box center [451, 393] width 368 height 32
select select "SUZUKI"
click at [267, 377] on select "Select make AC ALFA ROMEO ASTON [PERSON_NAME] AUDI AUSTIN BEDFORD Bentley BMW B…" at bounding box center [451, 393] width 368 height 32
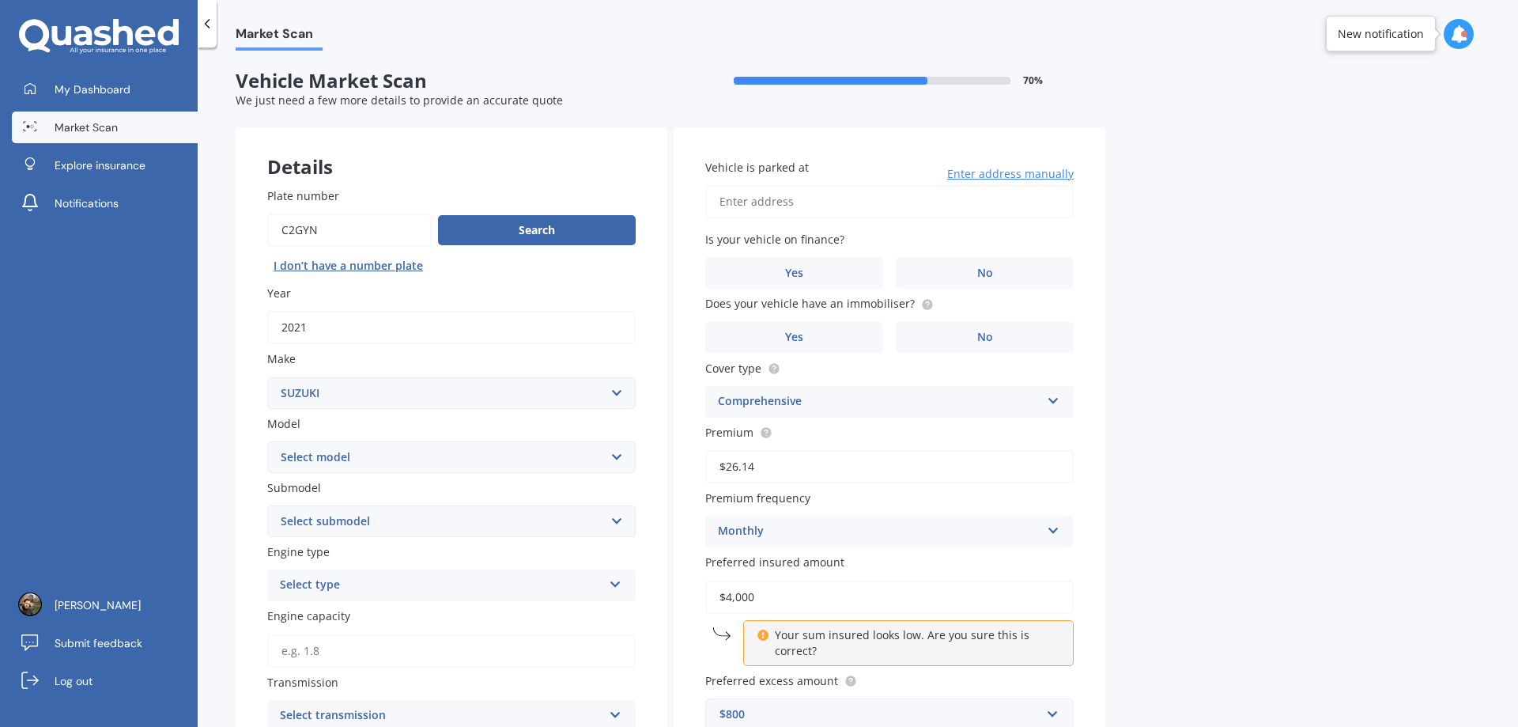
click at [388, 450] on select "Select model Aerio Alto APV Van Baleno Cappuccino Carry Truck Carry van Celerio…" at bounding box center [451, 457] width 368 height 32
click at [1207, 341] on div "Market Scan Vehicle Market Scan 70 % We just need a few more details to provide…" at bounding box center [858, 390] width 1321 height 679
click at [443, 161] on div "Details" at bounding box center [452, 150] width 432 height 47
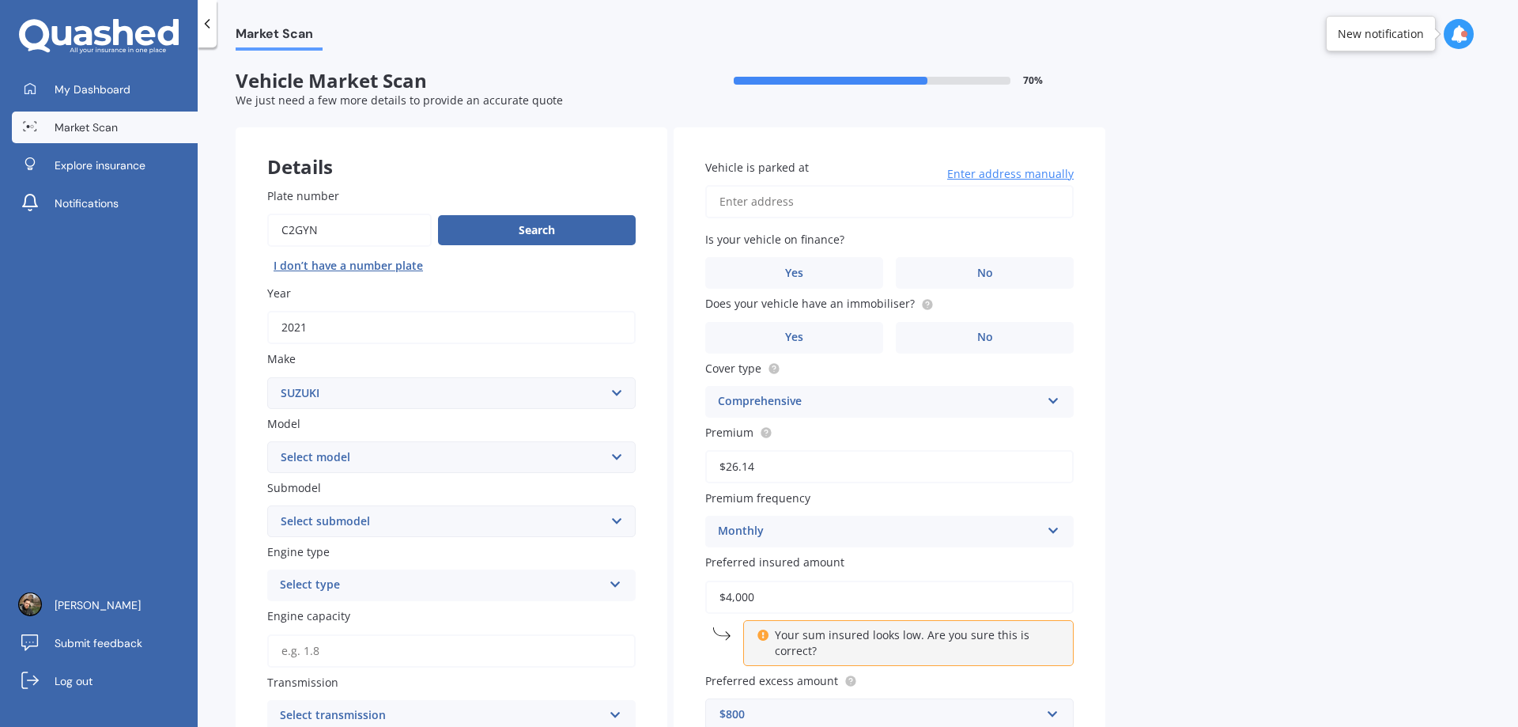
click at [408, 237] on input "Plate number" at bounding box center [349, 230] width 164 height 33
click at [524, 237] on button "Search" at bounding box center [537, 230] width 198 height 30
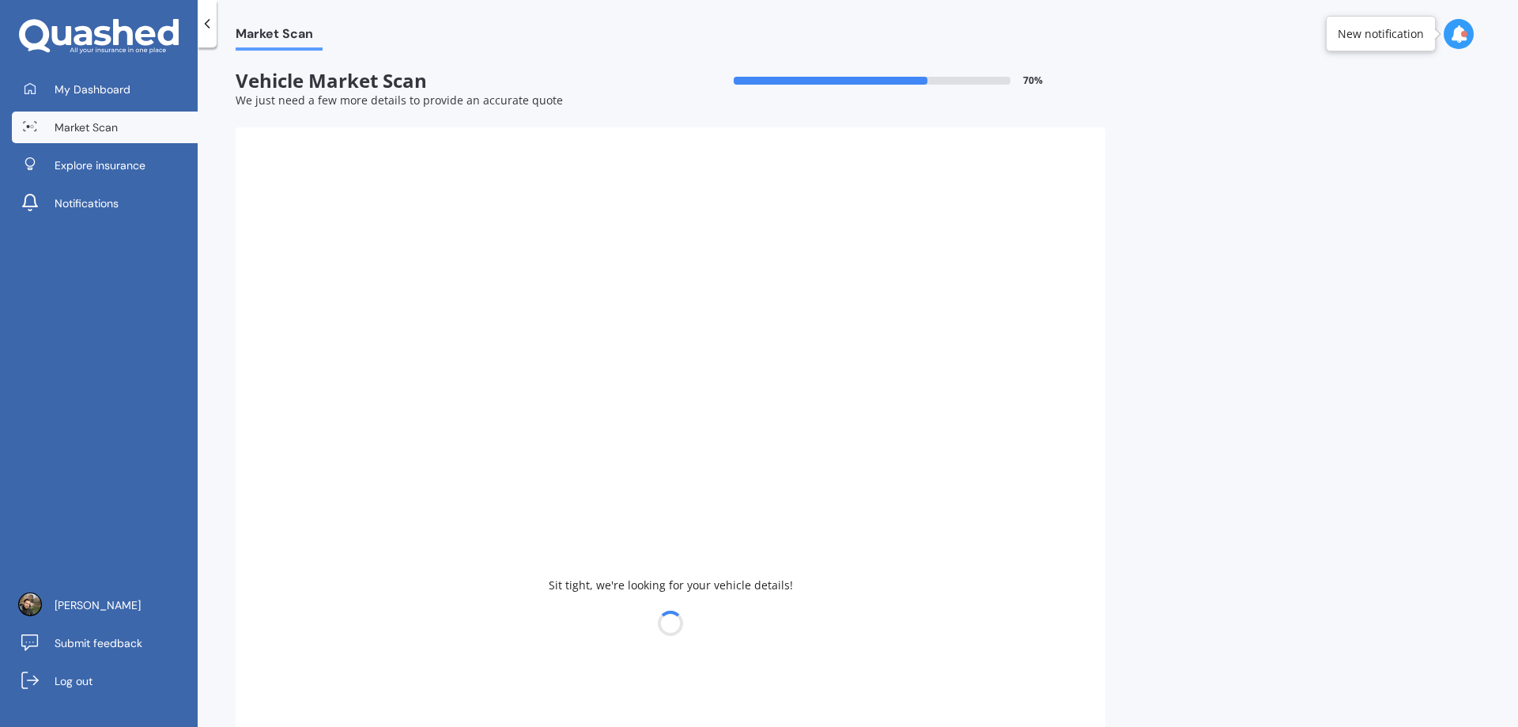
select select
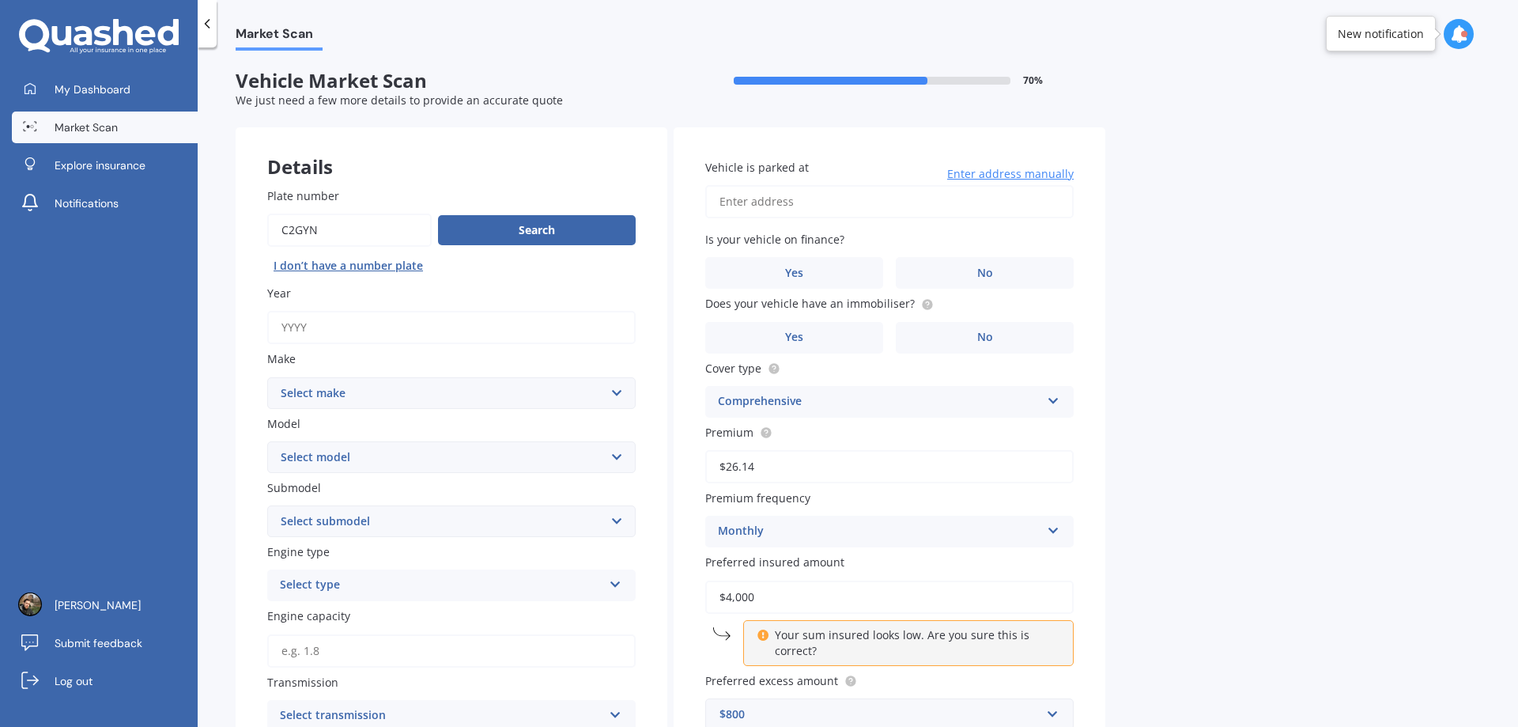
click at [210, 36] on div at bounding box center [207, 23] width 19 height 47
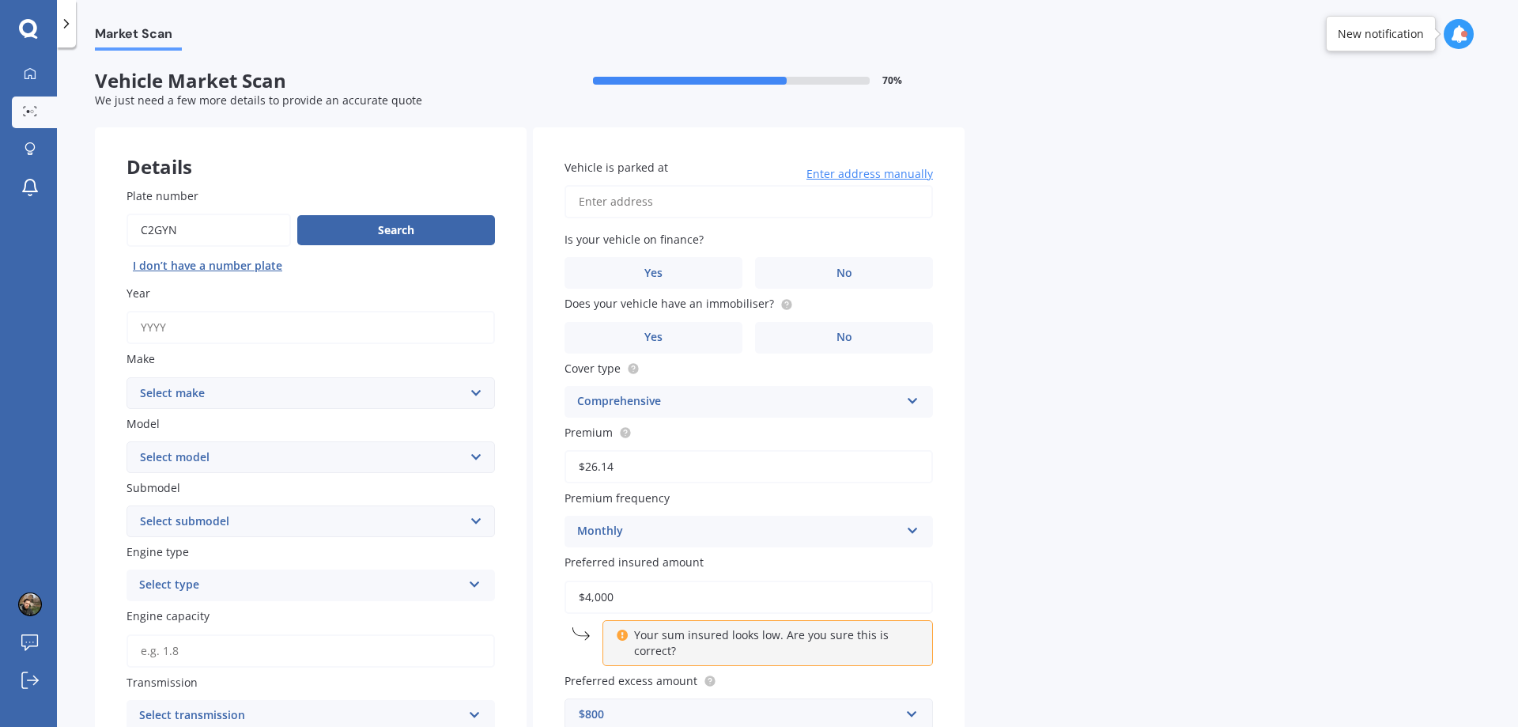
click at [63, 34] on div at bounding box center [66, 23] width 19 height 47
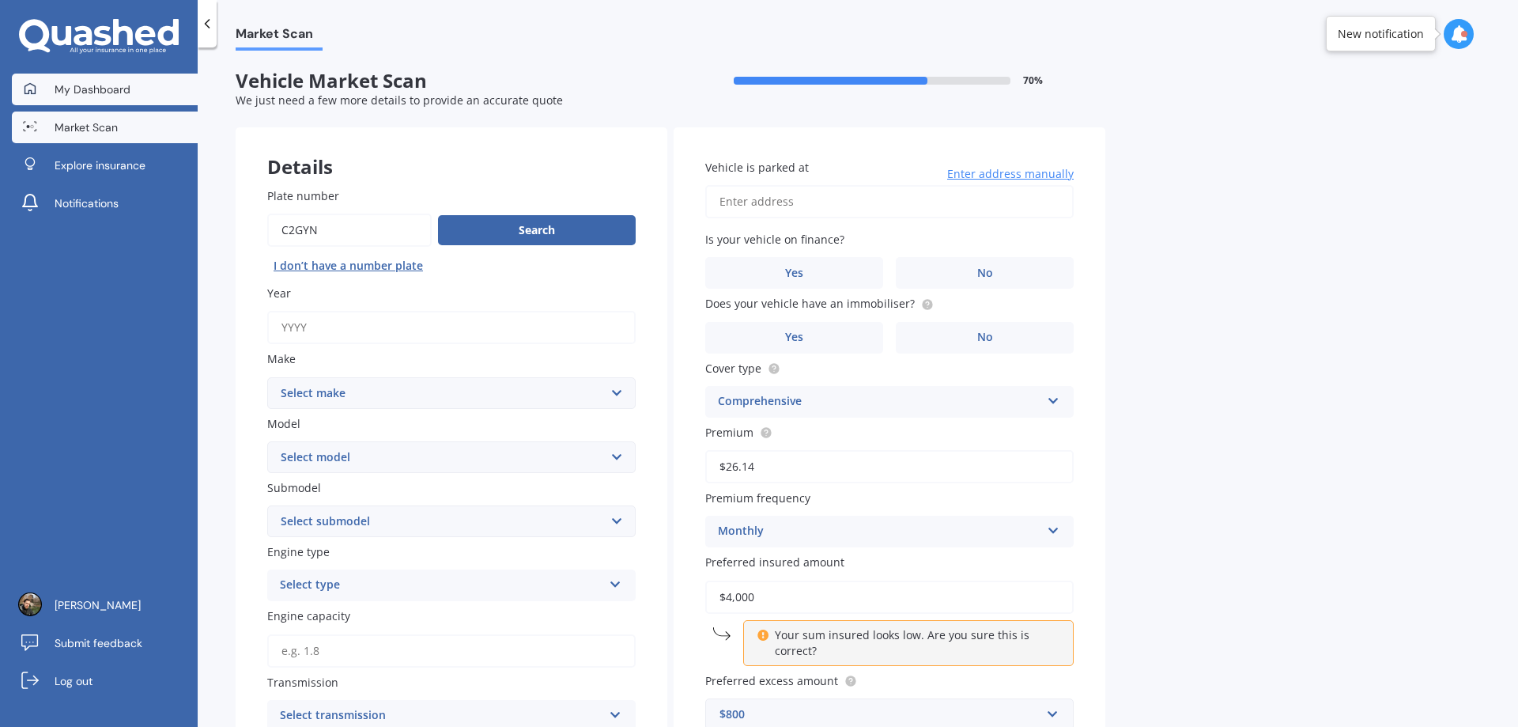
click at [89, 83] on span "My Dashboard" at bounding box center [93, 89] width 76 height 16
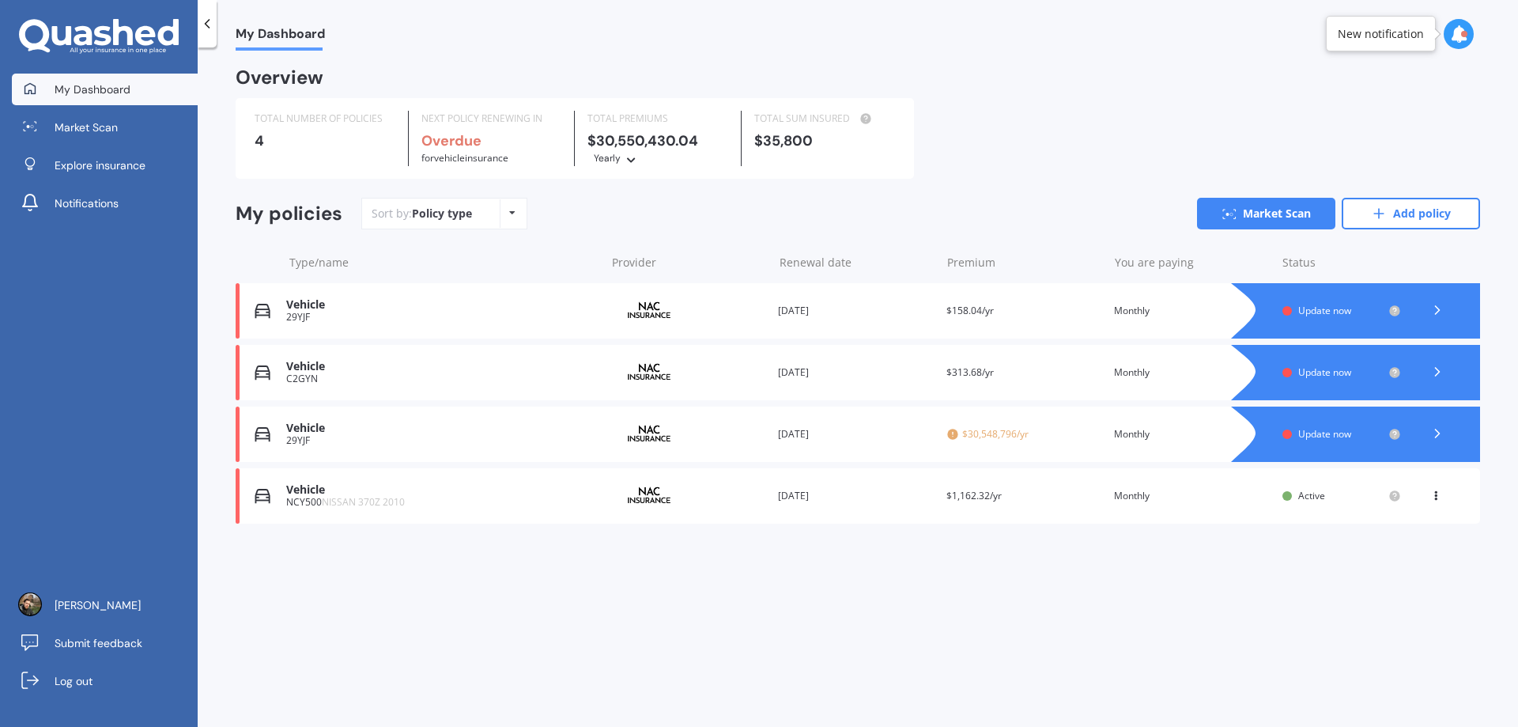
click at [614, 502] on img at bounding box center [649, 496] width 79 height 30
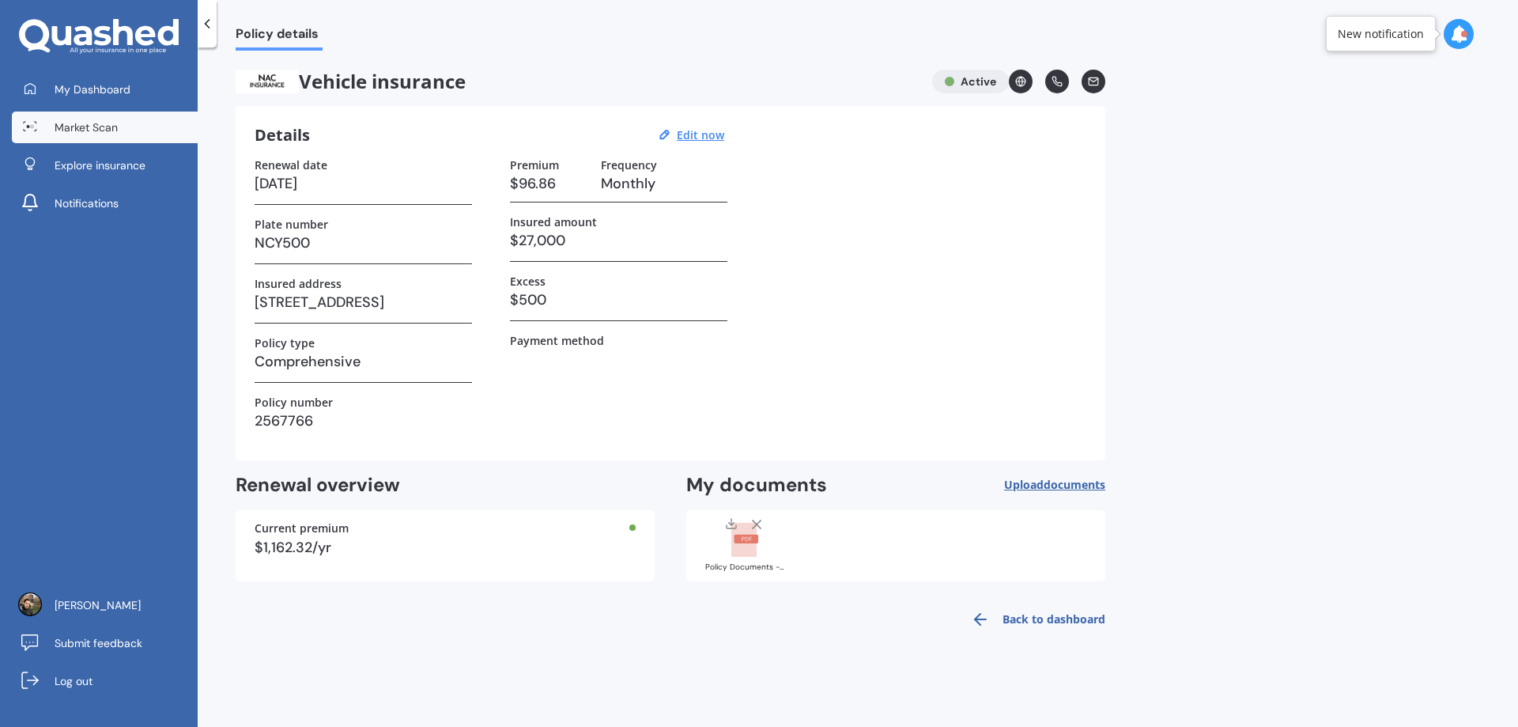
click at [105, 117] on link "Market Scan" at bounding box center [105, 127] width 186 height 32
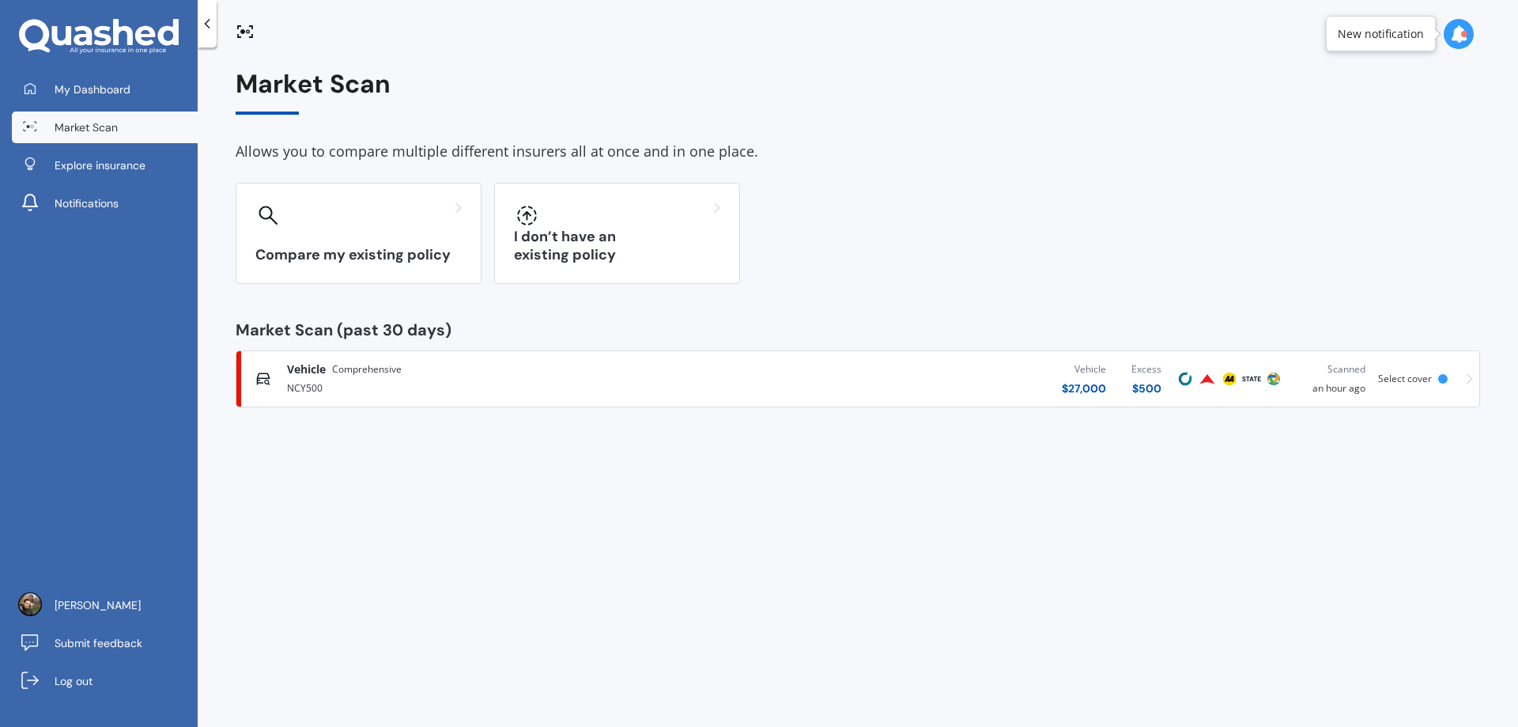
click at [493, 371] on div "Vehicle Comprehensive" at bounding box center [501, 369] width 428 height 16
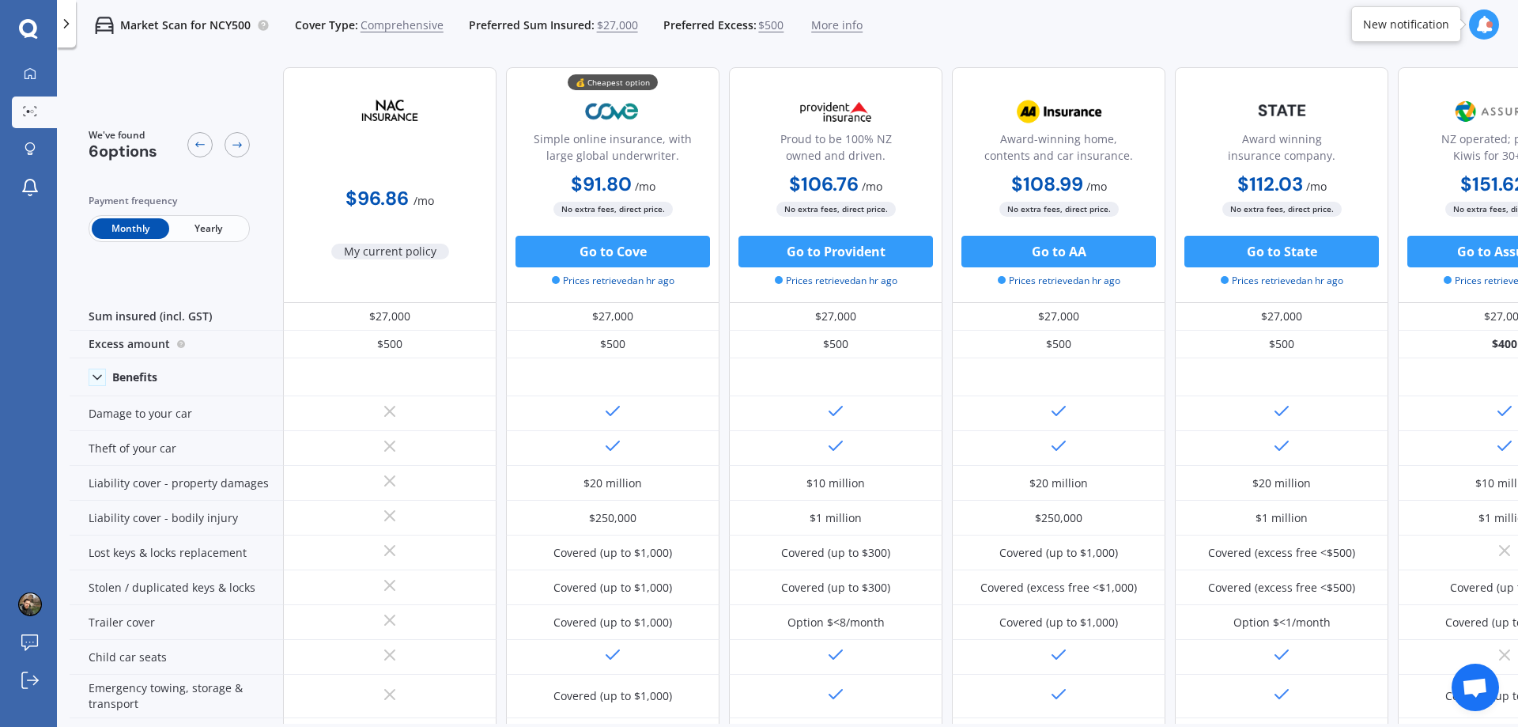
scroll to position [0, 101]
